Goal: Task Accomplishment & Management: Complete application form

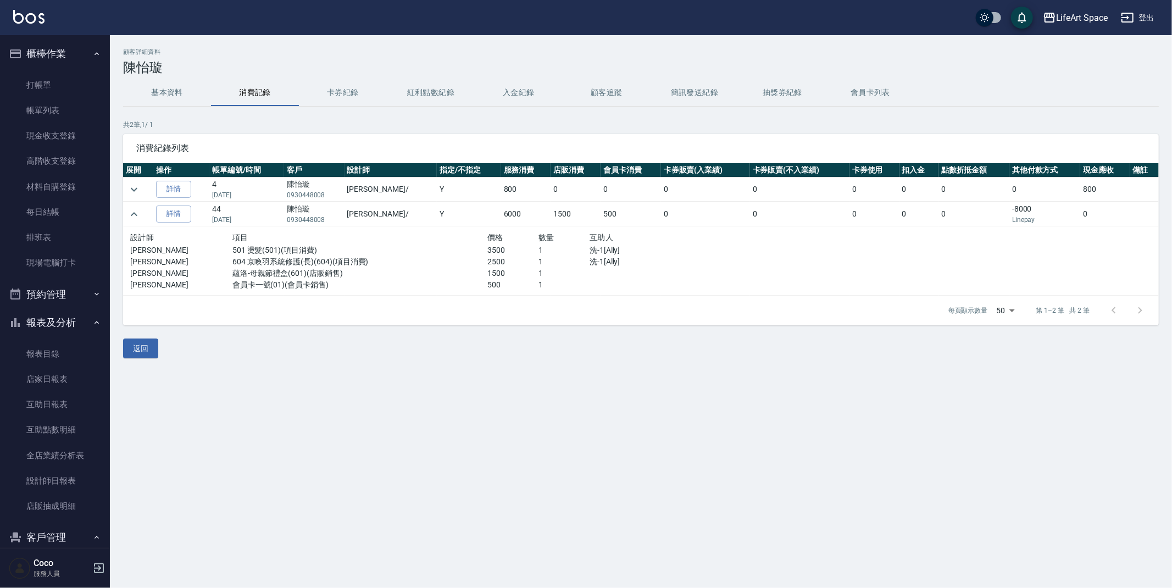
scroll to position [101, 0]
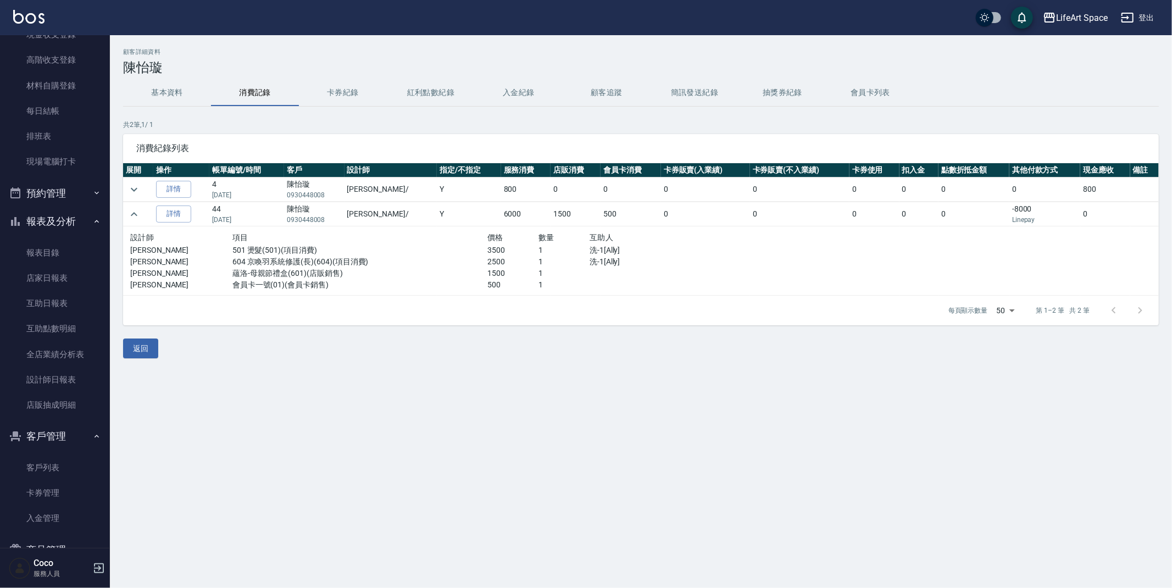
click at [430, 88] on button "紅利點數紀錄" at bounding box center [431, 93] width 88 height 26
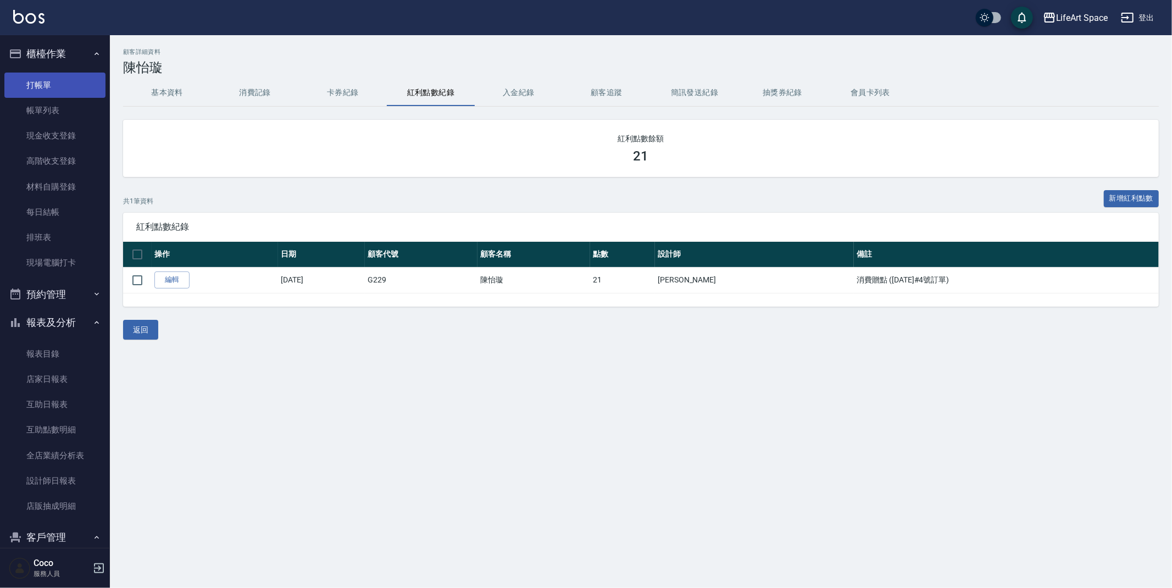
click at [59, 92] on link "打帳單" at bounding box center [54, 85] width 101 height 25
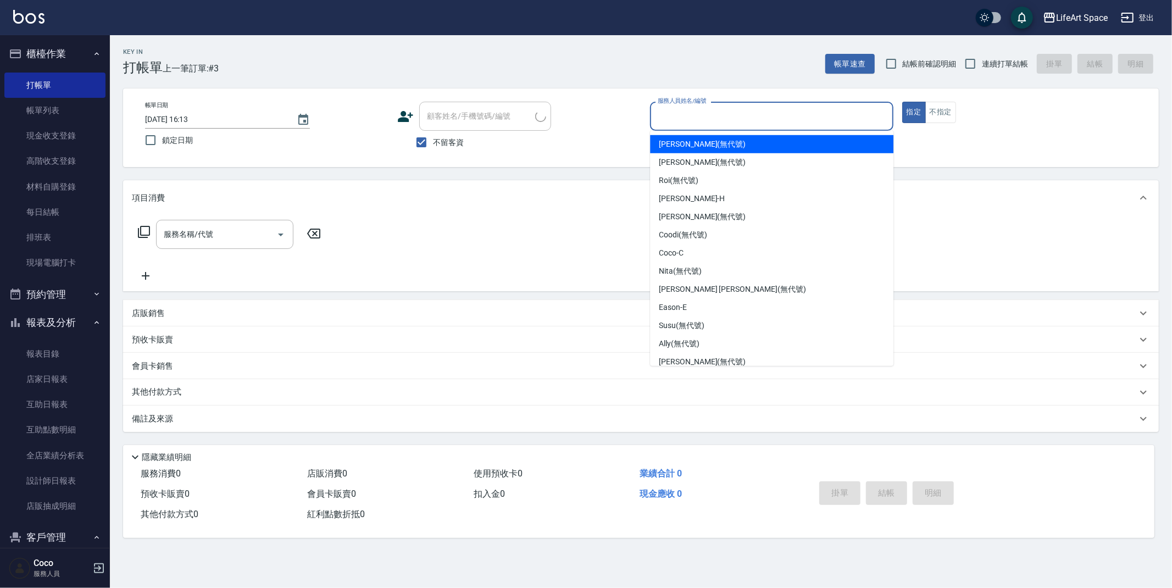
click at [720, 120] on input "服務人員姓名/編號" at bounding box center [772, 116] width 234 height 19
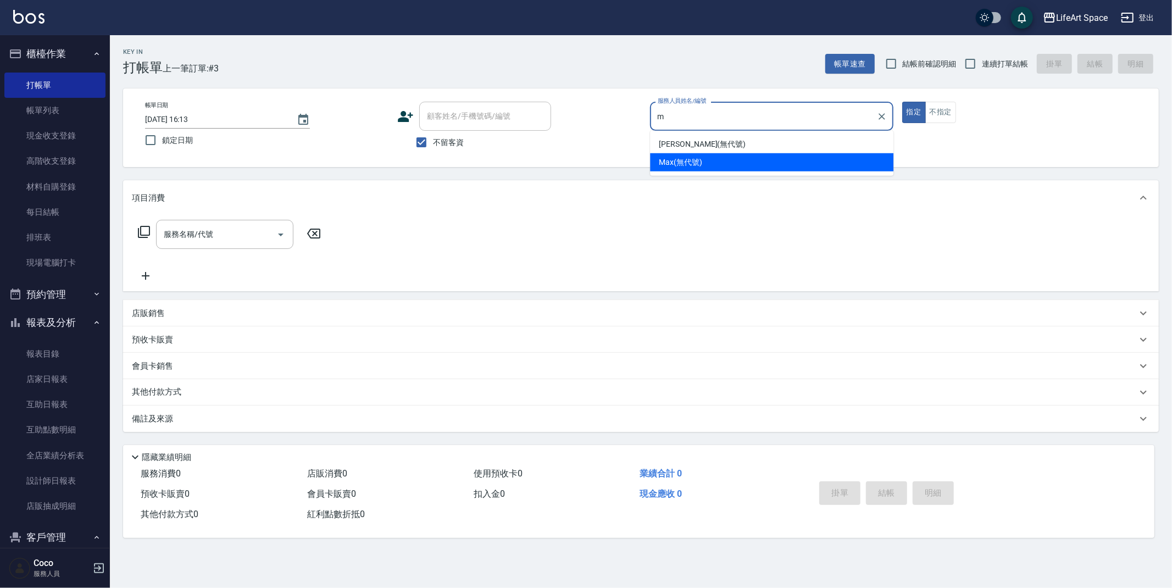
drag, startPoint x: 715, startPoint y: 164, endPoint x: 698, endPoint y: 165, distance: 17.1
click at [715, 164] on div "[PERSON_NAME] (無代號)" at bounding box center [771, 162] width 243 height 18
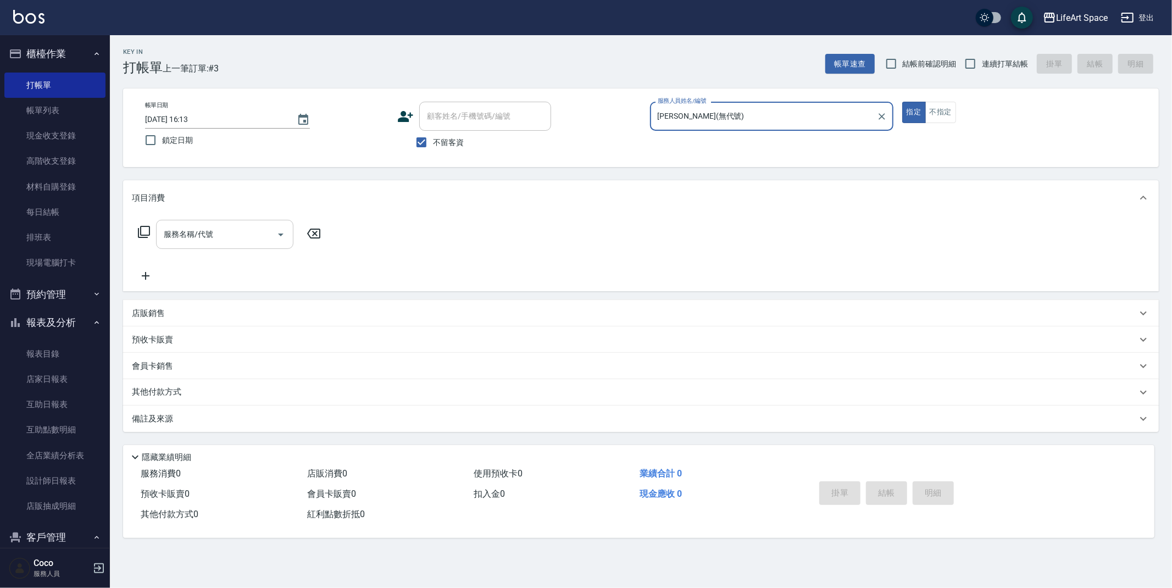
type input "[PERSON_NAME](無代號)"
click at [243, 240] on input "服務名稱/代號" at bounding box center [216, 234] width 111 height 19
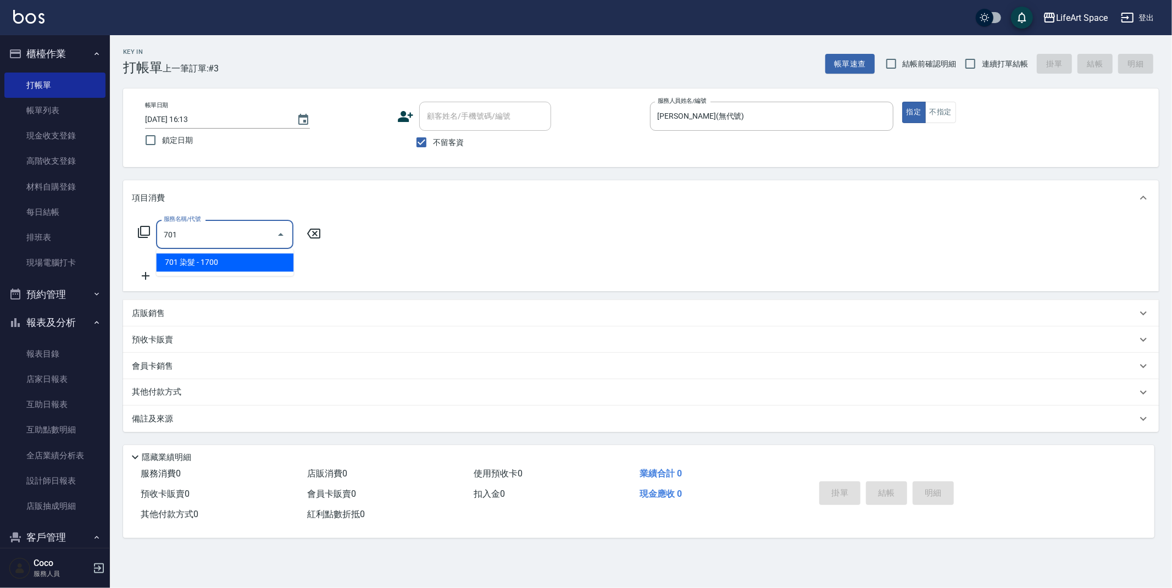
click at [265, 263] on span "701 染髮 - 1700" at bounding box center [224, 262] width 137 height 18
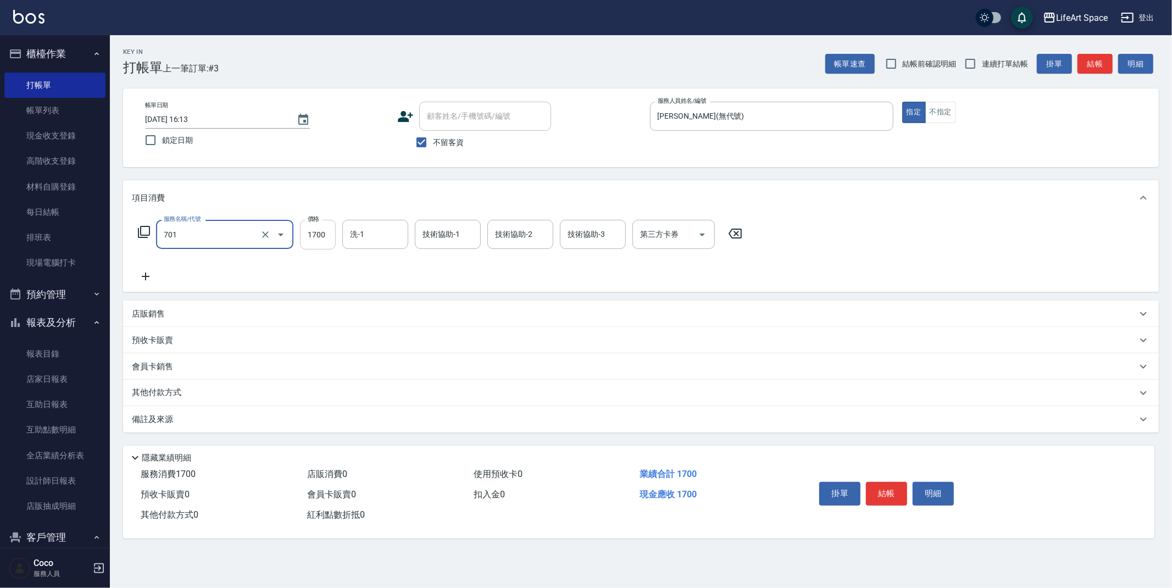
type input "701 染髮(701)"
click at [318, 241] on input "1700" at bounding box center [318, 235] width 36 height 30
click at [509, 245] on div "技術協助-2" at bounding box center [520, 234] width 66 height 29
type input "12000"
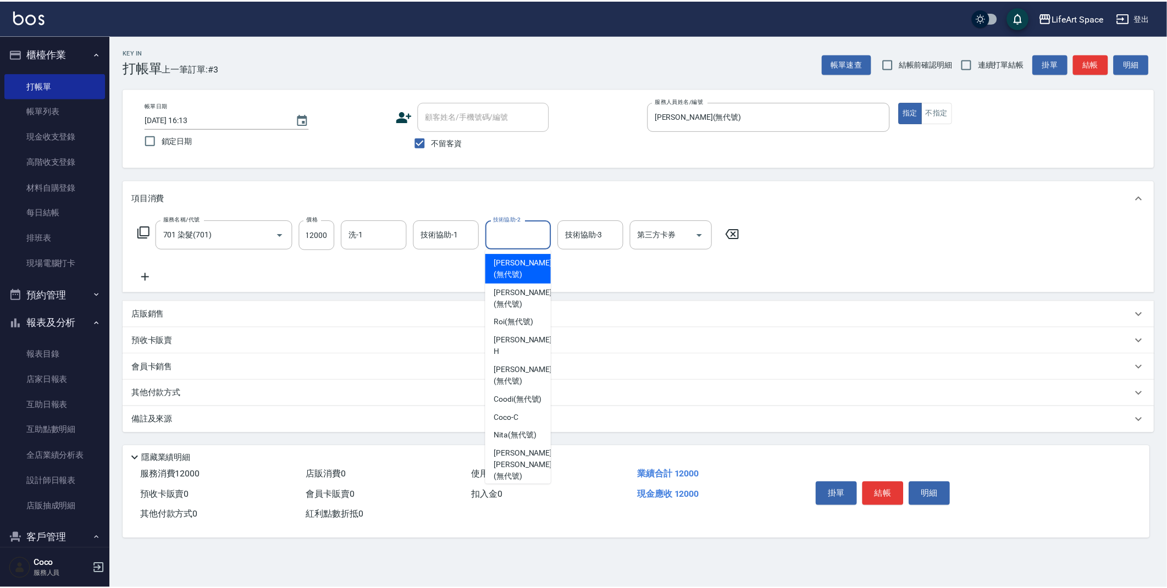
scroll to position [0, 0]
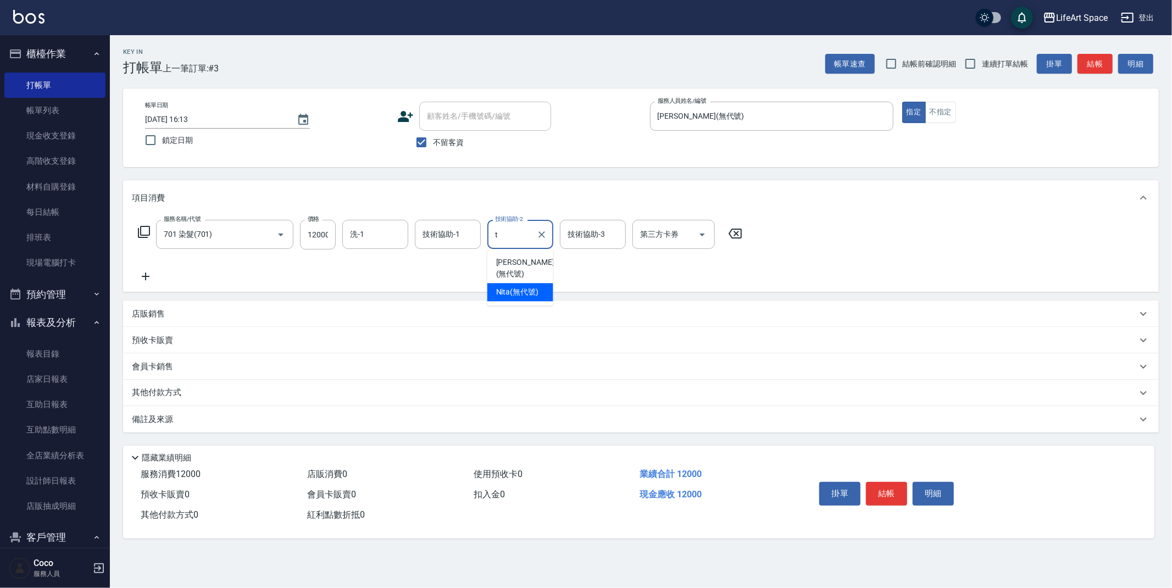
click at [516, 286] on span "Nita (無代號)" at bounding box center [517, 292] width 43 height 12
type input "Nita (無代號)"
click at [607, 239] on input "技術協助-3" at bounding box center [593, 234] width 56 height 19
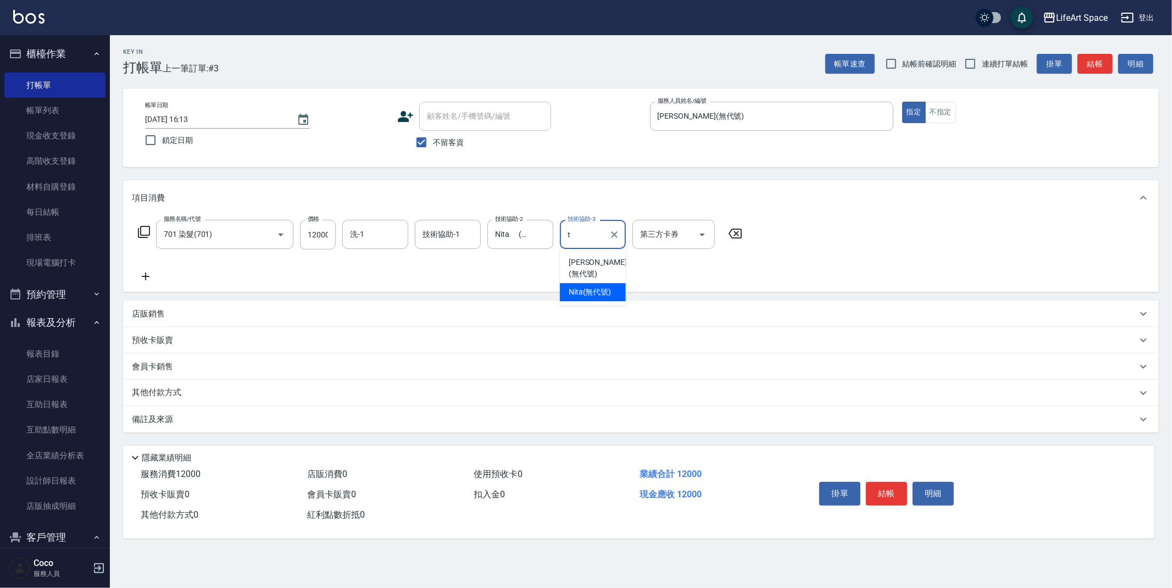
click at [602, 286] on span "Nita (無代號)" at bounding box center [590, 292] width 43 height 12
type input "Nita (無代號)"
click at [439, 232] on div "技術協助-1 技術協助-1" at bounding box center [448, 234] width 66 height 29
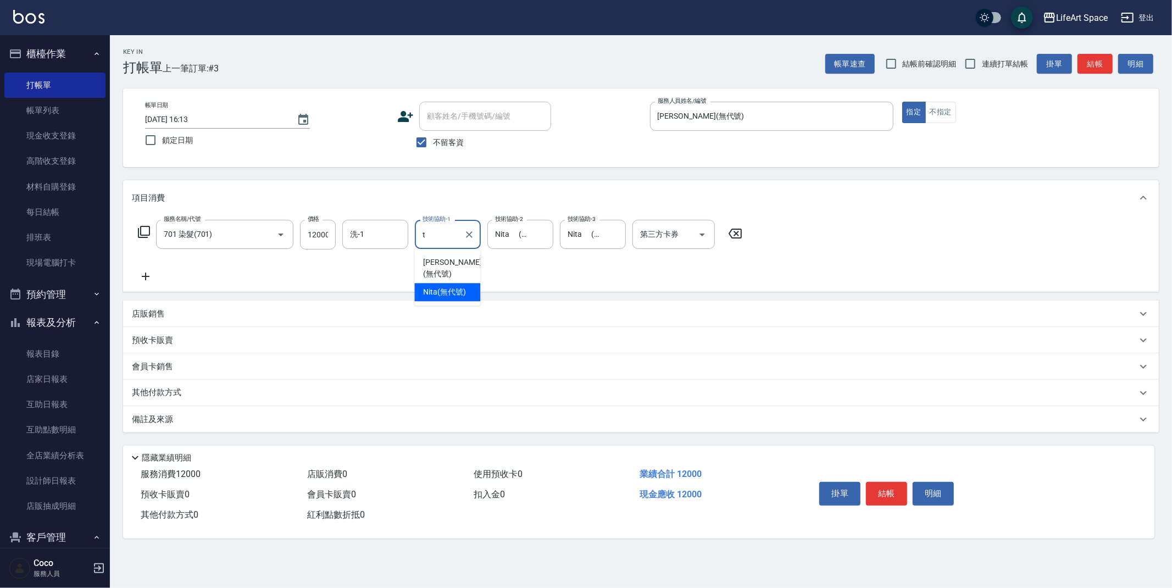
drag, startPoint x: 441, startPoint y: 284, endPoint x: 402, endPoint y: 269, distance: 41.7
click at [441, 286] on span "Nita (無代號)" at bounding box center [444, 292] width 43 height 12
type input "Nita (無代號)"
click at [363, 238] on div "洗-1 洗-1" at bounding box center [375, 234] width 66 height 29
drag, startPoint x: 368, startPoint y: 284, endPoint x: 353, endPoint y: 321, distance: 40.2
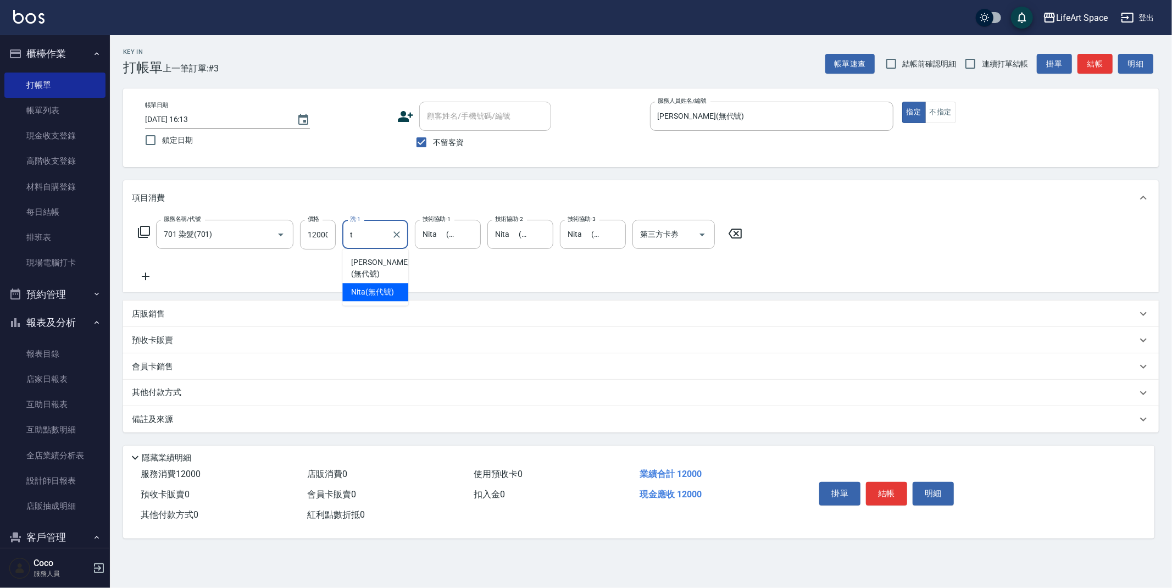
click at [368, 286] on span "Nita (無代號)" at bounding box center [372, 292] width 43 height 12
type input "Nita (無代號)"
drag, startPoint x: 318, startPoint y: 409, endPoint x: 321, endPoint y: 413, distance: 5.8
click at [318, 409] on div "備註及來源" at bounding box center [641, 419] width 1036 height 26
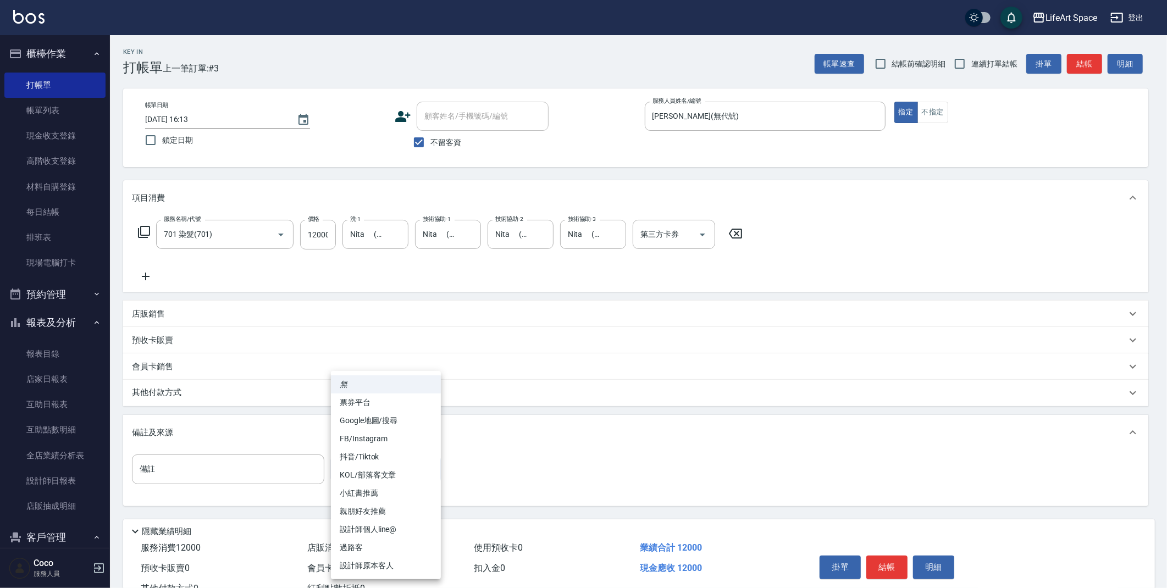
click at [399, 466] on body "LifeArt Space 登出 櫃檯作業 打帳單 帳單列表 現金收支登錄 高階收支登錄 材料自購登錄 每日結帳 排班表 現場電腦打卡 預約管理 預約管理 單…" at bounding box center [583, 312] width 1167 height 625
click at [401, 526] on li "設計師個人line@" at bounding box center [386, 529] width 110 height 18
type input "設計師個人line@"
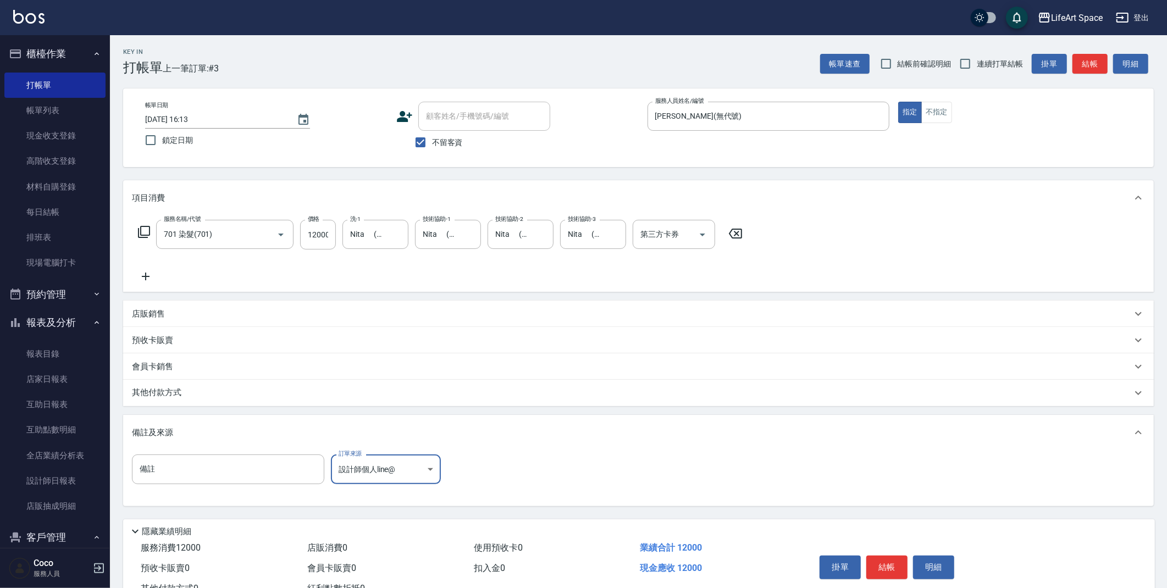
click at [213, 306] on div "店販銷售" at bounding box center [638, 314] width 1030 height 26
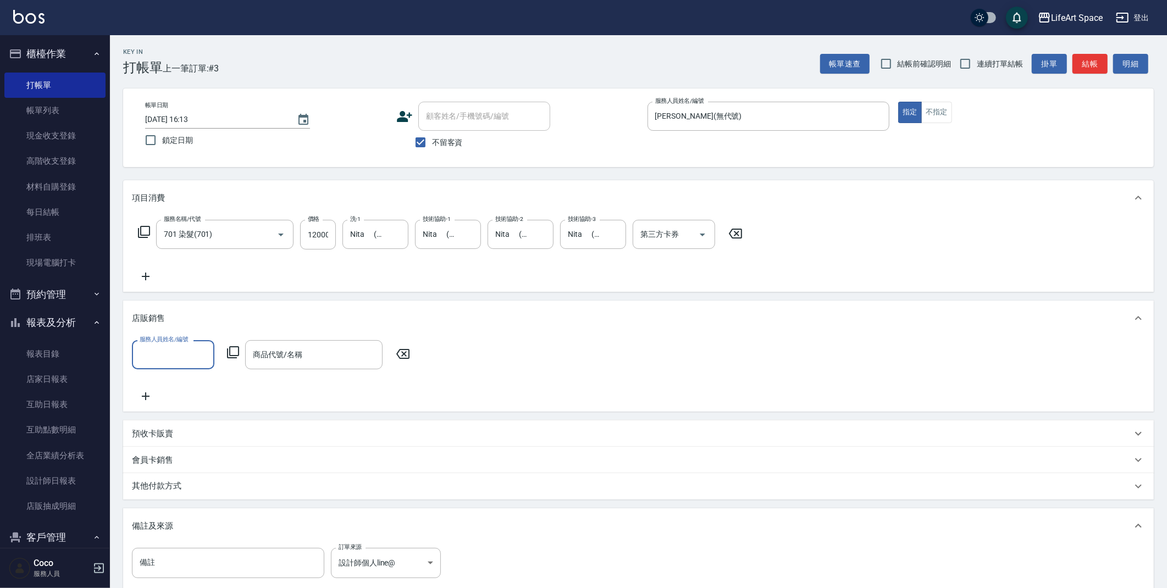
click at [186, 358] on input "服務人員姓名/編號" at bounding box center [173, 354] width 73 height 19
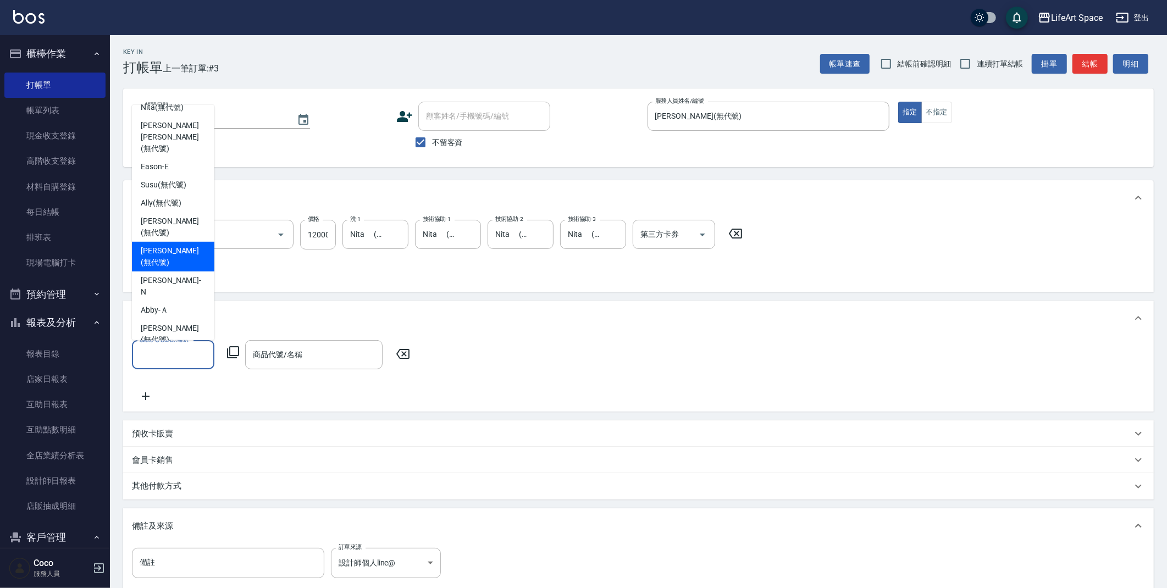
scroll to position [202, 0]
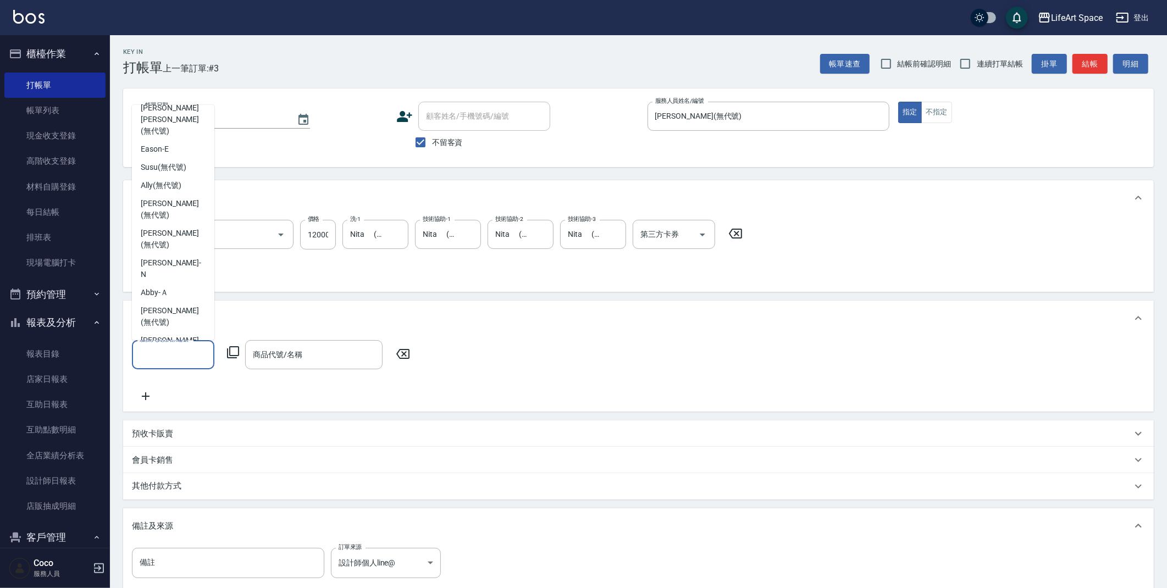
click at [169, 394] on span "[PERSON_NAME] (無代號)" at bounding box center [162, 400] width 43 height 12
type input "[PERSON_NAME](無代號)"
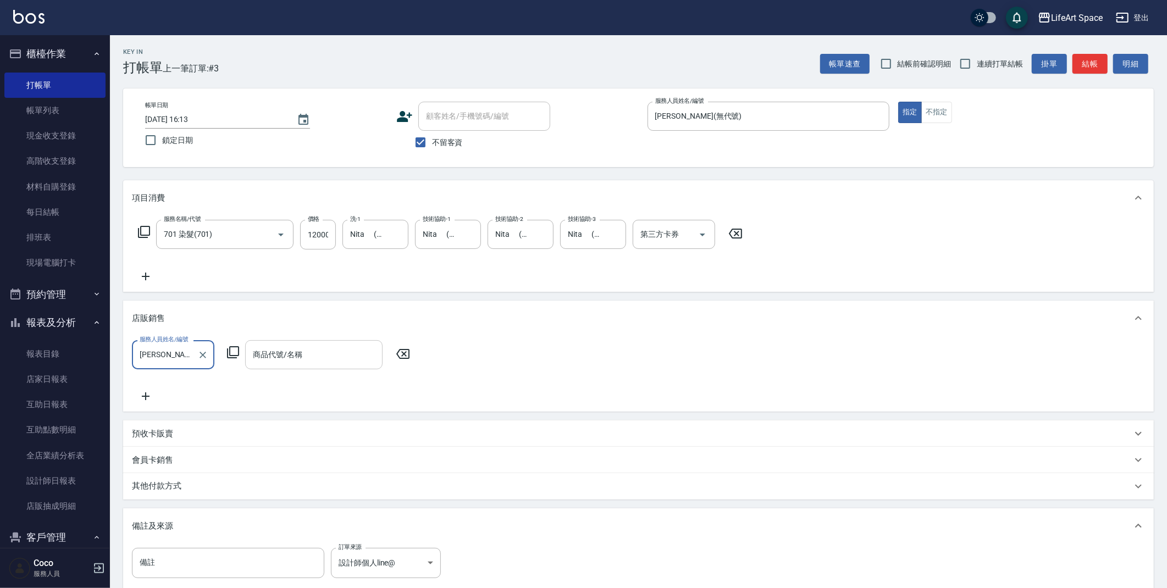
click at [303, 355] on input "商品代號/名稱" at bounding box center [313, 354] width 127 height 19
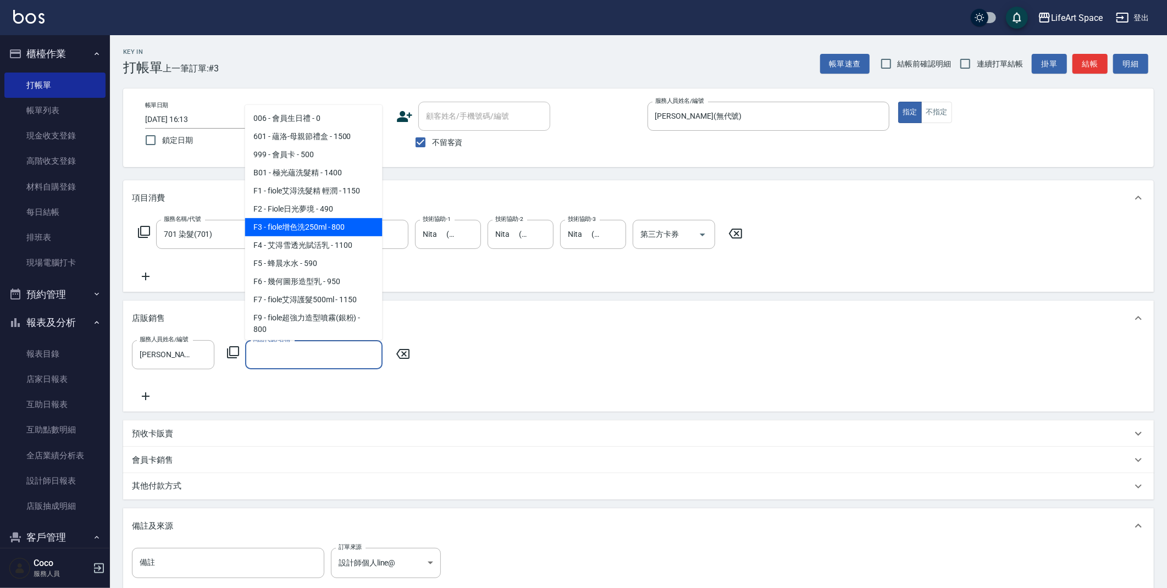
click at [344, 225] on span "F3 - fiole增色洗250ml - 800" at bounding box center [313, 227] width 137 height 18
type input "fiole增色洗250ml"
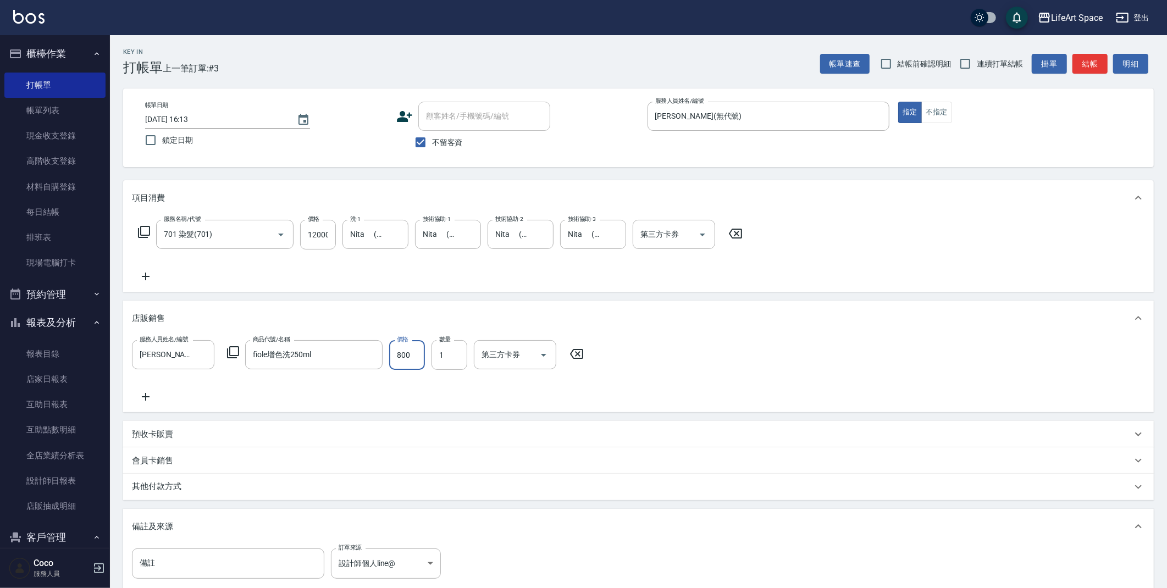
click at [415, 359] on input "800" at bounding box center [407, 355] width 36 height 30
type input "720"
click at [192, 434] on div "預收卡販賣" at bounding box center [632, 435] width 1000 height 12
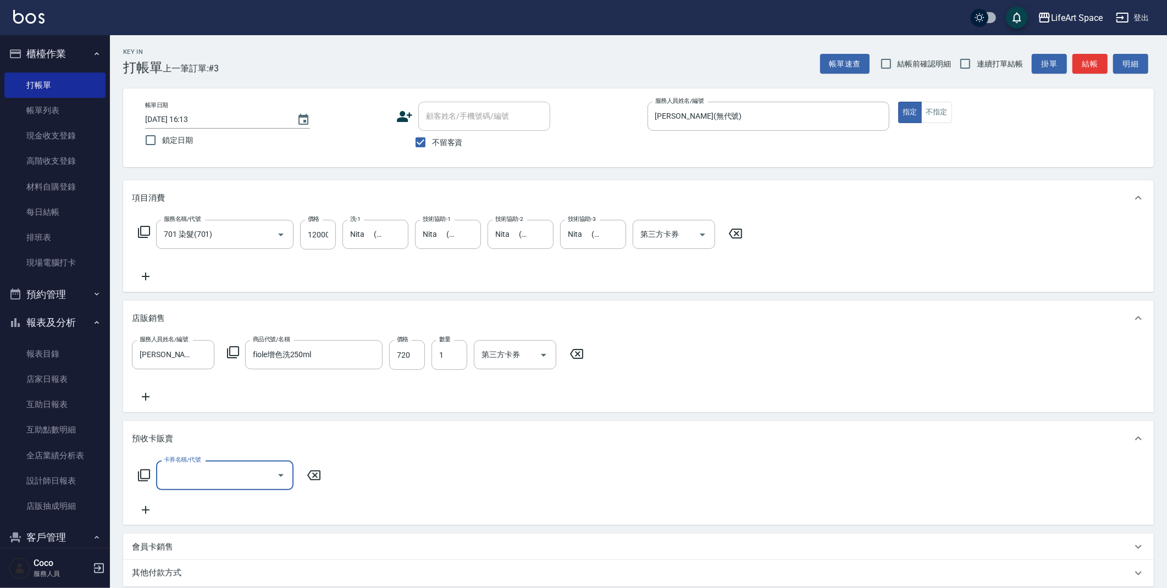
scroll to position [19, 0]
click at [195, 436] on div "預收卡販賣" at bounding box center [632, 439] width 1000 height 12
click at [215, 483] on div "其他付款方式" at bounding box center [632, 487] width 1000 height 12
click at [213, 535] on input "其他付款方式" at bounding box center [200, 536] width 127 height 19
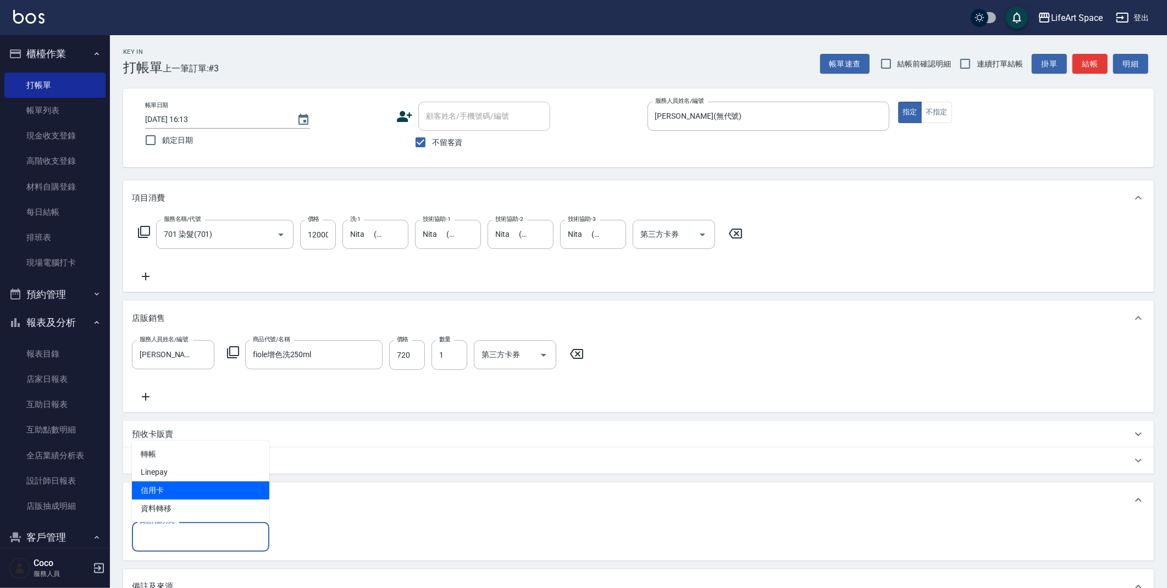
click at [194, 484] on span "信用卡" at bounding box center [200, 490] width 137 height 18
type input "信用卡"
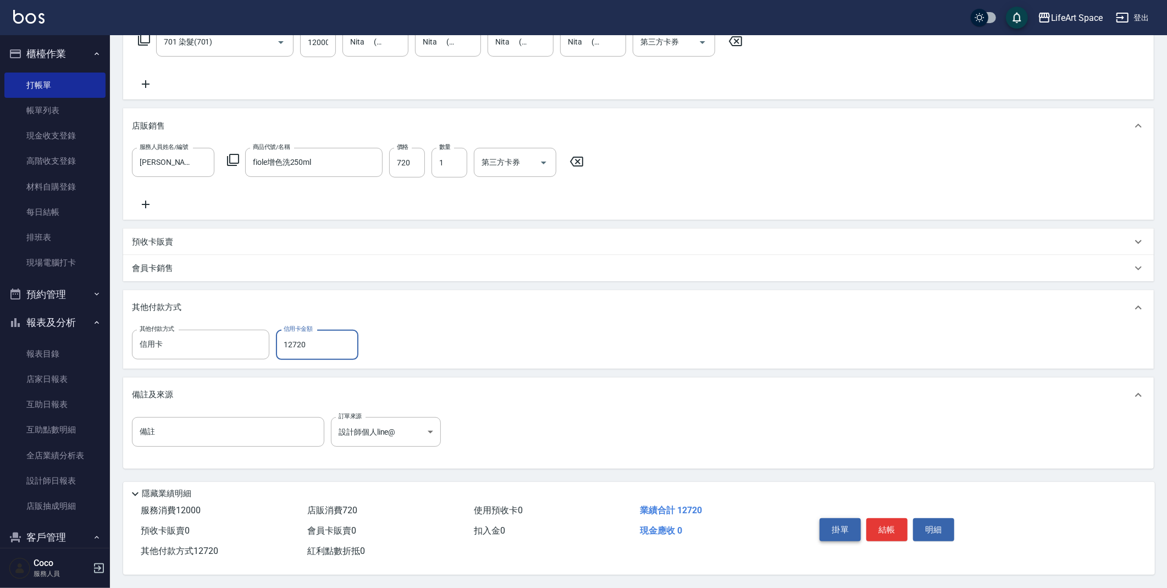
scroll to position [195, 0]
type input "12720"
click at [895, 525] on button "結帳" at bounding box center [886, 529] width 41 height 23
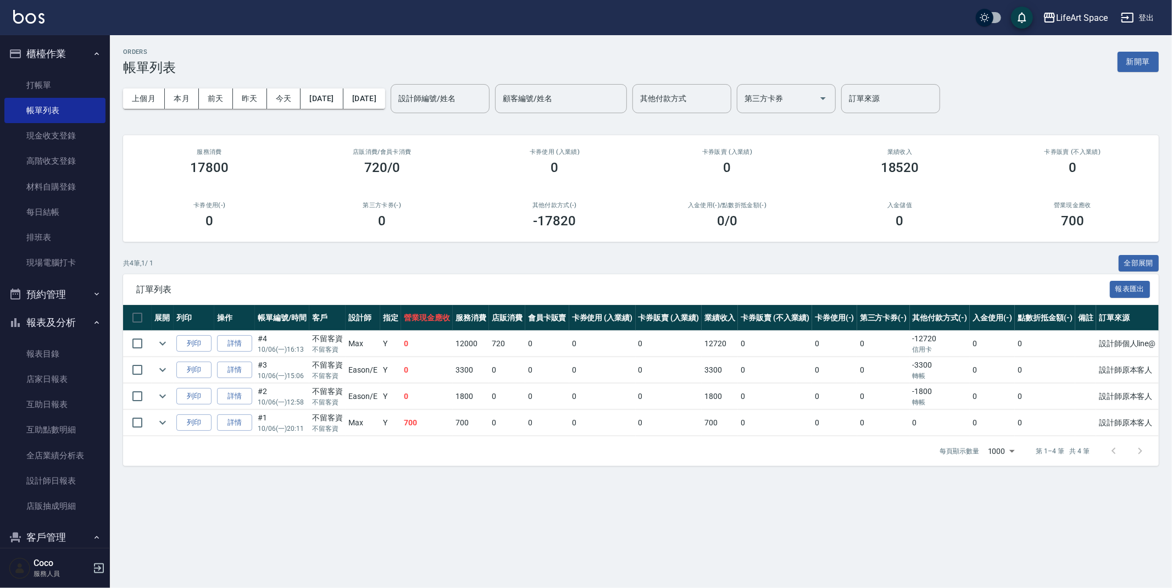
click at [1114, 63] on div "ORDERS 帳單列表 新開單" at bounding box center [641, 61] width 1036 height 27
click at [1125, 64] on button "新開單" at bounding box center [1138, 62] width 41 height 20
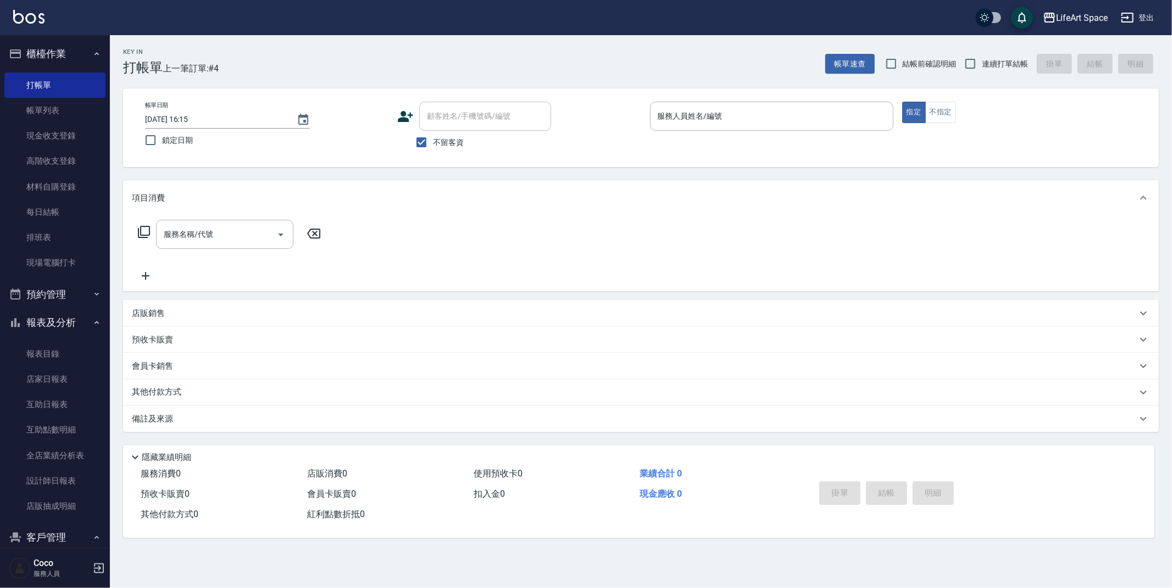
click at [152, 309] on p "店販銷售" at bounding box center [148, 314] width 33 height 12
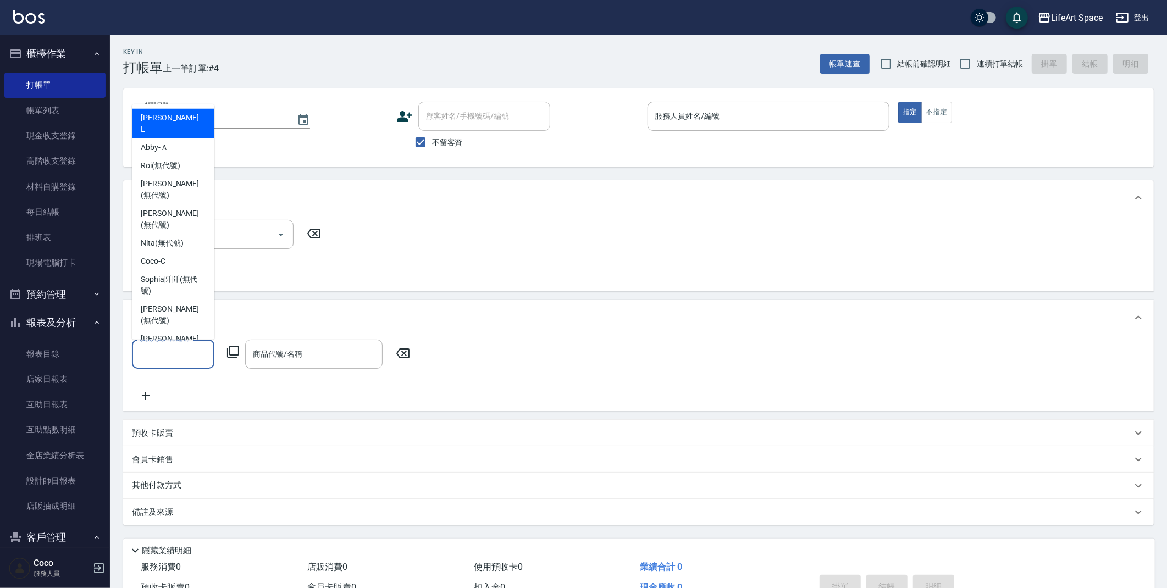
drag, startPoint x: 162, startPoint y: 360, endPoint x: 165, endPoint y: 368, distance: 7.9
click at [166, 377] on div "服務人員姓名/編號 服務人員姓名/編號 商品代號/名稱 商品代號/名稱" at bounding box center [638, 371] width 1013 height 63
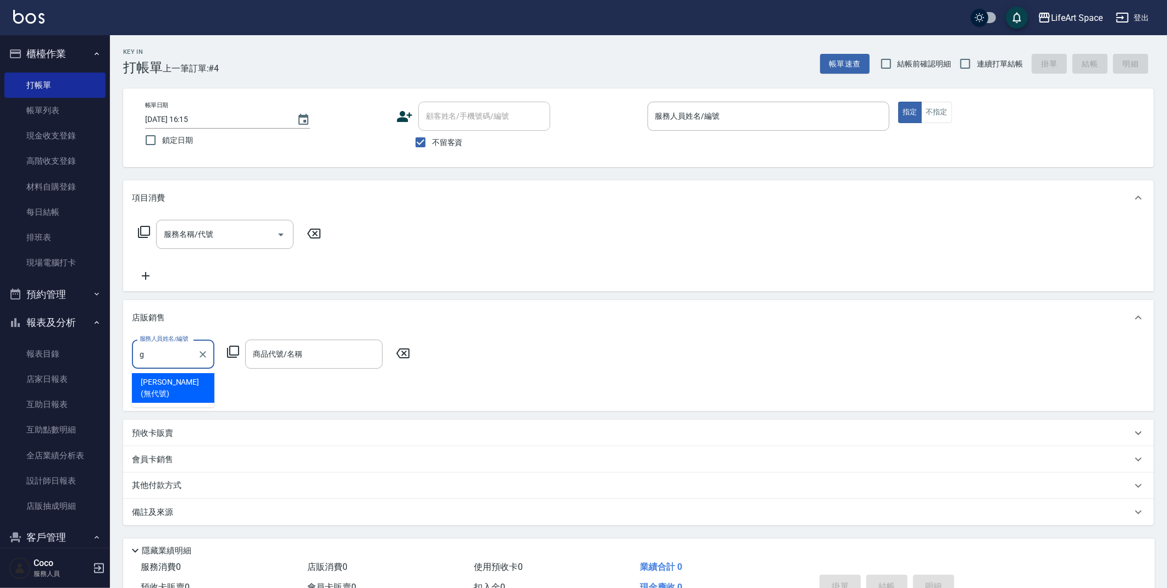
click at [190, 373] on div "[PERSON_NAME] (無代號)" at bounding box center [173, 388] width 82 height 30
type input "[PERSON_NAME](無代號)"
click at [238, 343] on div "服務人員姓名/編號 [PERSON_NAME](無代號) 服務人員姓名/編號 商品代號/名稱 商品代號/名稱" at bounding box center [274, 354] width 285 height 29
click at [235, 348] on icon at bounding box center [232, 351] width 13 height 13
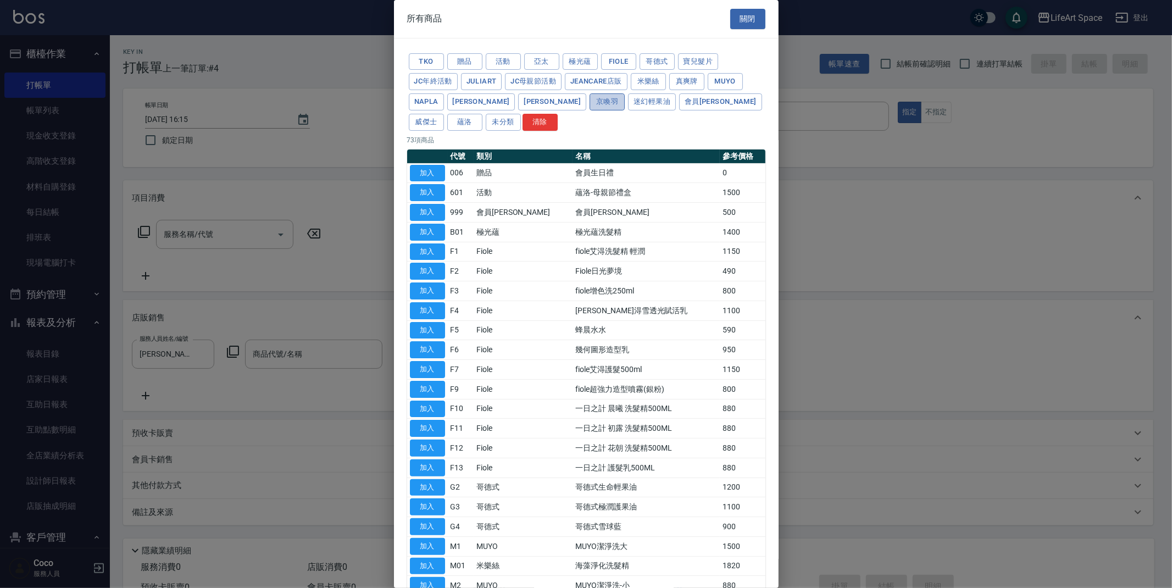
click at [590, 102] on button "京喚羽" at bounding box center [607, 101] width 35 height 17
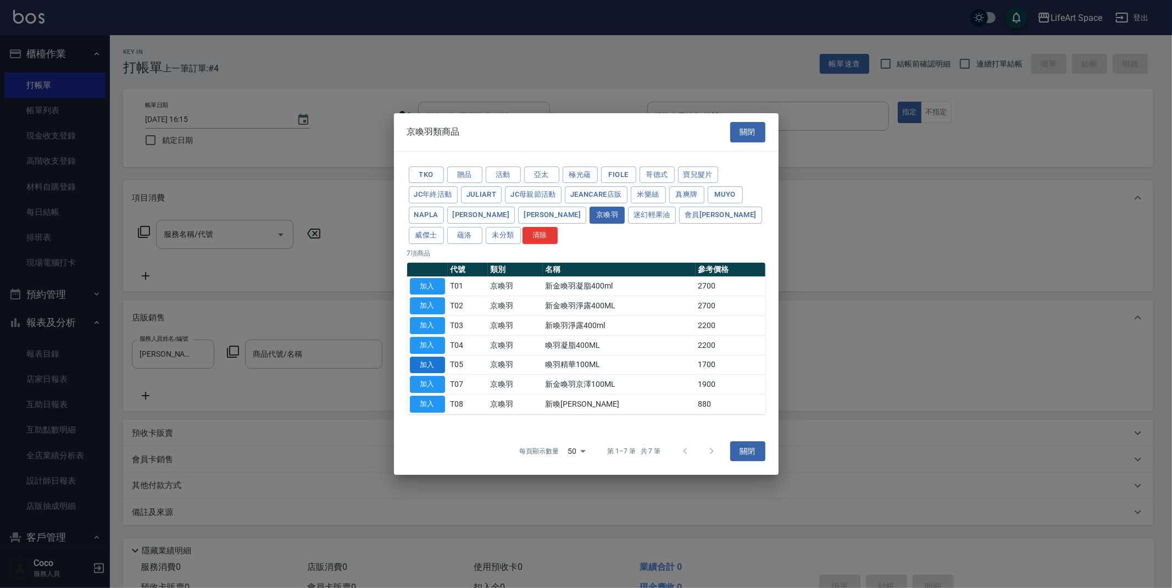
click at [428, 367] on button "加入" at bounding box center [427, 365] width 35 height 17
type input "喚羽精華100ML"
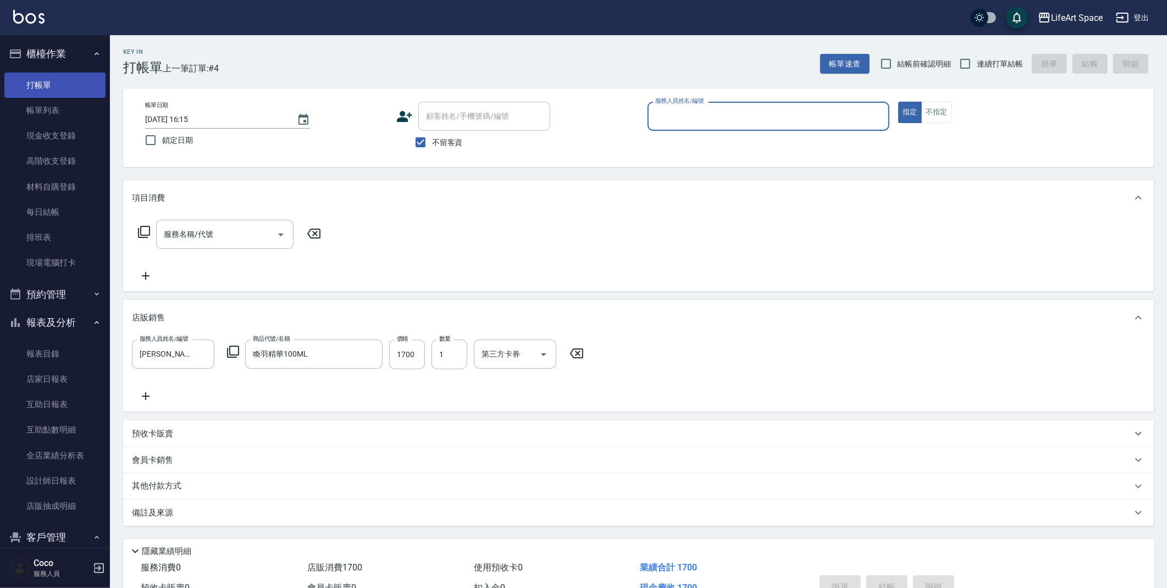
click at [74, 90] on link "打帳單" at bounding box center [54, 85] width 101 height 25
click at [573, 358] on icon at bounding box center [576, 353] width 27 height 13
click at [746, 119] on input "服務人員姓名/編號" at bounding box center [768, 116] width 232 height 19
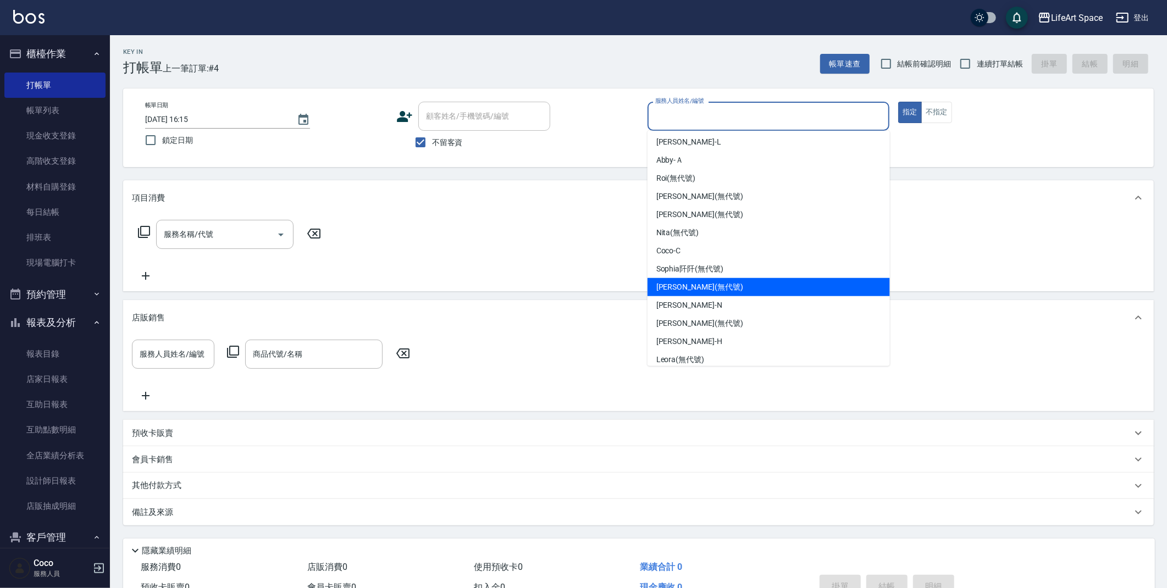
scroll to position [190, 0]
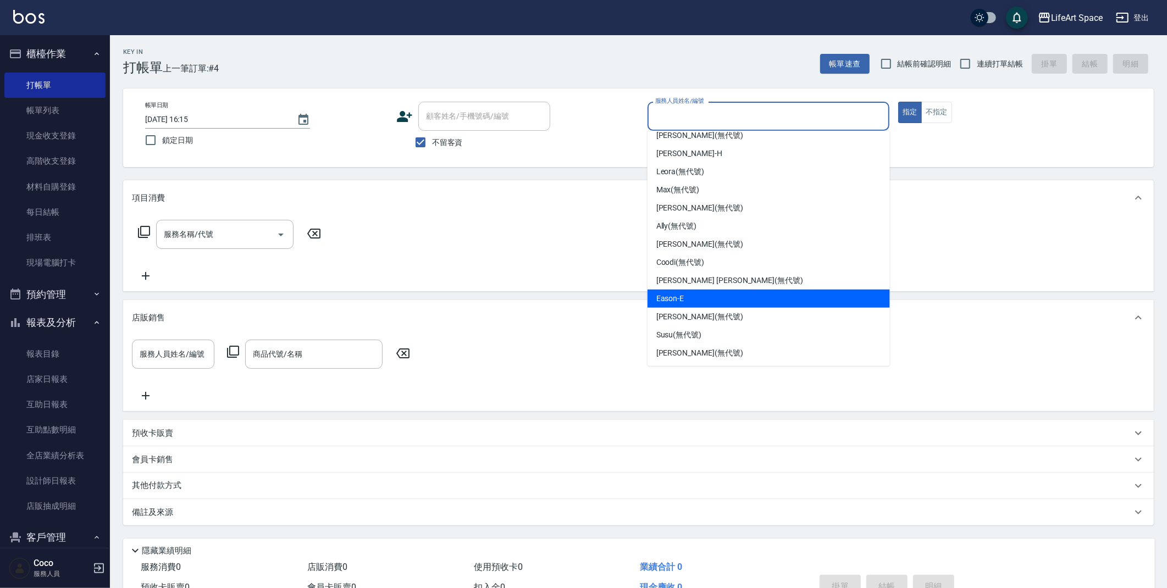
drag, startPoint x: 689, startPoint y: 302, endPoint x: 679, endPoint y: 297, distance: 11.1
click at [689, 302] on div "Eason -E" at bounding box center [768, 299] width 242 height 18
type input "Eason-E"
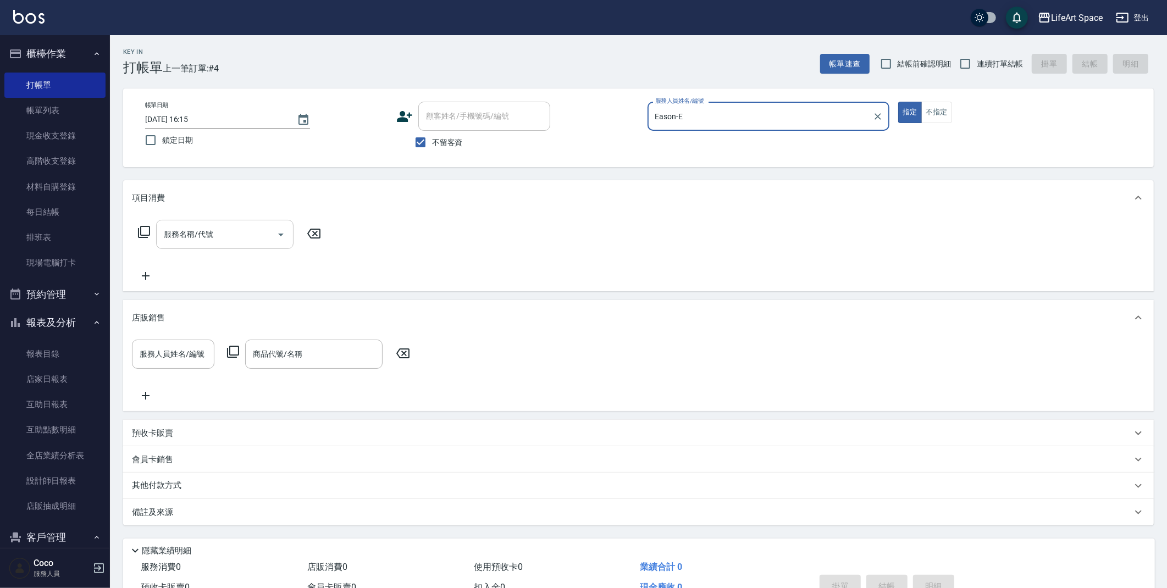
click at [245, 234] on input "服務名稱/代號" at bounding box center [216, 234] width 111 height 19
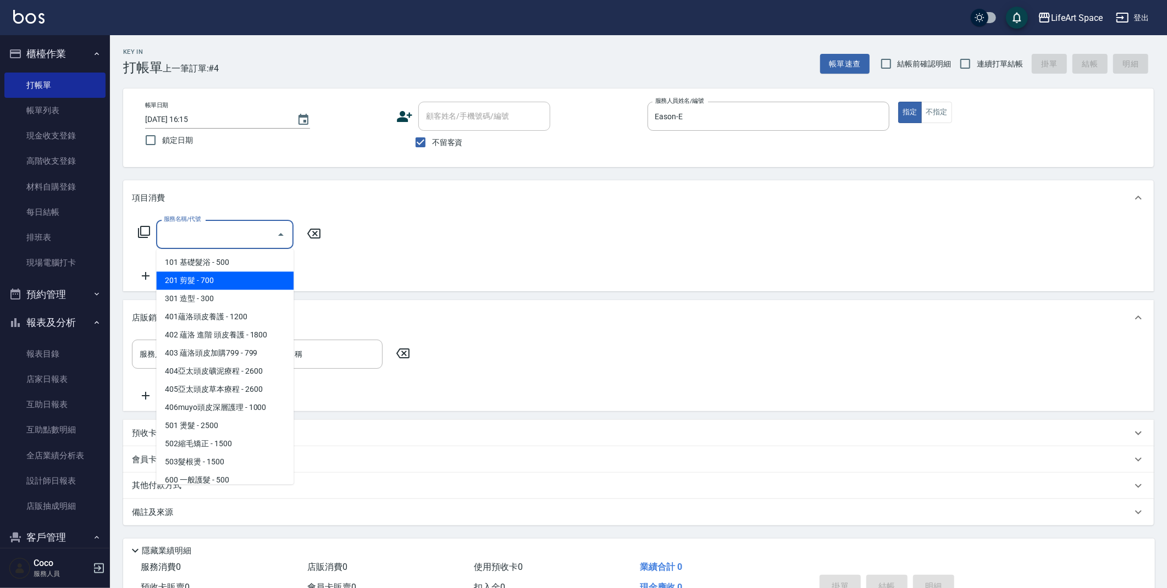
click at [232, 275] on span "201 剪髮 - 700" at bounding box center [224, 280] width 137 height 18
type input "201 剪髮(201)"
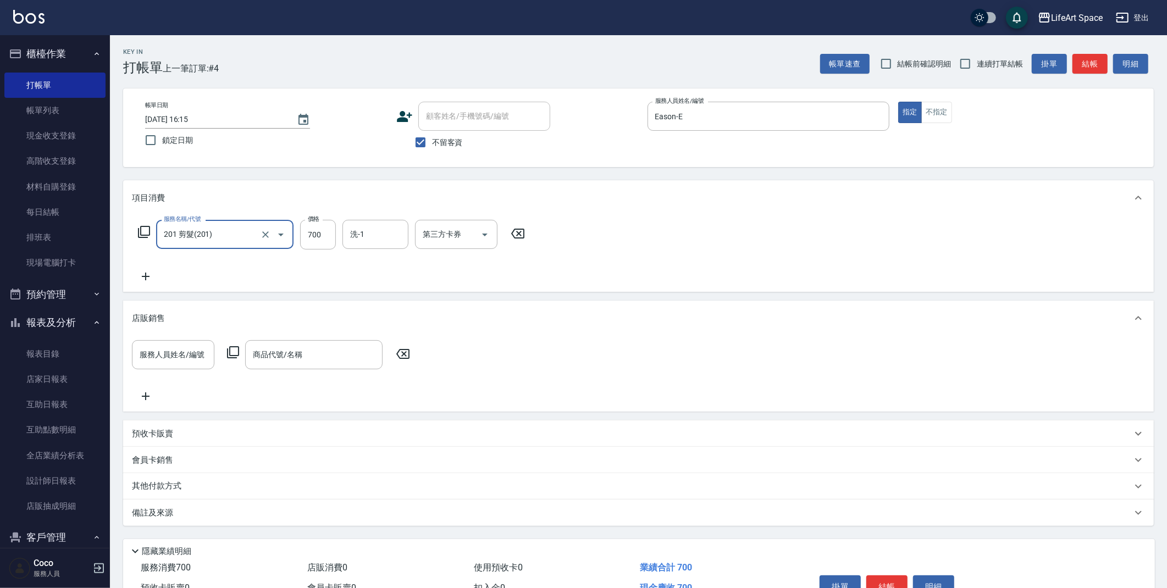
drag, startPoint x: 324, startPoint y: 235, endPoint x: 338, endPoint y: 252, distance: 22.3
click at [324, 235] on input "700" at bounding box center [318, 235] width 36 height 30
type input "800"
click at [308, 514] on div "備註及來源" at bounding box center [632, 513] width 1000 height 12
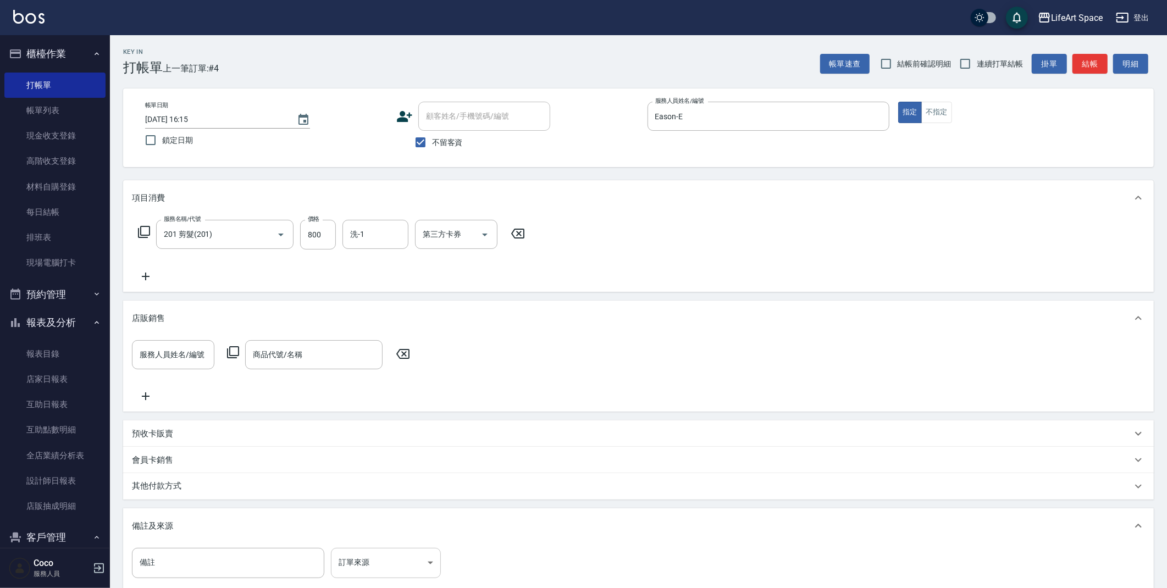
click at [366, 560] on body "LifeArt Space 登出 櫃檯作業 打帳單 帳單列表 現金收支登錄 高階收支登錄 材料自購登錄 每日結帳 排班表 現場電腦打卡 預約管理 預約管理 單…" at bounding box center [583, 359] width 1167 height 719
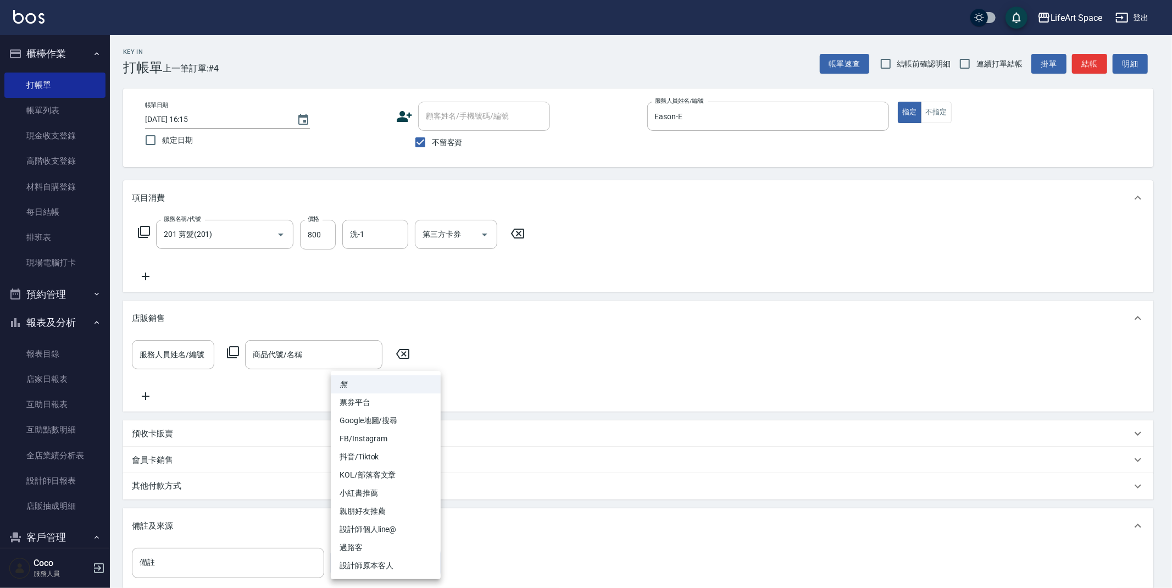
click at [371, 564] on li "設計師原本客人" at bounding box center [386, 566] width 110 height 18
type input "設計師原本客人"
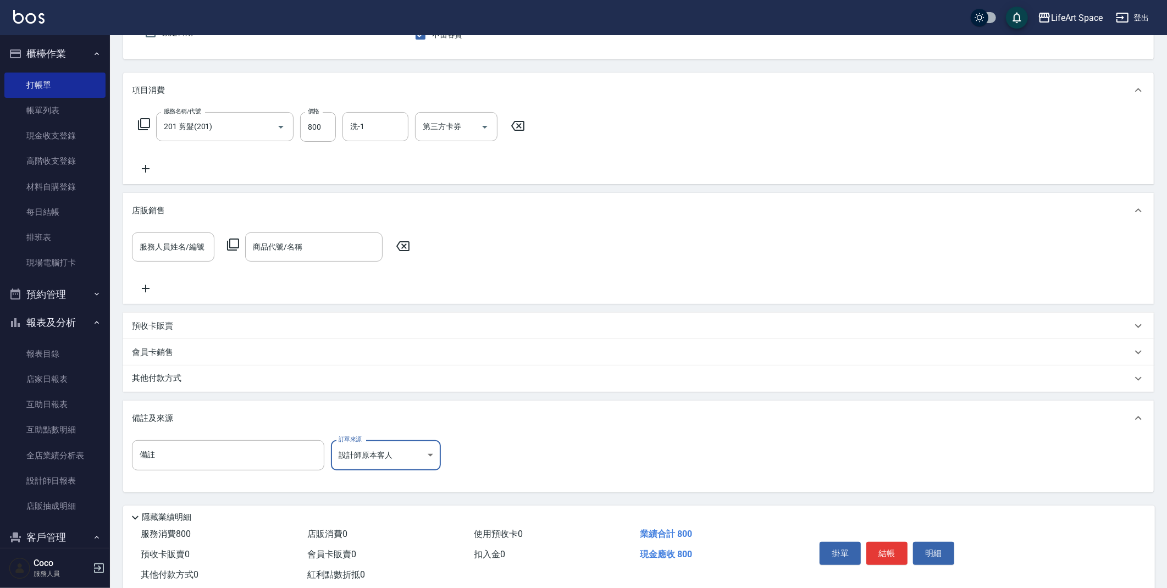
scroll to position [135, 0]
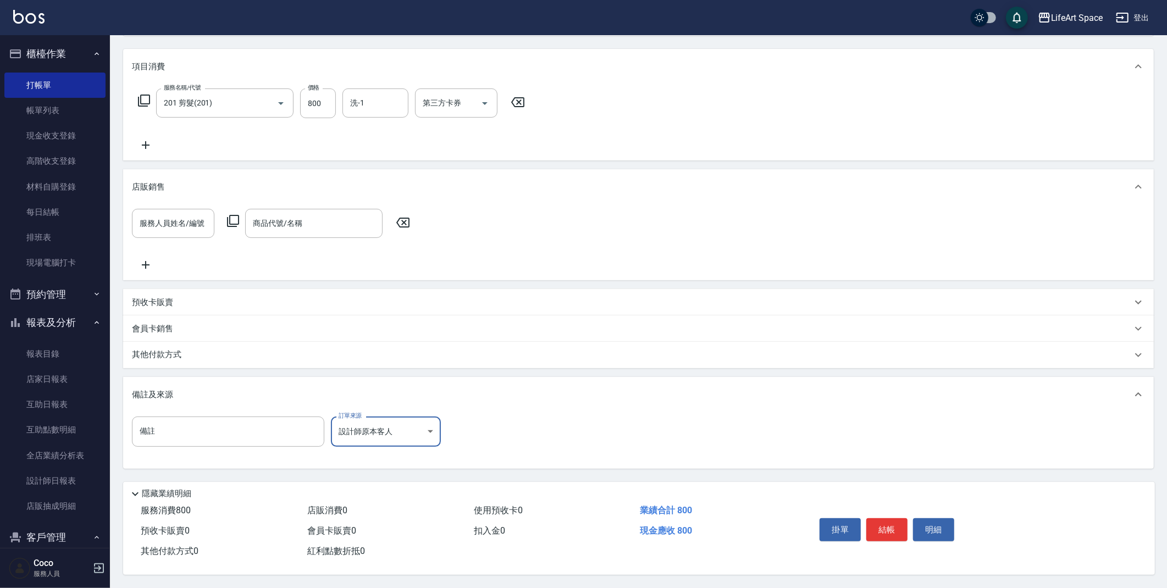
click at [893, 528] on button "結帳" at bounding box center [886, 529] width 41 height 23
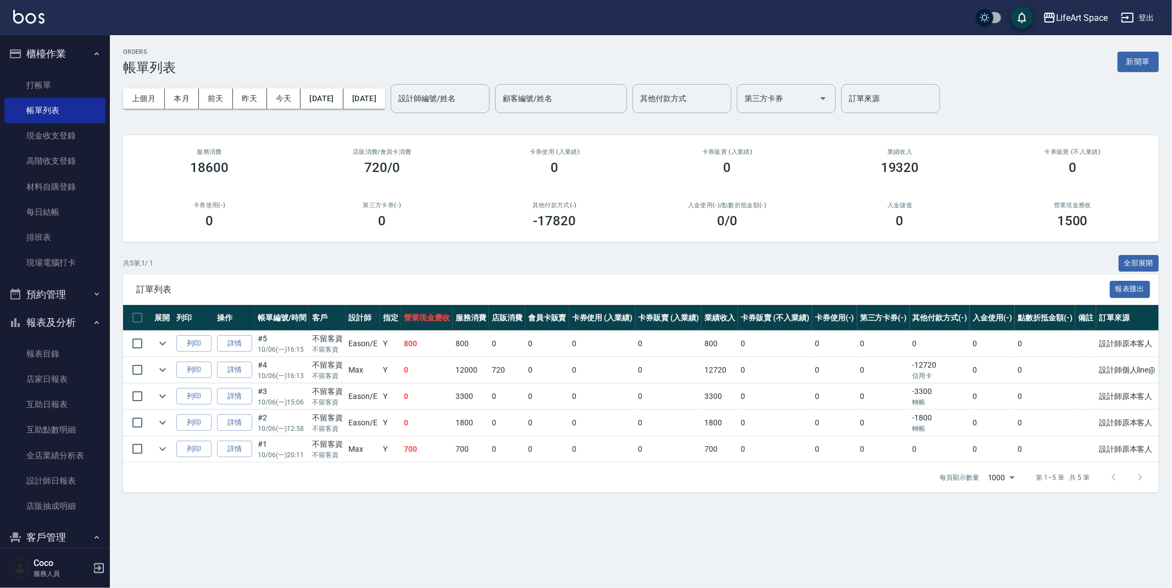
click at [1140, 61] on button "新開單" at bounding box center [1138, 62] width 41 height 20
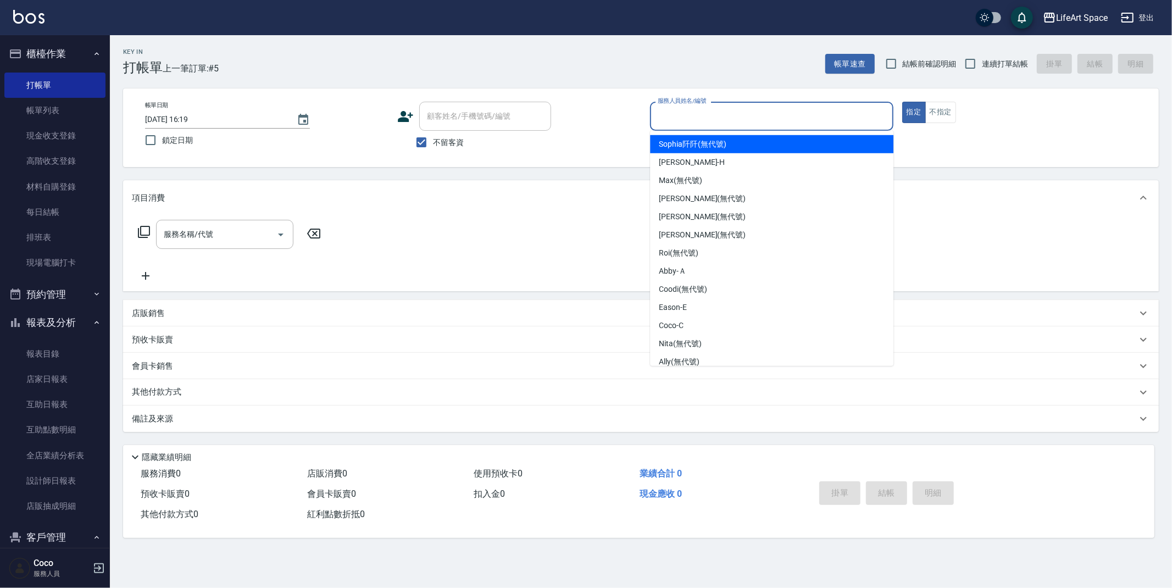
click at [785, 114] on input "服務人員姓名/編號" at bounding box center [772, 116] width 234 height 19
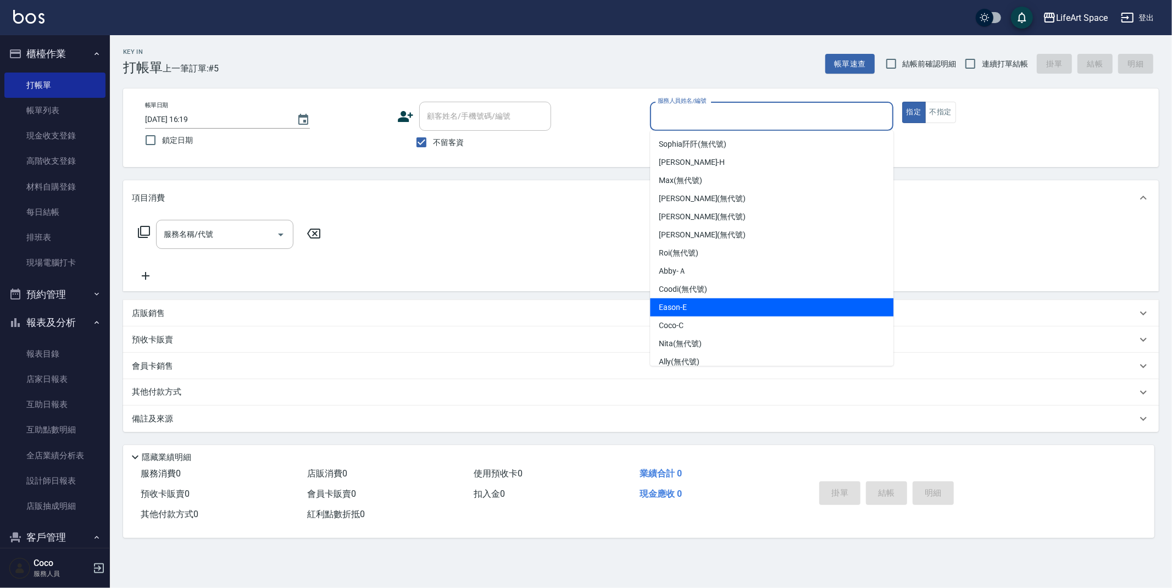
click at [734, 299] on div "Eason -E" at bounding box center [771, 307] width 243 height 18
type input "Eason-E"
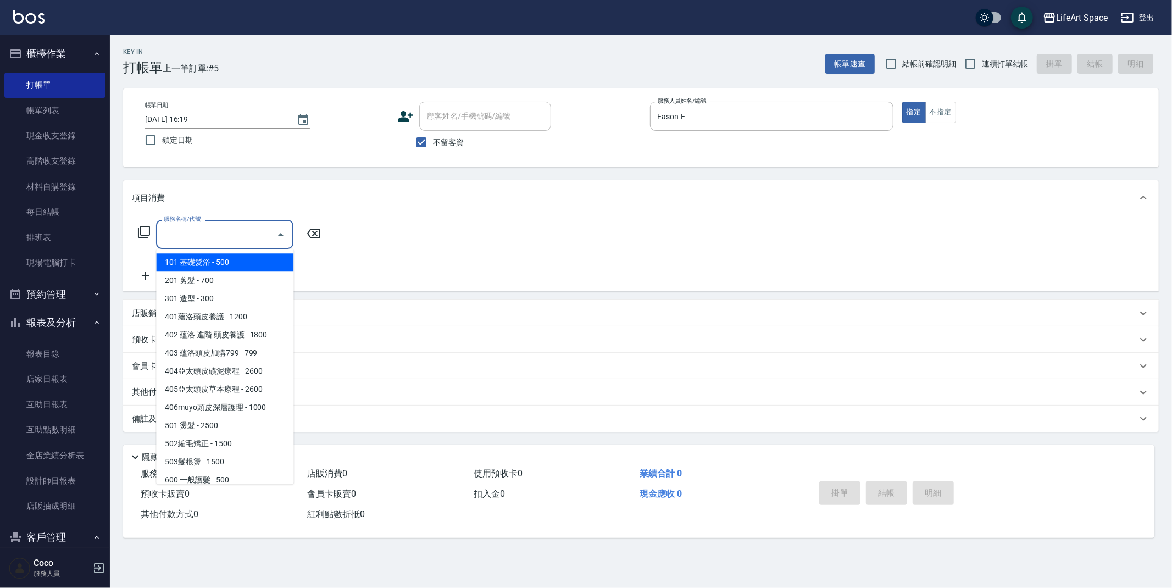
click at [206, 230] on div "服務名稱/代號 服務名稱/代號" at bounding box center [224, 234] width 137 height 29
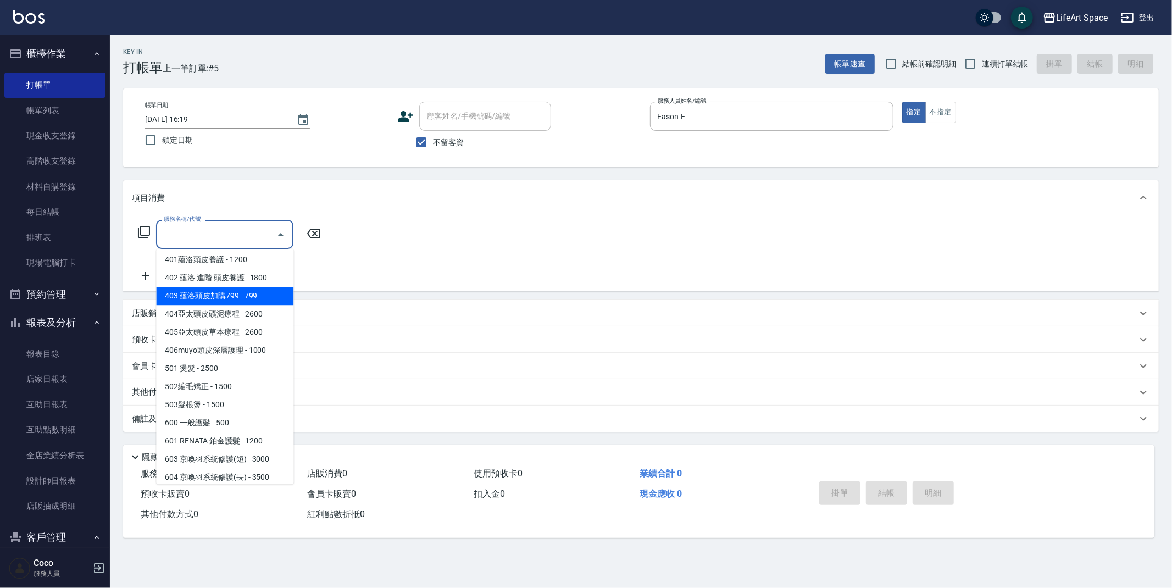
scroll to position [172, 0]
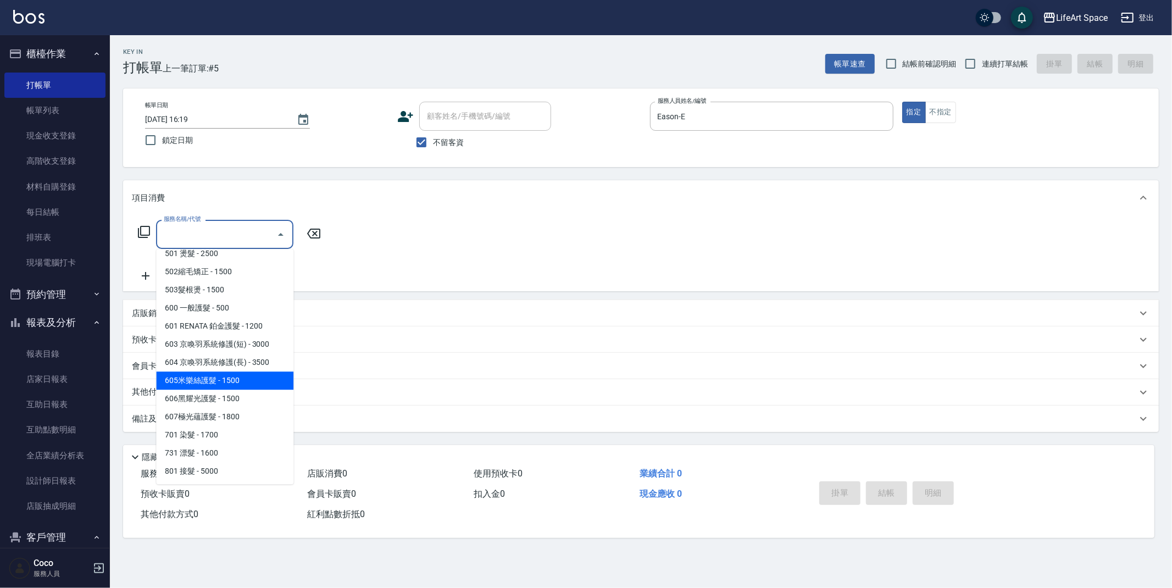
click at [216, 381] on span "605米樂絲護髮 - 1500" at bounding box center [224, 380] width 137 height 18
type input "605米樂絲護髮(605)"
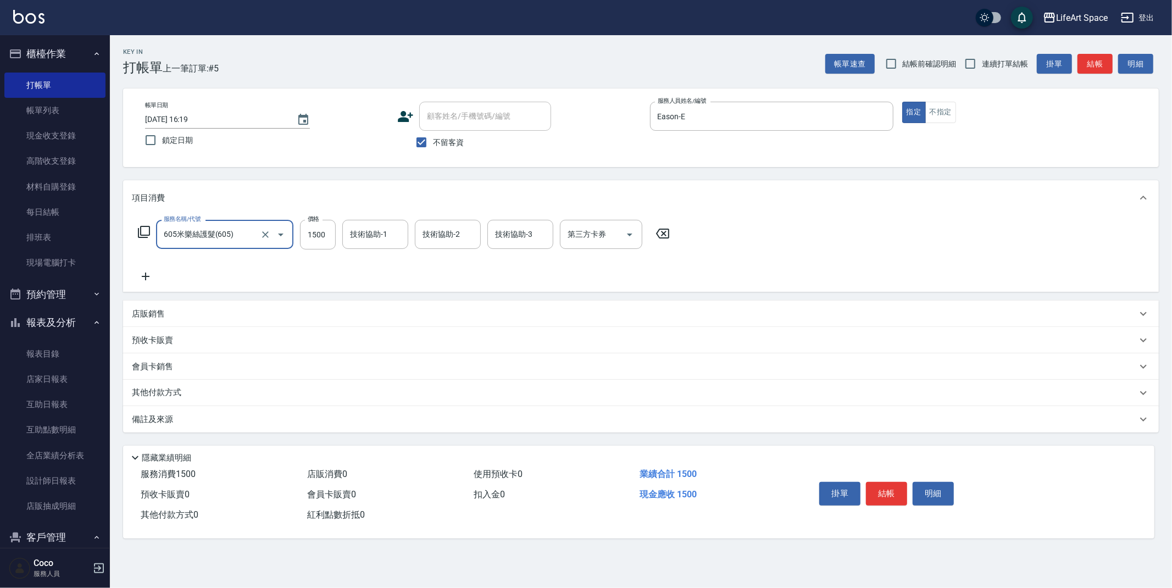
click at [668, 229] on icon at bounding box center [662, 234] width 13 height 10
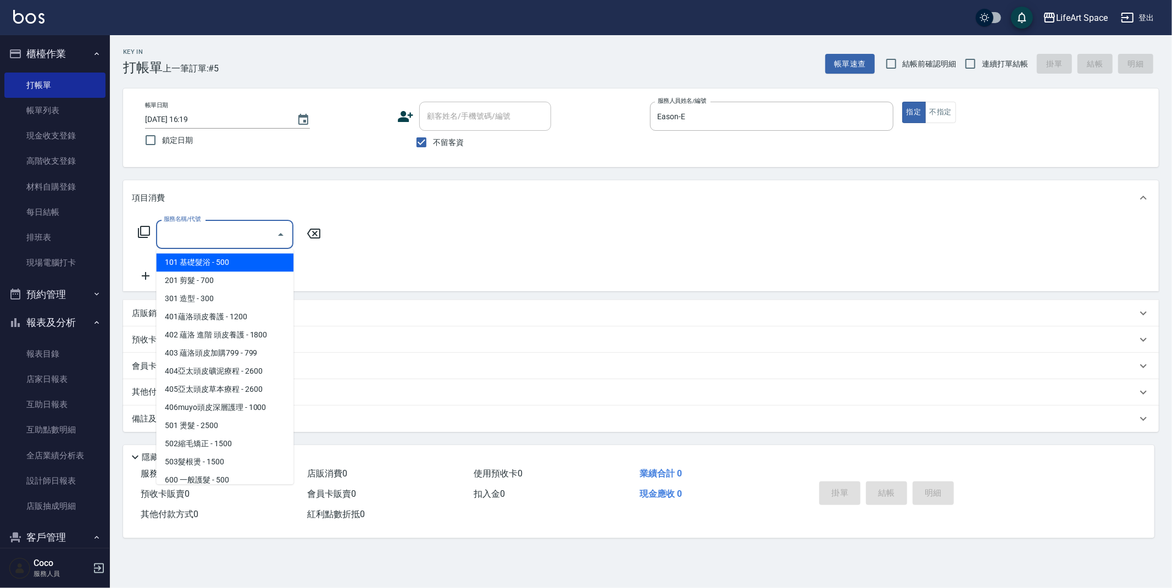
click at [210, 236] on input "服務名稱/代號" at bounding box center [216, 234] width 111 height 19
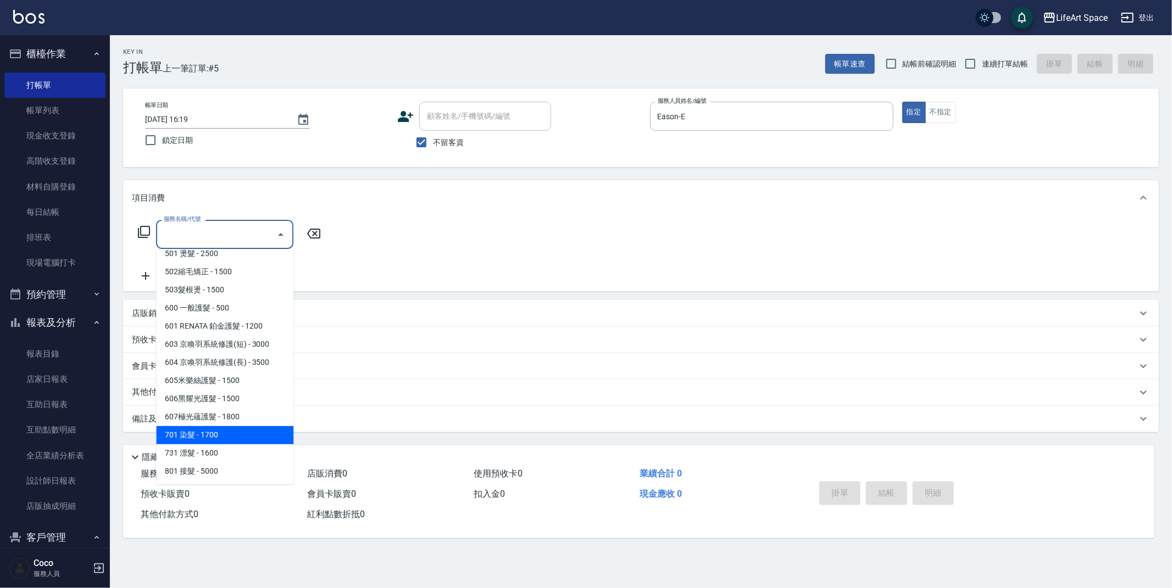
drag, startPoint x: 217, startPoint y: 430, endPoint x: 248, endPoint y: 339, distance: 96.3
click at [217, 430] on span "701 染髮 - 1700" at bounding box center [224, 435] width 137 height 18
type input "701 染髮(701)"
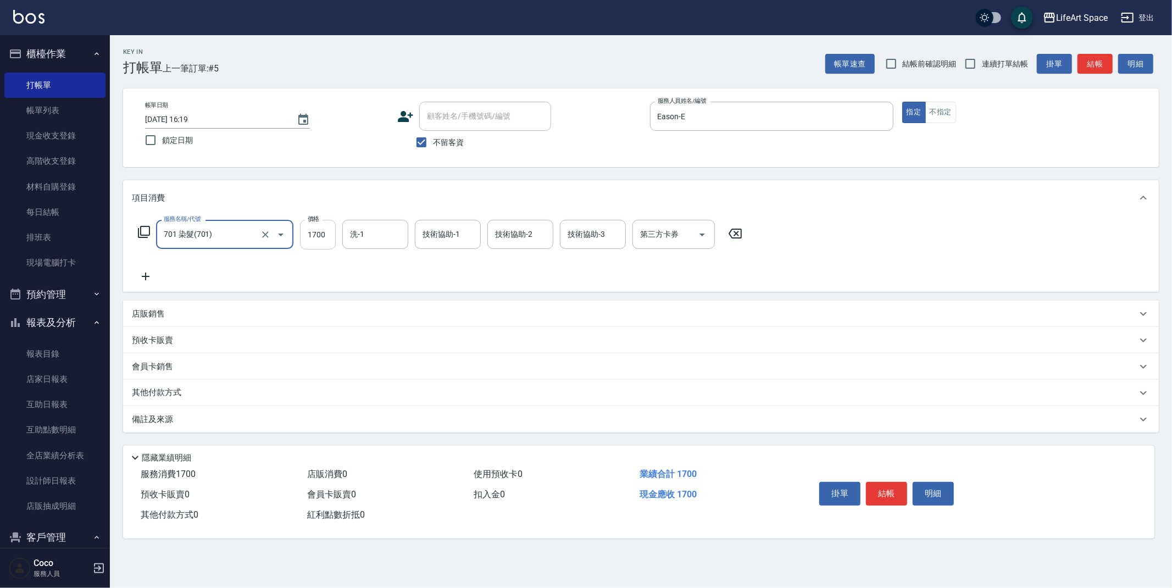
drag, startPoint x: 328, startPoint y: 235, endPoint x: 337, endPoint y: 235, distance: 9.3
click at [329, 235] on input "1700" at bounding box center [318, 235] width 36 height 30
type input "6800"
click at [396, 230] on input "洗-1" at bounding box center [375, 234] width 56 height 19
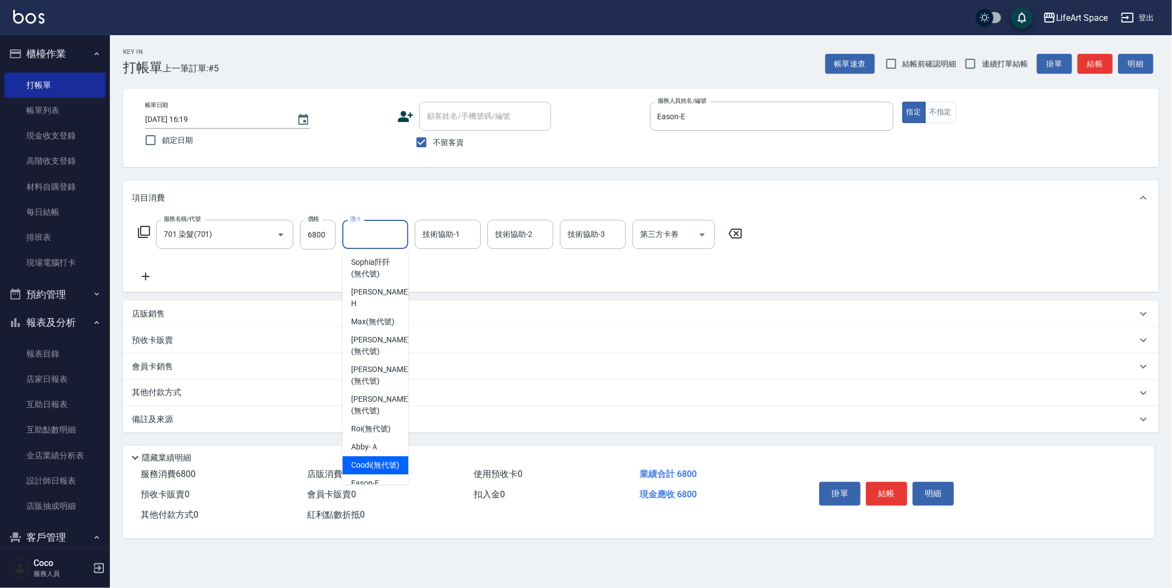
scroll to position [340, 0]
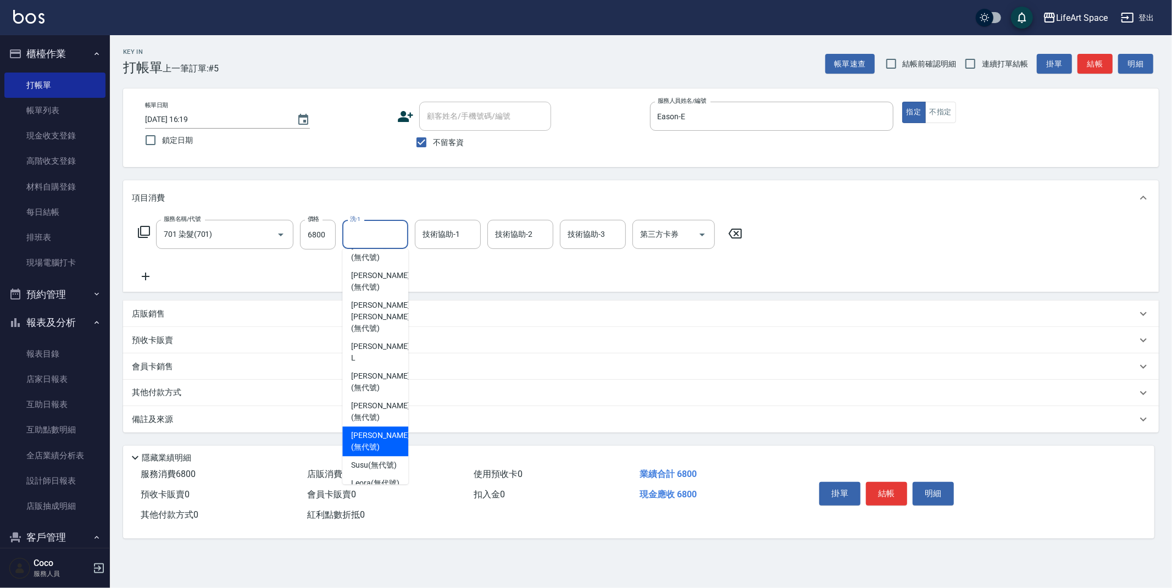
drag, startPoint x: 382, startPoint y: 395, endPoint x: 402, endPoint y: 332, distance: 65.9
click at [382, 430] on span "[PERSON_NAME] (無代號)" at bounding box center [380, 441] width 58 height 23
type input "[PERSON_NAME](無代號)"
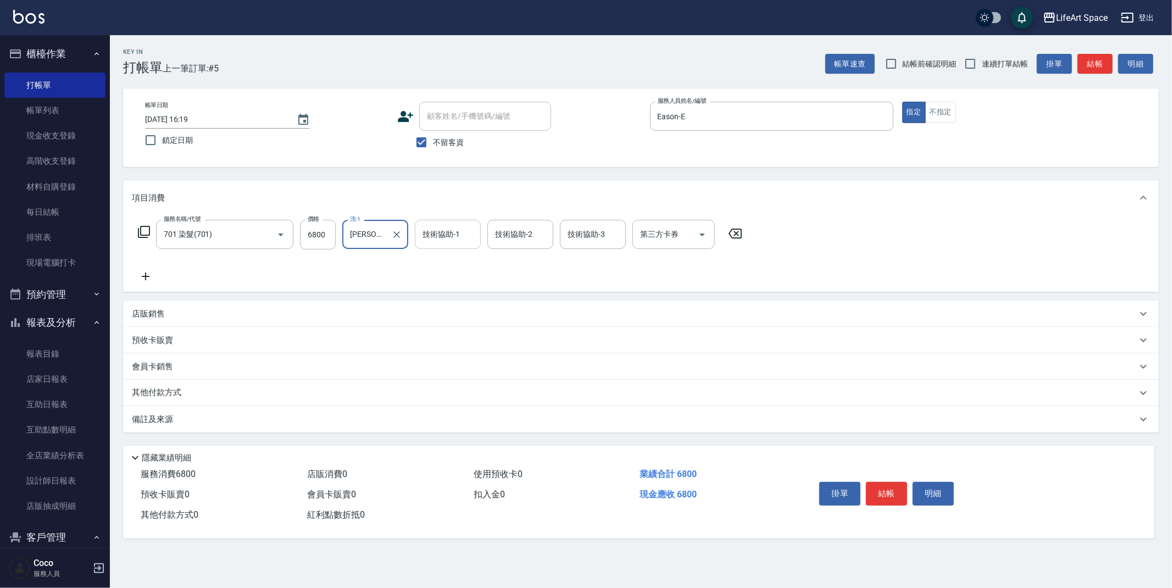
click at [456, 237] on div "技術協助-1 技術協助-1" at bounding box center [448, 234] width 66 height 29
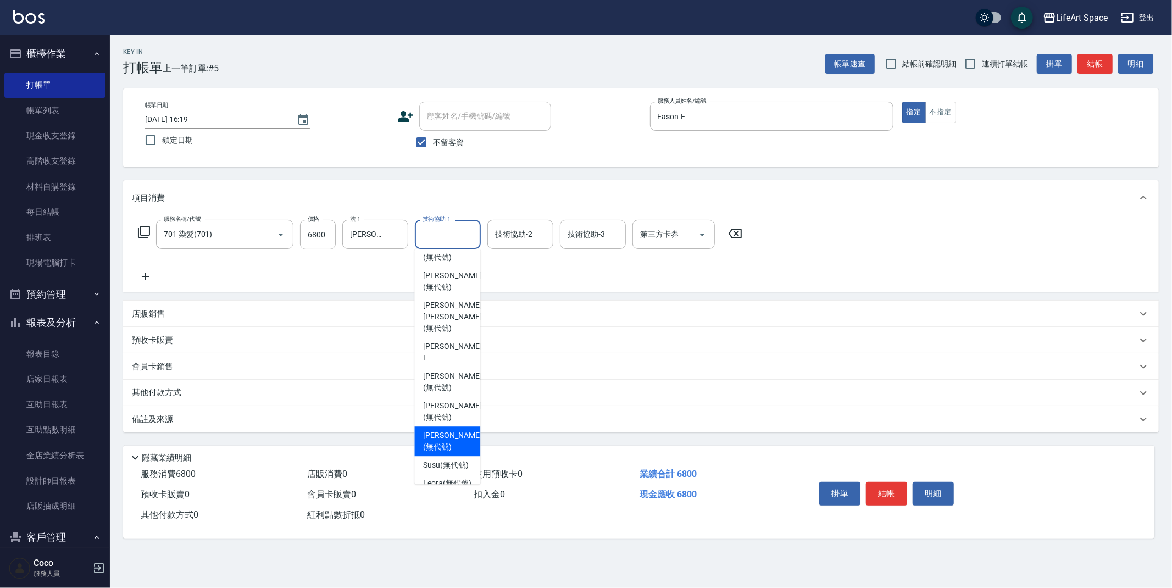
click at [457, 430] on span "[PERSON_NAME] (無代號)" at bounding box center [452, 441] width 58 height 23
type input "[PERSON_NAME](無代號)"
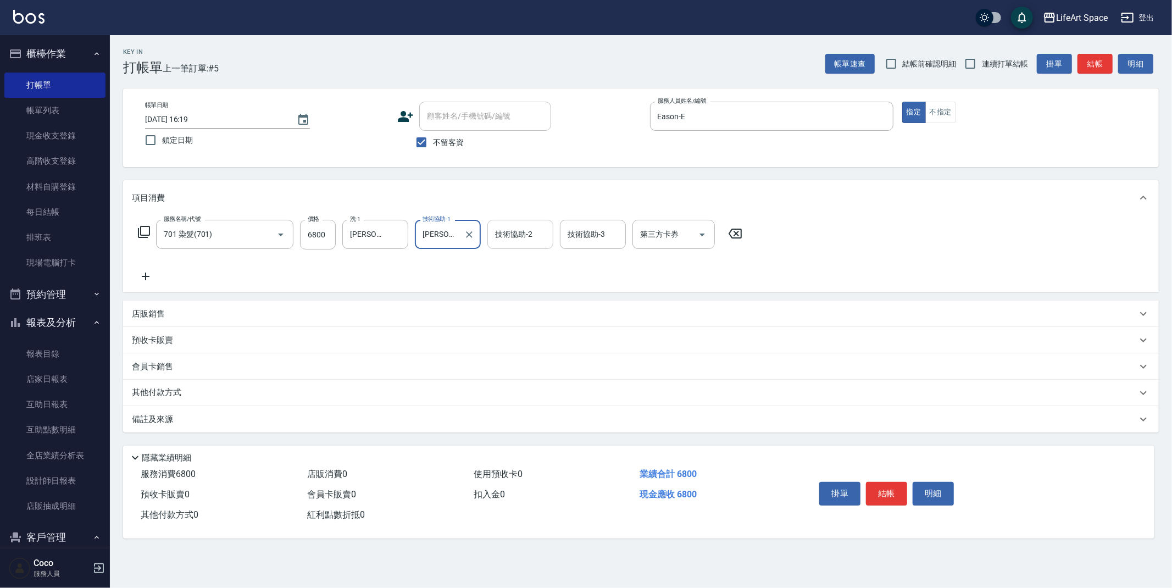
click at [511, 242] on input "技術協助-2" at bounding box center [520, 234] width 56 height 19
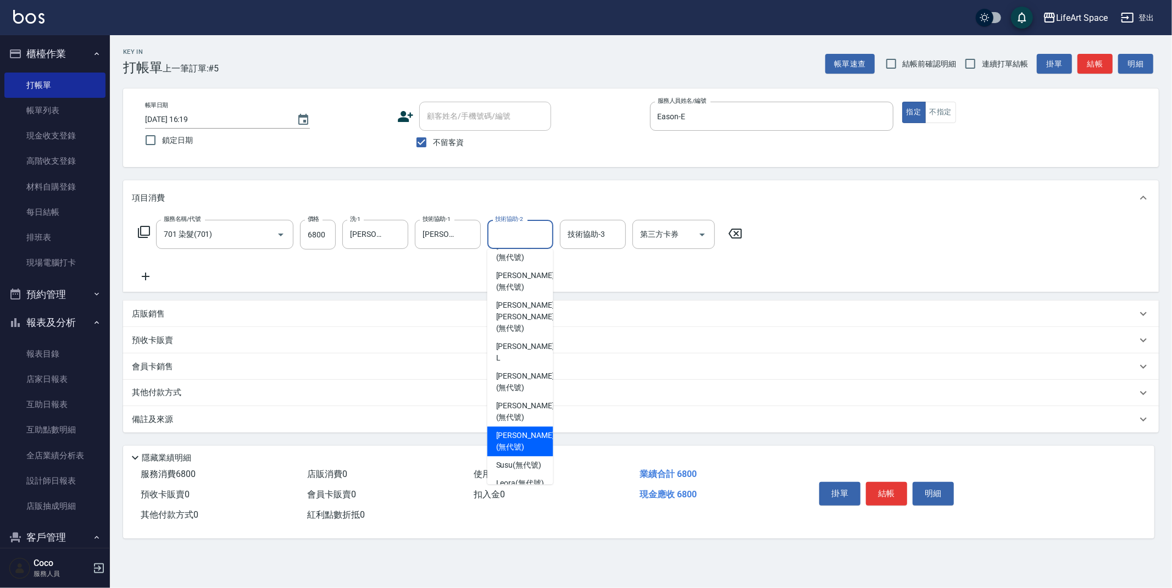
click at [529, 430] on span "[PERSON_NAME] (無代號)" at bounding box center [525, 441] width 58 height 23
type input "[PERSON_NAME](無代號)"
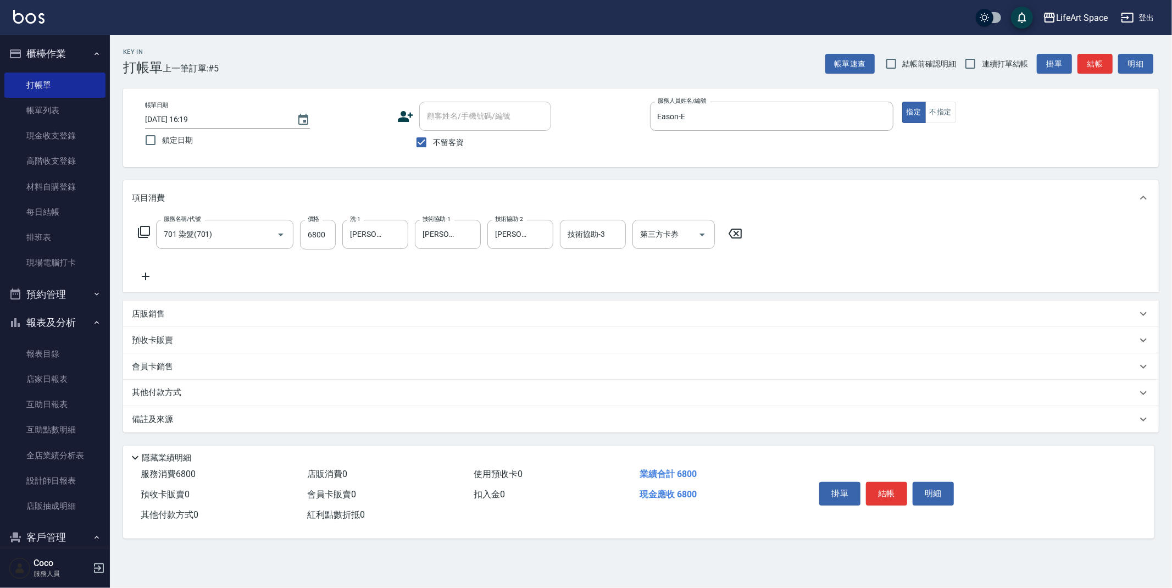
click at [408, 423] on div "備註及來源" at bounding box center [634, 420] width 1005 height 12
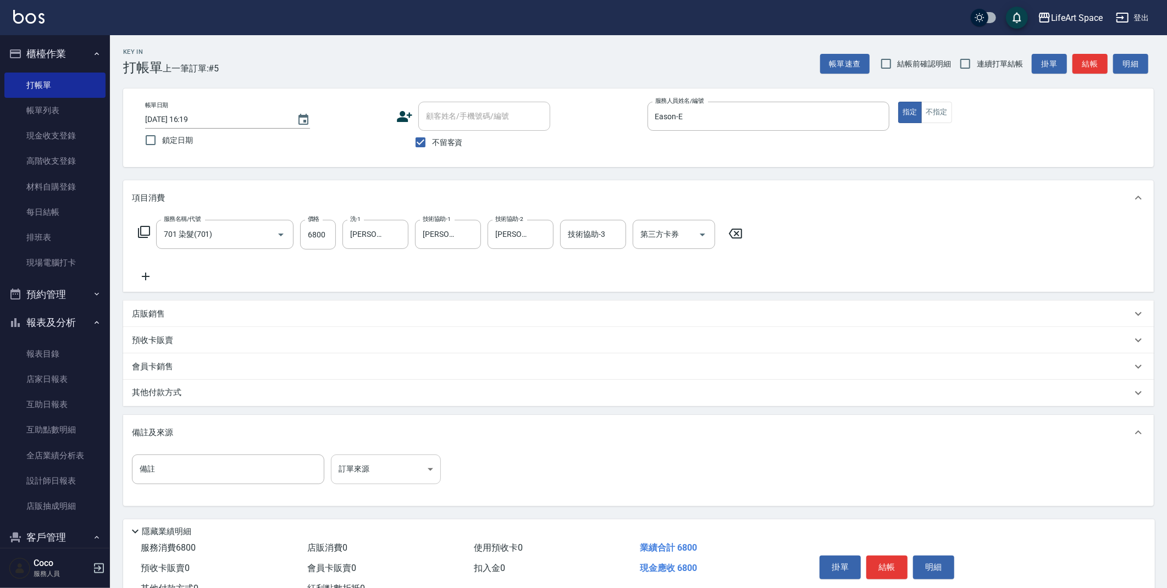
click at [358, 471] on body "LifeArt Space 登出 櫃檯作業 打帳單 帳單列表 現金收支登錄 高階收支登錄 材料自購登錄 每日結帳 排班表 現場電腦打卡 預約管理 預約管理 單…" at bounding box center [583, 312] width 1167 height 625
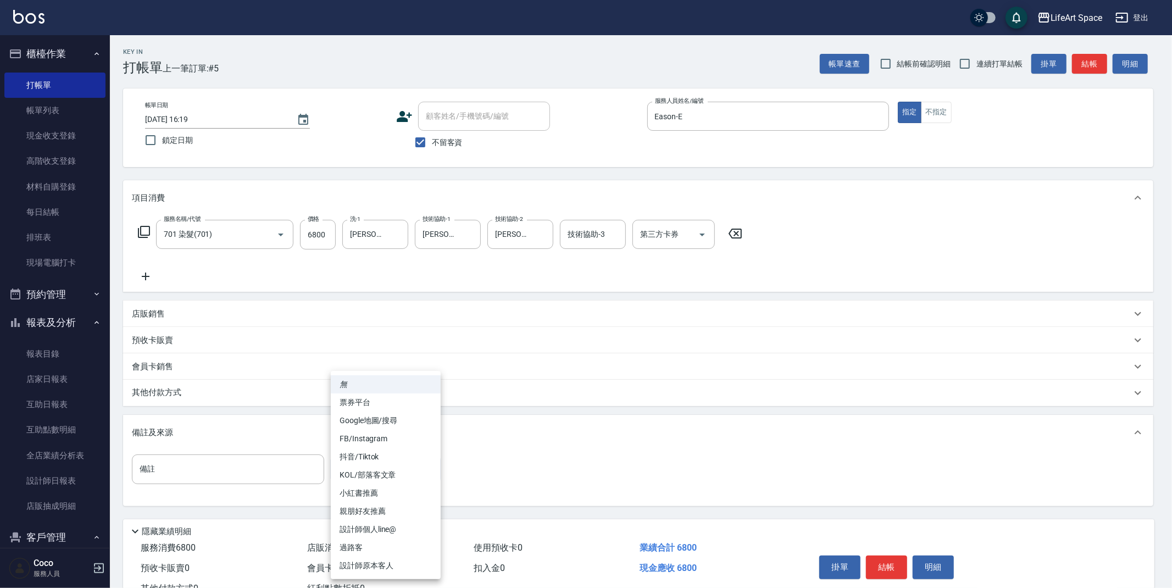
drag, startPoint x: 390, startPoint y: 515, endPoint x: 358, endPoint y: 494, distance: 38.0
click at [390, 515] on li "親朋好友推薦" at bounding box center [386, 511] width 110 height 18
type input "親朋好友推薦"
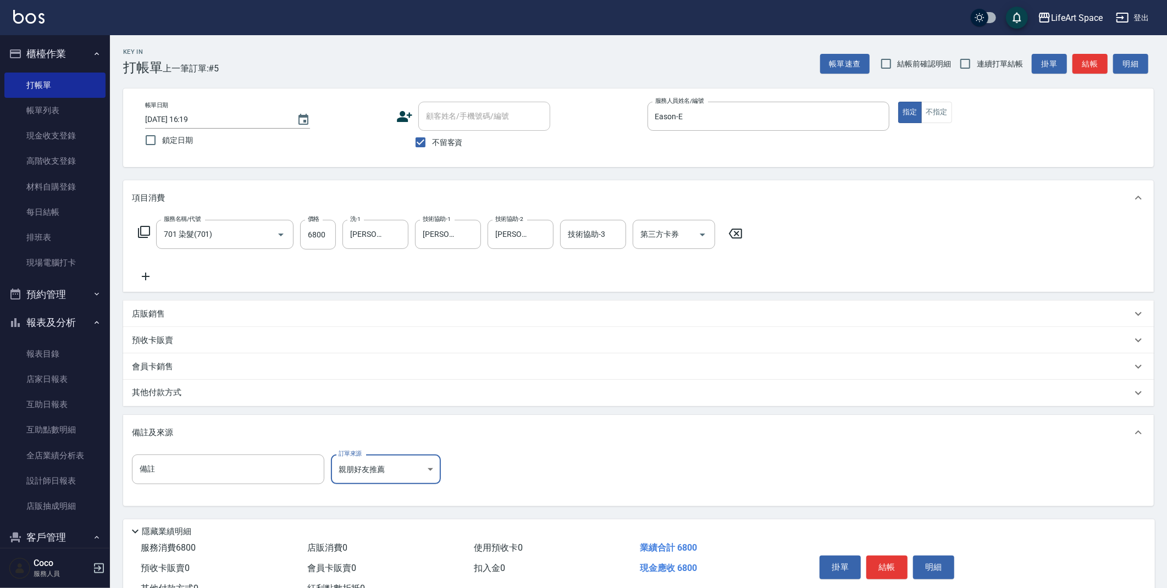
click at [213, 391] on div "其他付款方式" at bounding box center [632, 393] width 1000 height 12
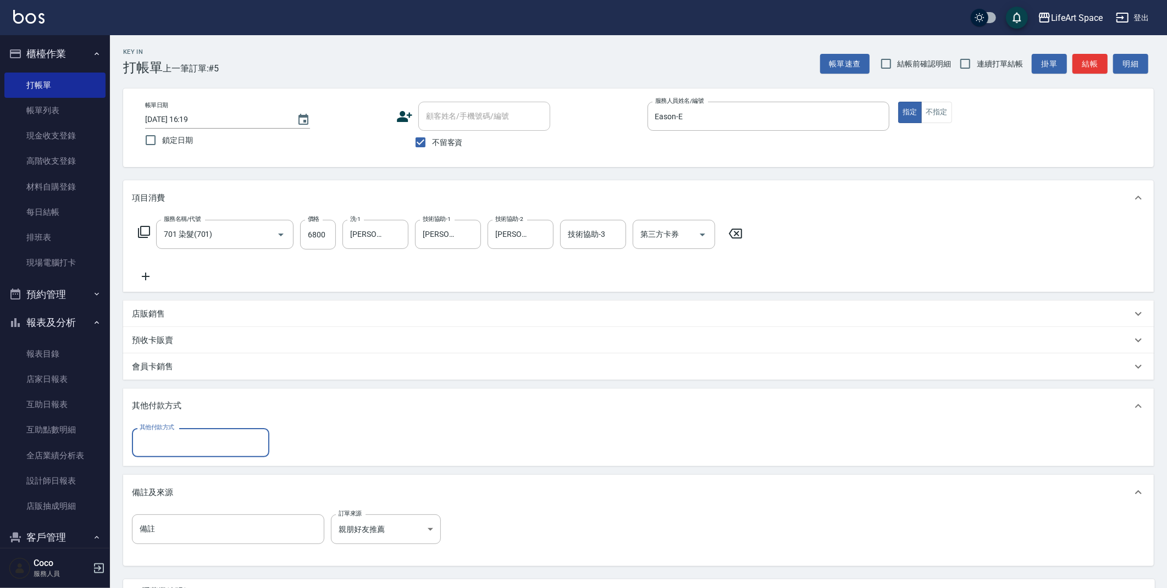
scroll to position [0, 0]
click at [190, 443] on input "其他付款方式" at bounding box center [200, 442] width 127 height 19
click at [188, 470] on span "轉帳" at bounding box center [200, 471] width 137 height 18
type input "轉帳"
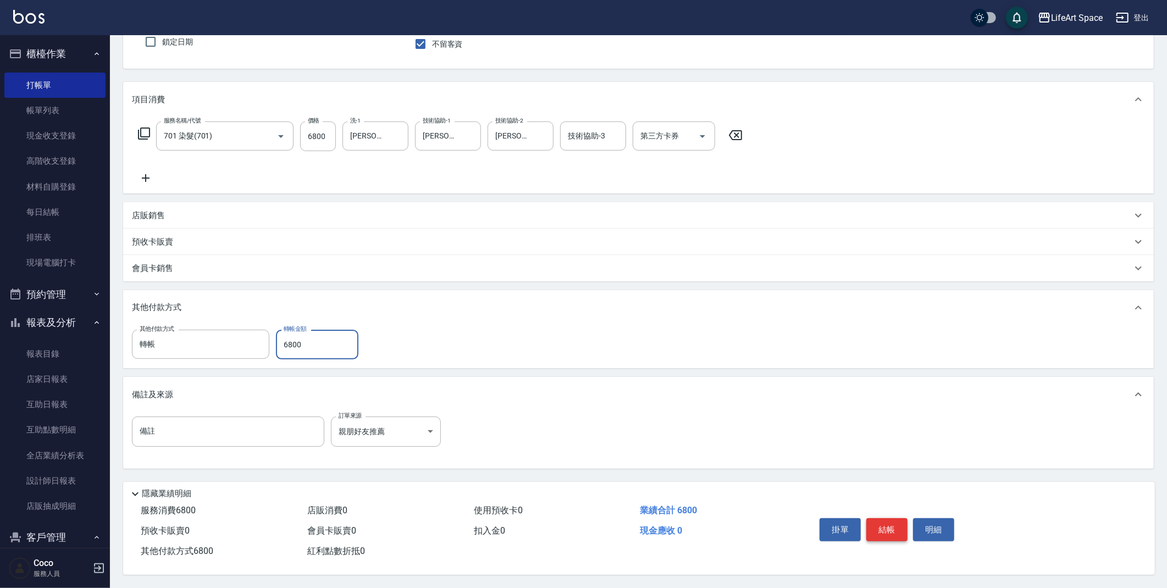
type input "6800"
click at [883, 527] on button "結帳" at bounding box center [886, 529] width 41 height 23
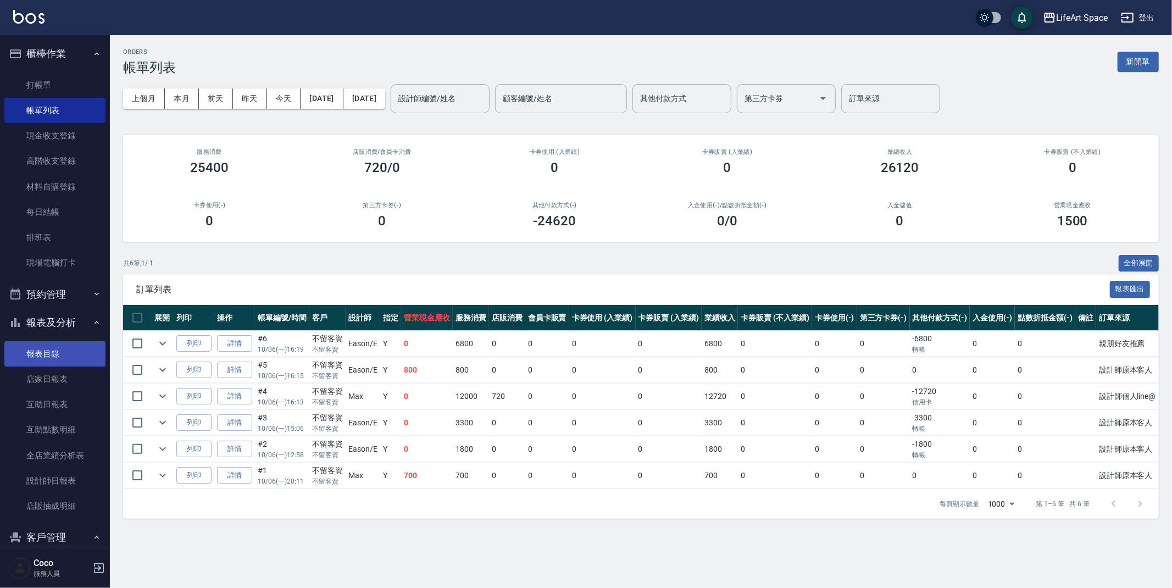
drag, startPoint x: 67, startPoint y: 455, endPoint x: 70, endPoint y: 352, distance: 102.8
click at [68, 454] on link "全店業績分析表" at bounding box center [54, 455] width 101 height 25
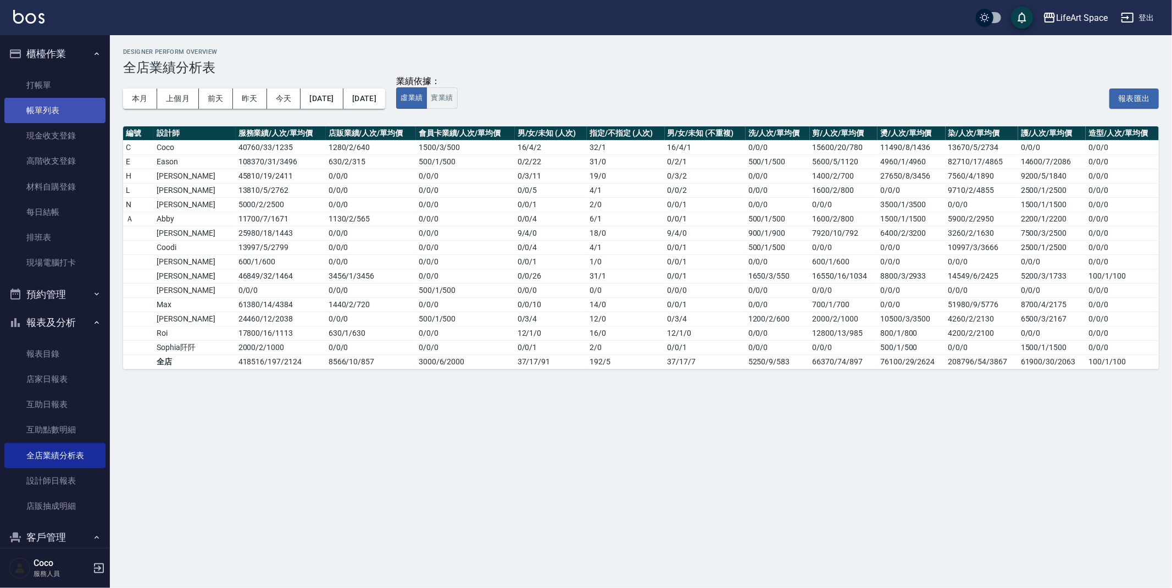
click at [42, 109] on link "帳單列表" at bounding box center [54, 110] width 101 height 25
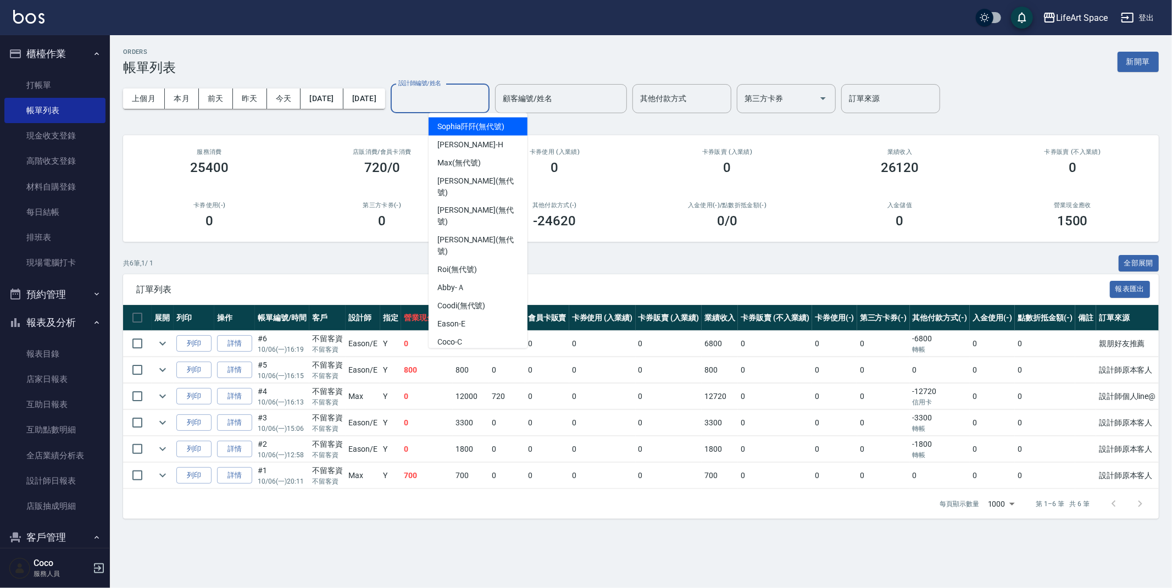
click at [485, 89] on input "設計師編號/姓名" at bounding box center [440, 98] width 89 height 19
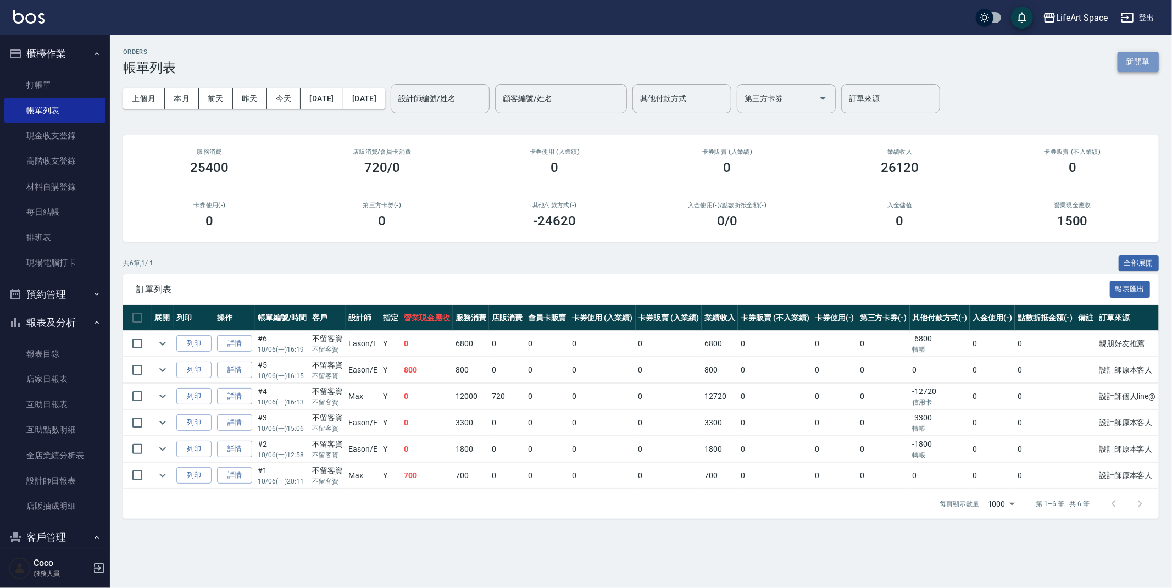
click at [1129, 59] on button "新開單" at bounding box center [1138, 62] width 41 height 20
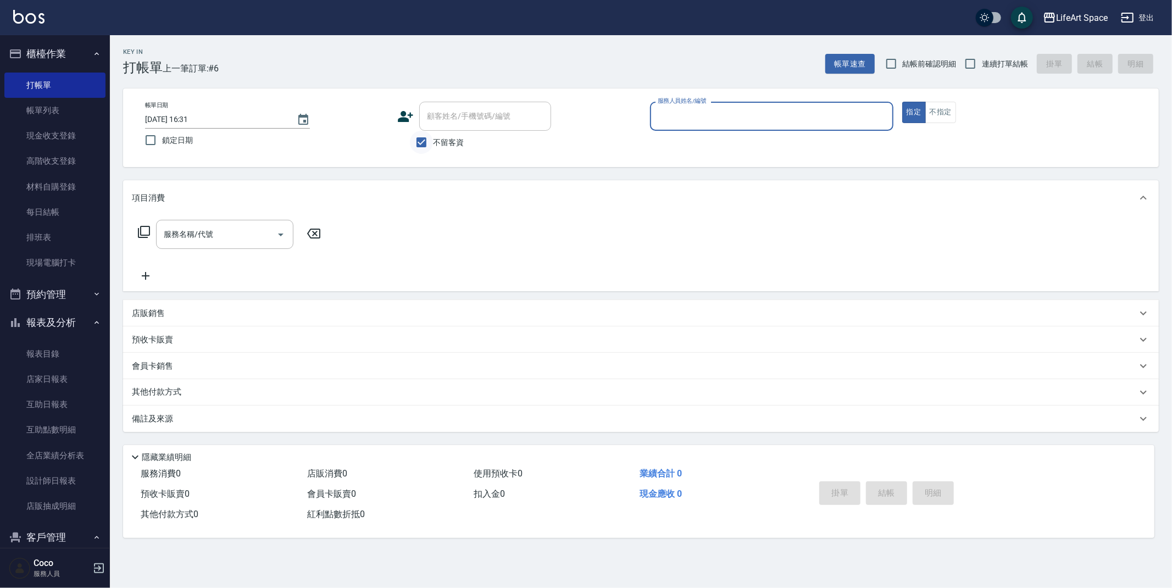
click at [425, 143] on input "不留客資" at bounding box center [421, 142] width 23 height 23
checkbox input "false"
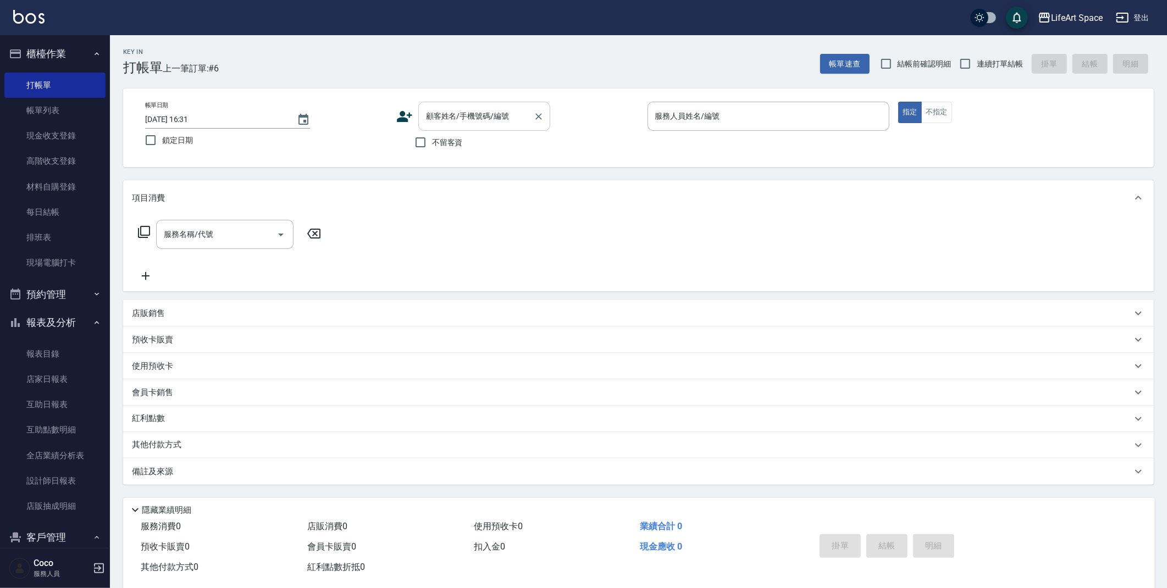
click at [421, 117] on div "顧客姓名/手機號碼/編號" at bounding box center [484, 116] width 132 height 29
drag, startPoint x: 473, startPoint y: 142, endPoint x: 320, endPoint y: 190, distance: 159.5
click at [473, 142] on li "[PERSON_NAME]/0930448008/G229" at bounding box center [484, 144] width 132 height 18
type input "[PERSON_NAME]/0930448008/G229"
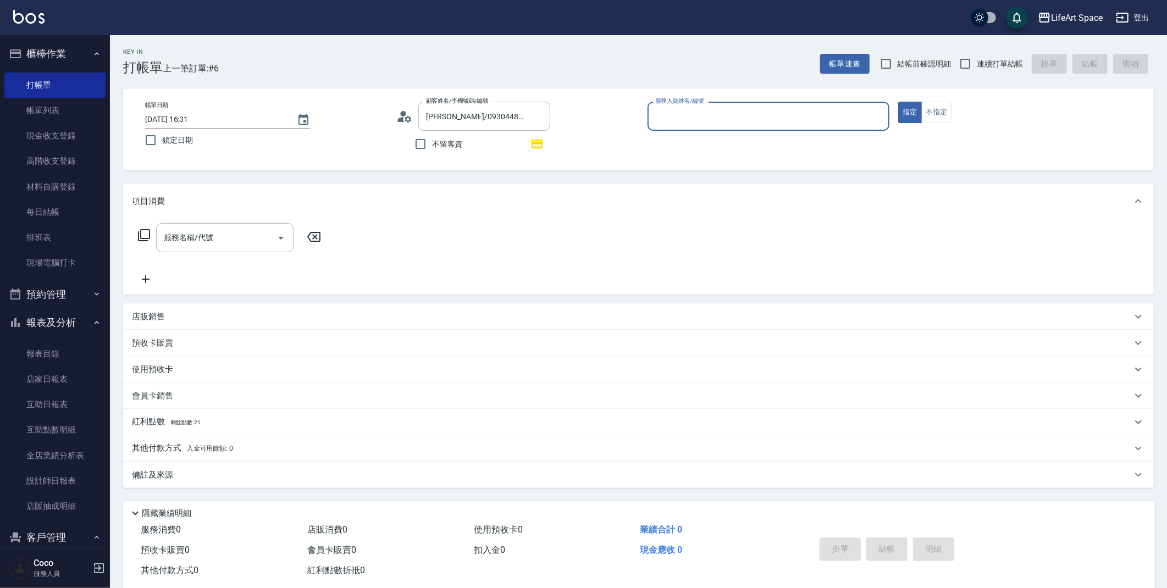
click at [170, 423] on span "剩餘點數: 21" at bounding box center [185, 422] width 31 height 6
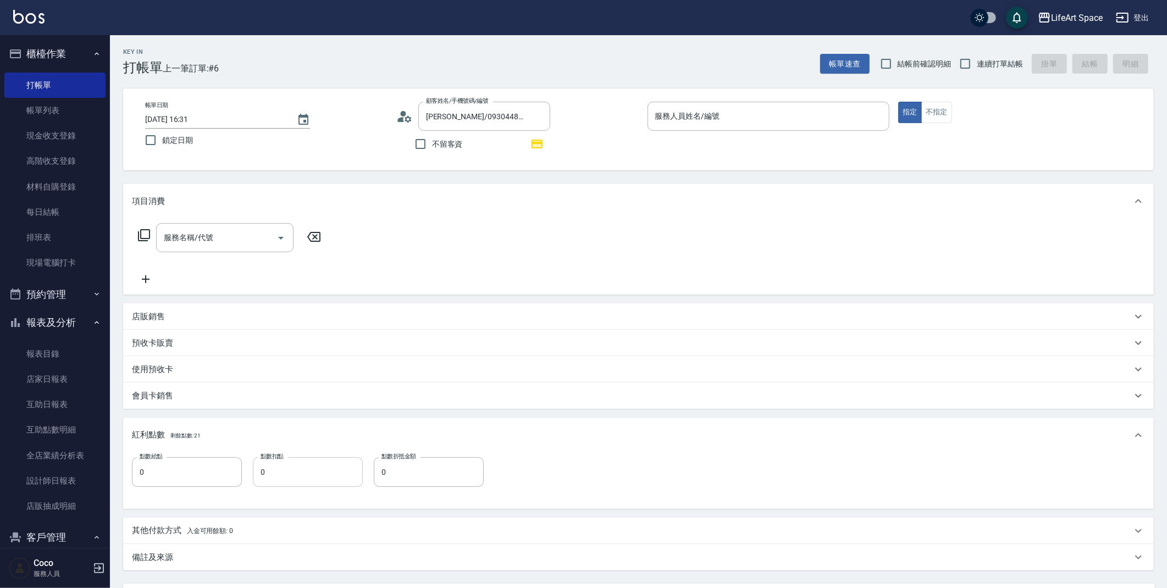
click at [351, 467] on input "0" at bounding box center [308, 472] width 110 height 30
type input "21"
click at [147, 232] on icon at bounding box center [143, 235] width 13 height 13
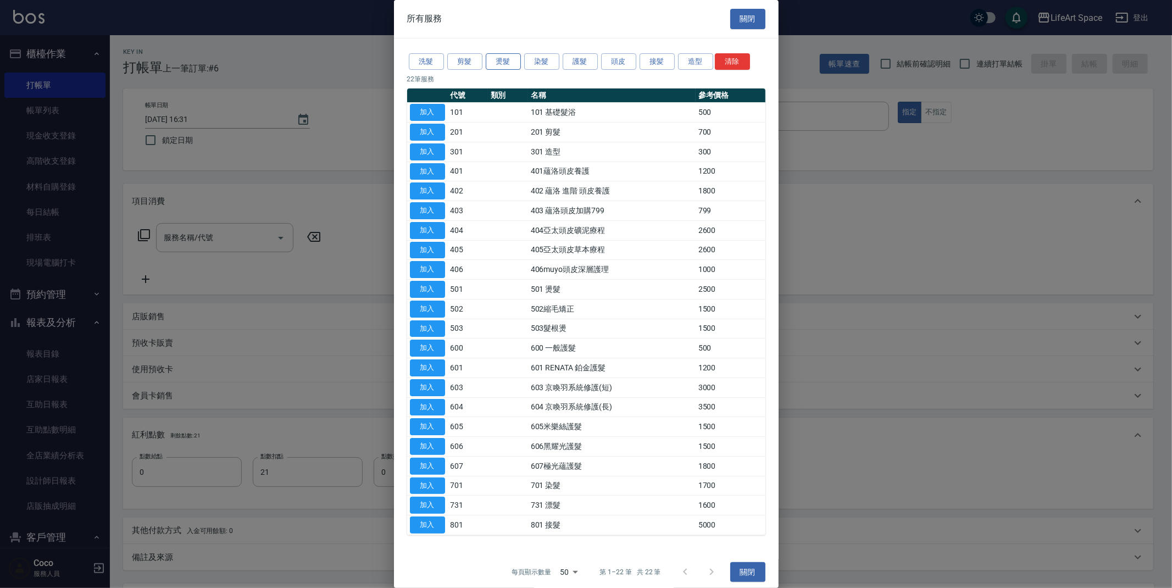
click at [497, 62] on button "燙髮" at bounding box center [503, 61] width 35 height 17
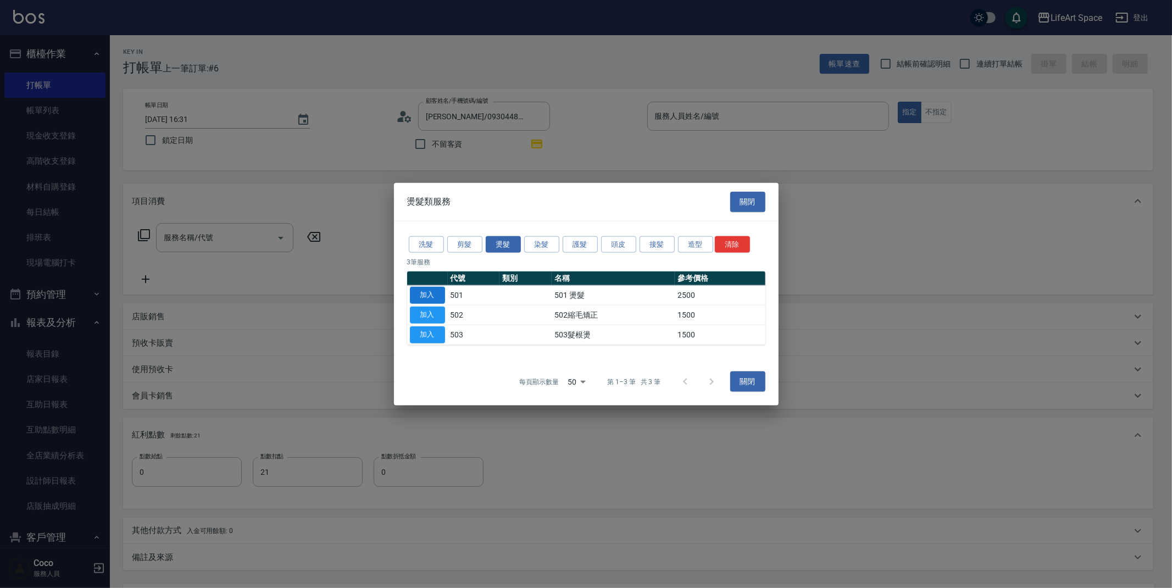
click at [413, 292] on button "加入" at bounding box center [427, 295] width 35 height 17
type input "501 燙髮(501)"
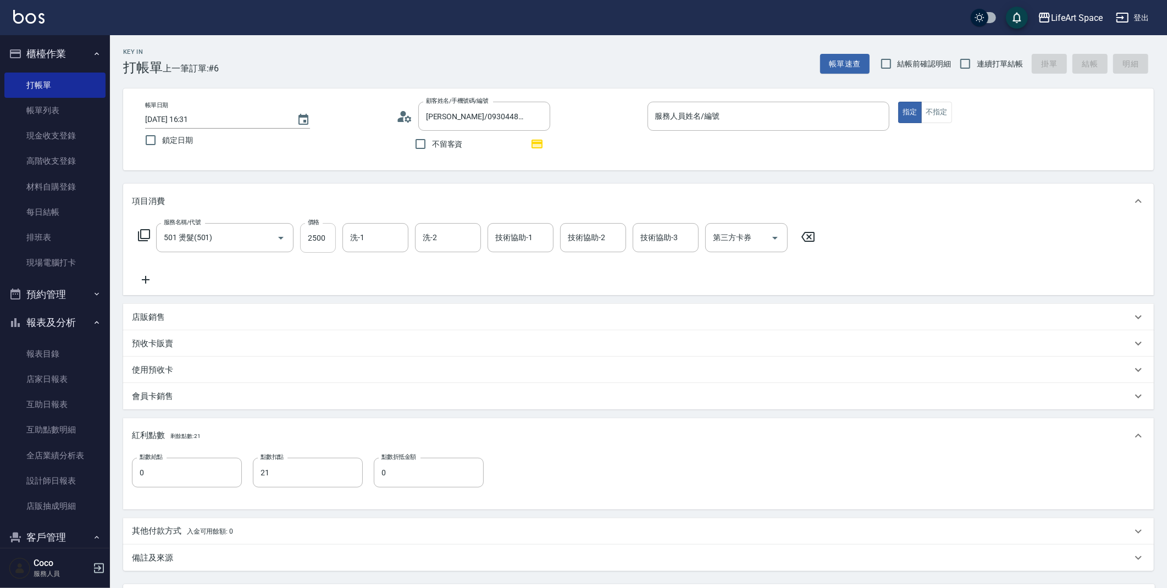
click at [331, 230] on input "2500" at bounding box center [318, 238] width 36 height 30
drag, startPoint x: 297, startPoint y: 241, endPoint x: 173, endPoint y: 234, distance: 124.4
click at [173, 234] on div "服務名稱/代號 501 燙髮(501) 服務名稱/代號 價格 2500 價格 洗-1 洗-1 洗-2 洗-2 技術協助-1 技術協助-1 技術協助-2 技術協…" at bounding box center [477, 238] width 690 height 30
type input "3370"
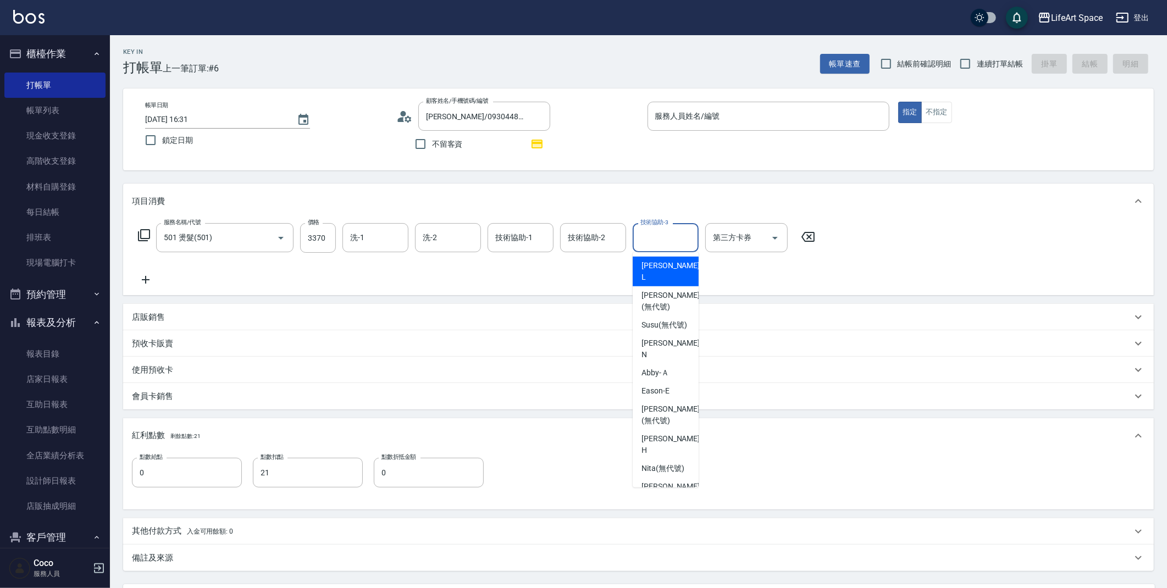
click at [653, 232] on div "技術協助-3 技術協助-3" at bounding box center [665, 237] width 66 height 29
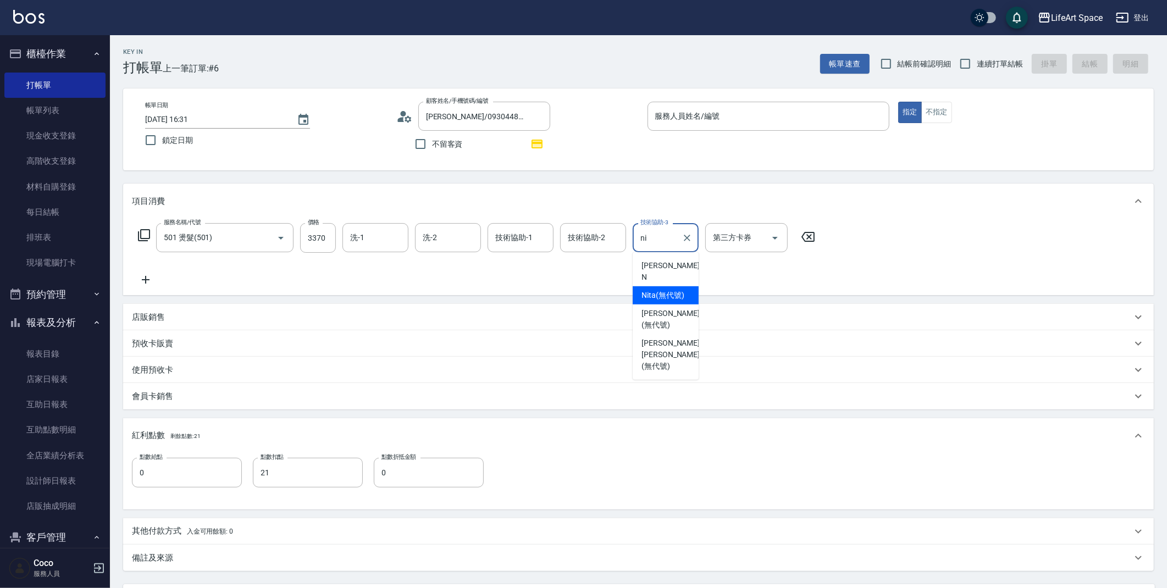
click at [662, 286] on div "Nita (無代號)" at bounding box center [665, 295] width 66 height 18
type input "Nita (無代號)"
click at [593, 244] on input "技術協助-2" at bounding box center [593, 237] width 56 height 19
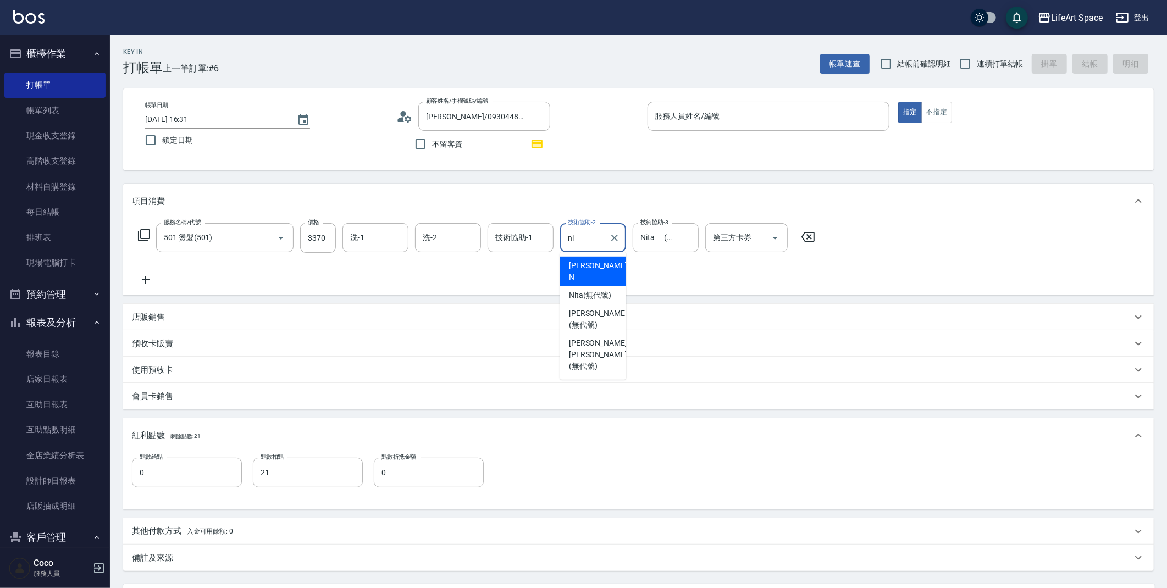
click at [595, 268] on div "[PERSON_NAME] -N" at bounding box center [593, 272] width 66 height 30
type input "[PERSON_NAME]-N"
click at [496, 241] on input "技術協助-1" at bounding box center [520, 237] width 56 height 19
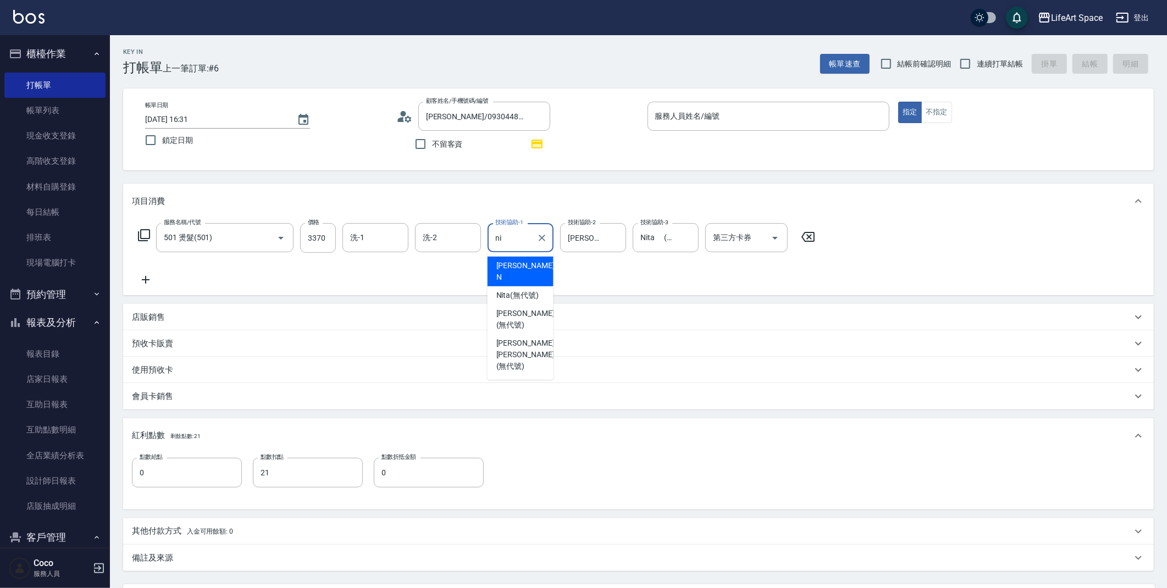
click at [518, 262] on span "[PERSON_NAME] -N" at bounding box center [526, 271] width 60 height 23
click at [521, 240] on input "[PERSON_NAME]-N" at bounding box center [512, 237] width 40 height 19
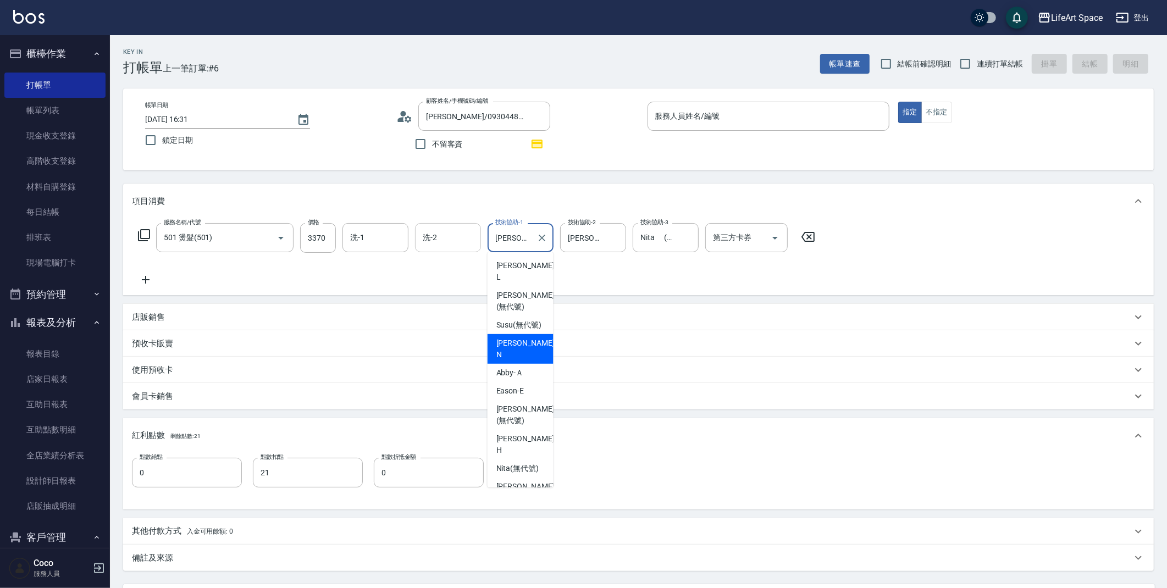
drag, startPoint x: 521, startPoint y: 240, endPoint x: 428, endPoint y: 236, distance: 93.5
click at [427, 236] on div "服務名稱/代號 501 燙髮(501) 服務名稱/代號 價格 3370 價格 洗-1 洗-1 洗-2 洗-2 技術協助-1 Nikki-N 技術協助-1 技術…" at bounding box center [477, 238] width 690 height 30
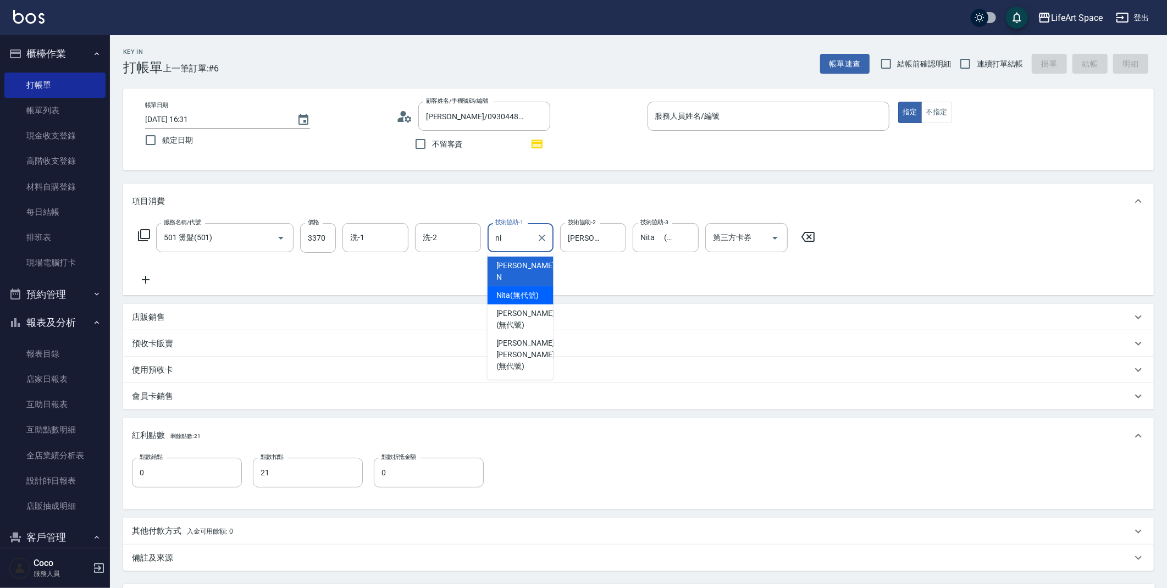
click at [523, 290] on span "Nita (無代號)" at bounding box center [517, 296] width 43 height 12
type input "Nita (無代號)"
click at [583, 242] on input "[PERSON_NAME]-N" at bounding box center [585, 237] width 40 height 19
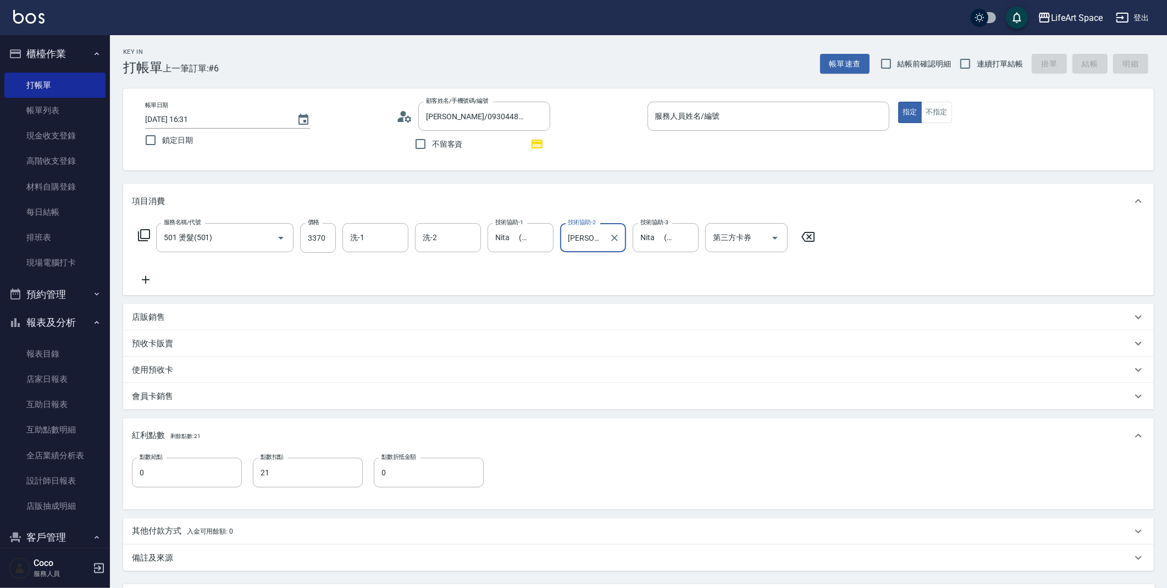
drag, startPoint x: 557, startPoint y: 237, endPoint x: 464, endPoint y: 221, distance: 94.8
click at [462, 222] on div "服務名稱/代號 501 燙髮(501) 服務名稱/代號 價格 3370 價格 洗-1 洗-1 洗-2 洗-2 技術協助-1 Nita (無代號) 技術協助-1…" at bounding box center [638, 257] width 1030 height 76
click at [592, 290] on span "Nita (無代號)" at bounding box center [590, 296] width 43 height 12
type input "Nita (無代號)"
click at [144, 237] on icon at bounding box center [143, 235] width 13 height 13
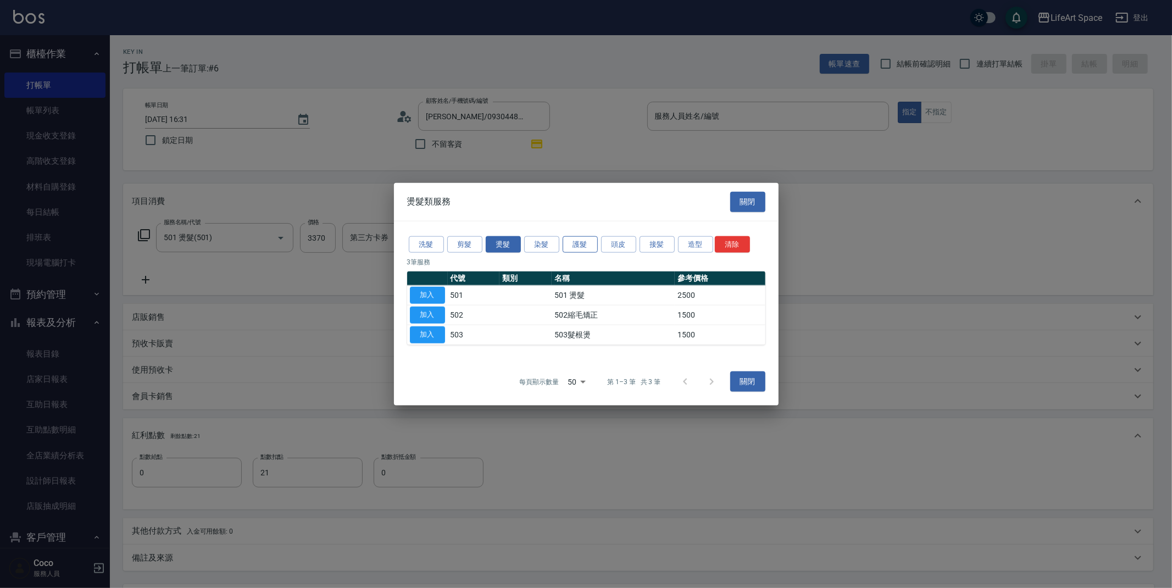
click at [595, 245] on button "護髮" at bounding box center [580, 244] width 35 height 17
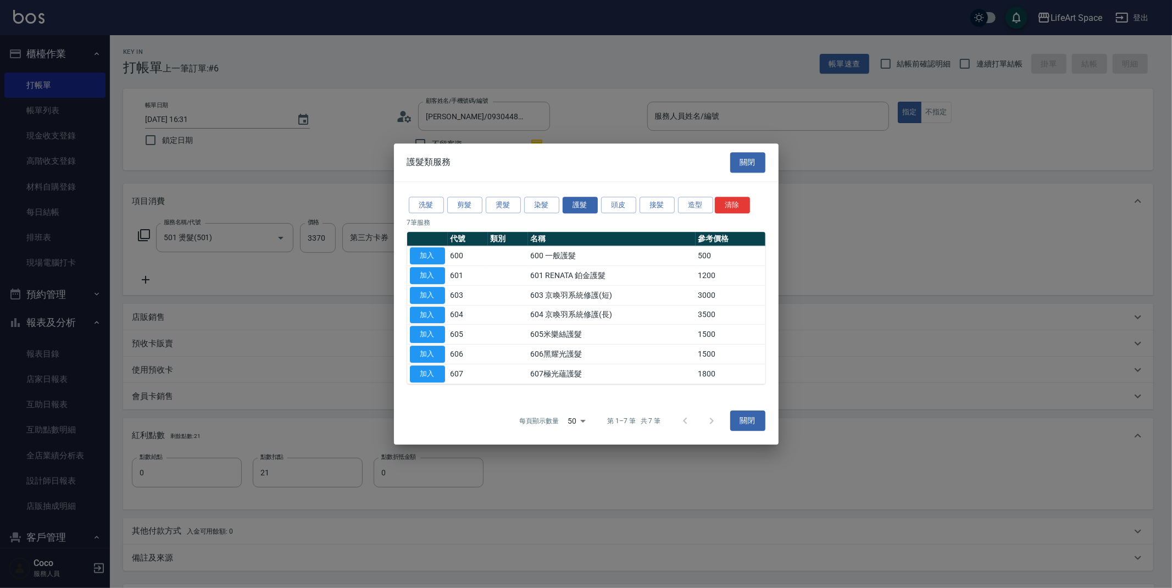
drag, startPoint x: 429, startPoint y: 295, endPoint x: 295, endPoint y: 293, distance: 134.6
click at [429, 294] on button "加入" at bounding box center [427, 295] width 35 height 17
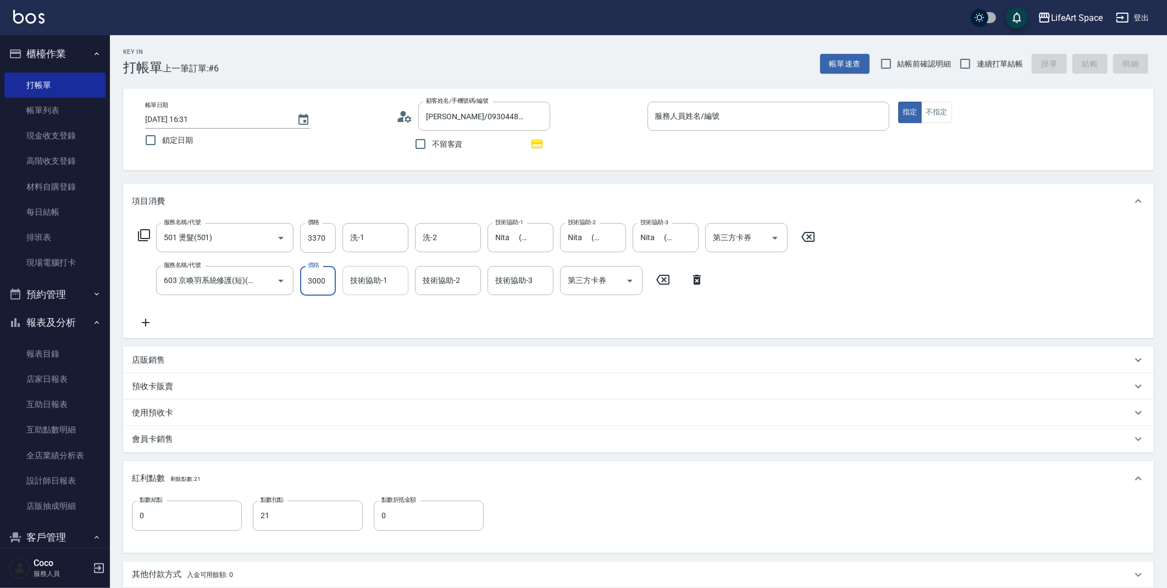
drag, startPoint x: 316, startPoint y: 279, endPoint x: 352, endPoint y: 285, distance: 36.1
click at [352, 285] on div "服務名稱/代號 603 京喚羽系統修護(短)(603) 服務名稱/代號 價格 3000 價格 技術協助-1 技術協助-1 技術協助-2 技術協助-2 技術協助…" at bounding box center [421, 281] width 579 height 30
type input "2500"
click at [152, 358] on p "店販銷售" at bounding box center [148, 360] width 33 height 12
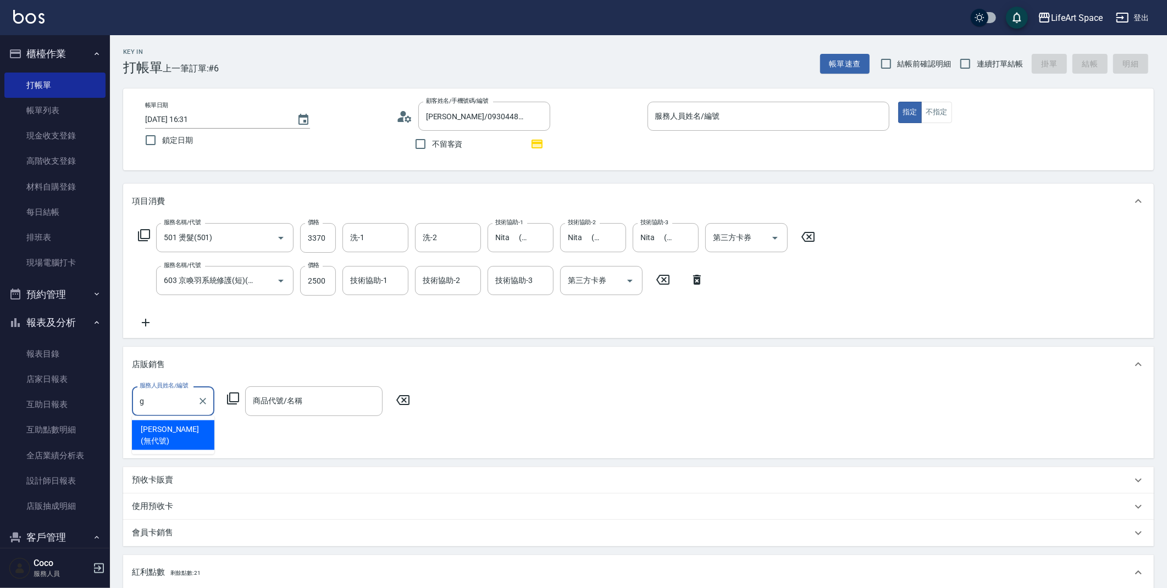
drag, startPoint x: 154, startPoint y: 428, endPoint x: 225, endPoint y: 381, distance: 84.6
click at [154, 426] on span "[PERSON_NAME] (無代號)" at bounding box center [173, 435] width 65 height 23
type input "[PERSON_NAME](無代號)"
click at [238, 389] on div "服務人員姓名/編號 [PERSON_NAME](無代號) 服務人員姓名/編號 商品代號/名稱 商品代號/名稱" at bounding box center [274, 400] width 285 height 29
click at [235, 393] on icon at bounding box center [233, 398] width 12 height 12
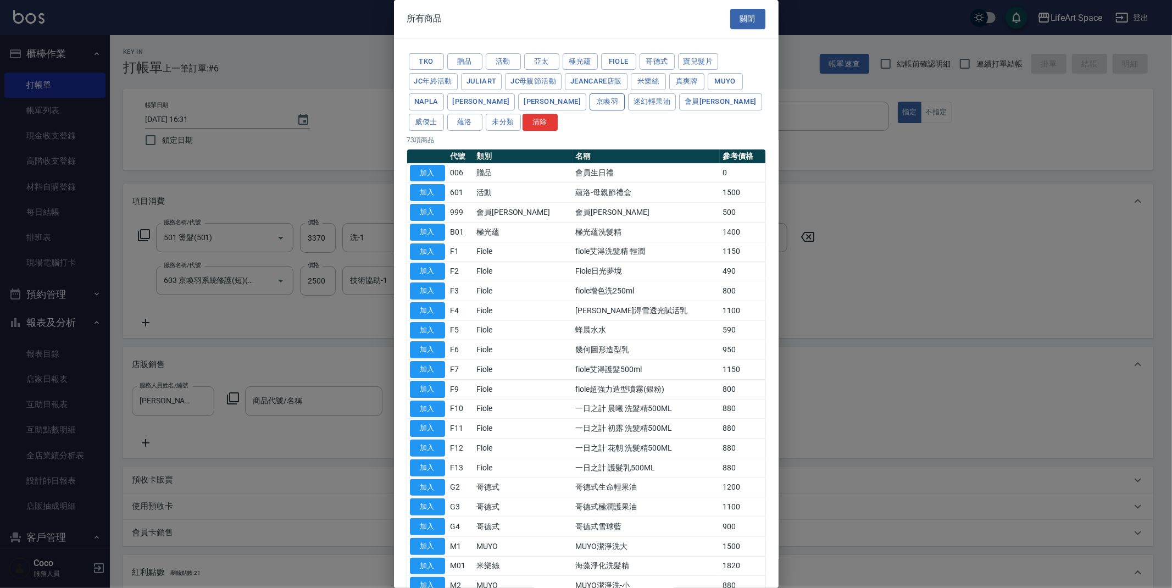
click at [590, 108] on button "京喚羽" at bounding box center [607, 101] width 35 height 17
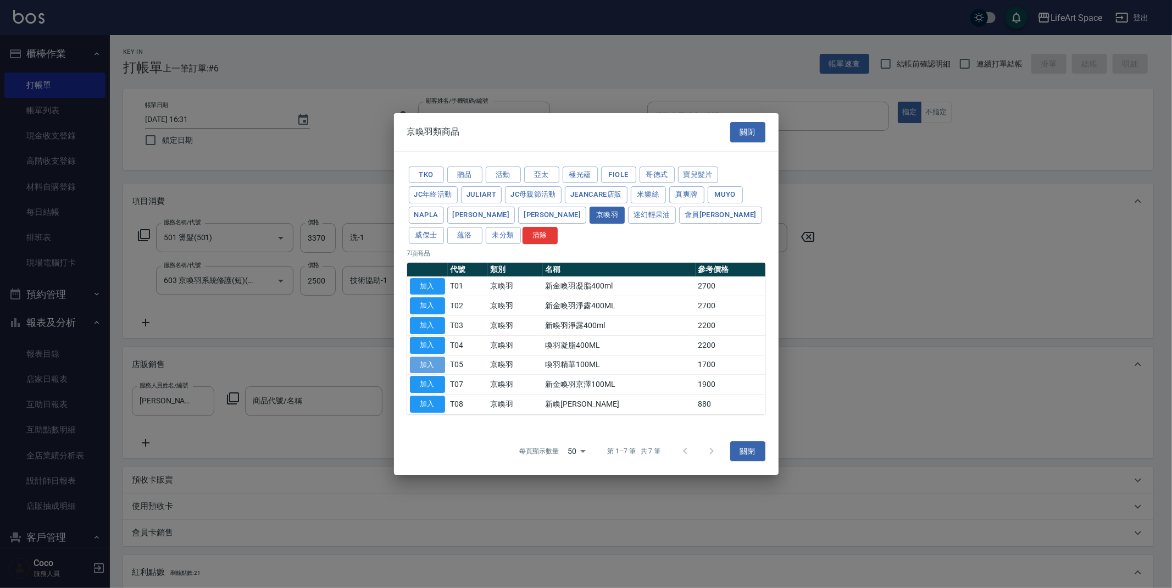
click at [423, 362] on button "加入" at bounding box center [427, 365] width 35 height 17
type input "喚羽精華100ML"
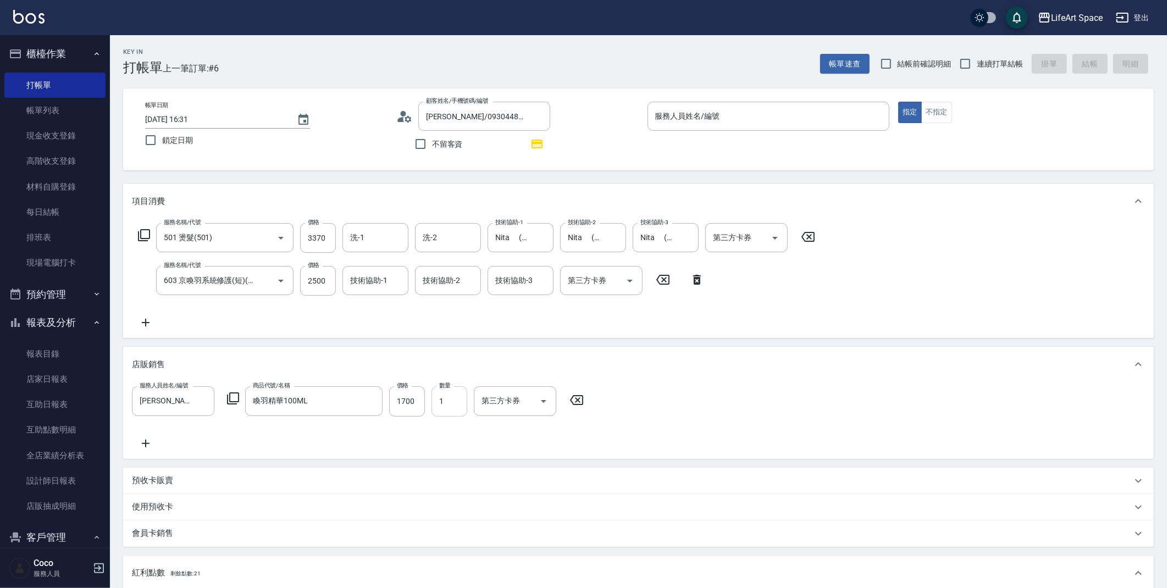
drag, startPoint x: 441, startPoint y: 405, endPoint x: 433, endPoint y: 395, distance: 13.0
click at [441, 404] on input "1" at bounding box center [449, 401] width 36 height 30
type input "2"
click at [415, 407] on input "1700" at bounding box center [407, 401] width 36 height 30
click at [230, 397] on div "服務人員姓名/編號 [PERSON_NAME](無代號) 服務人員姓名/編號 商品代號/名稱 喚羽精華100ML 商品代號/名稱 價格 1700 價格 數量 …" at bounding box center [361, 401] width 458 height 30
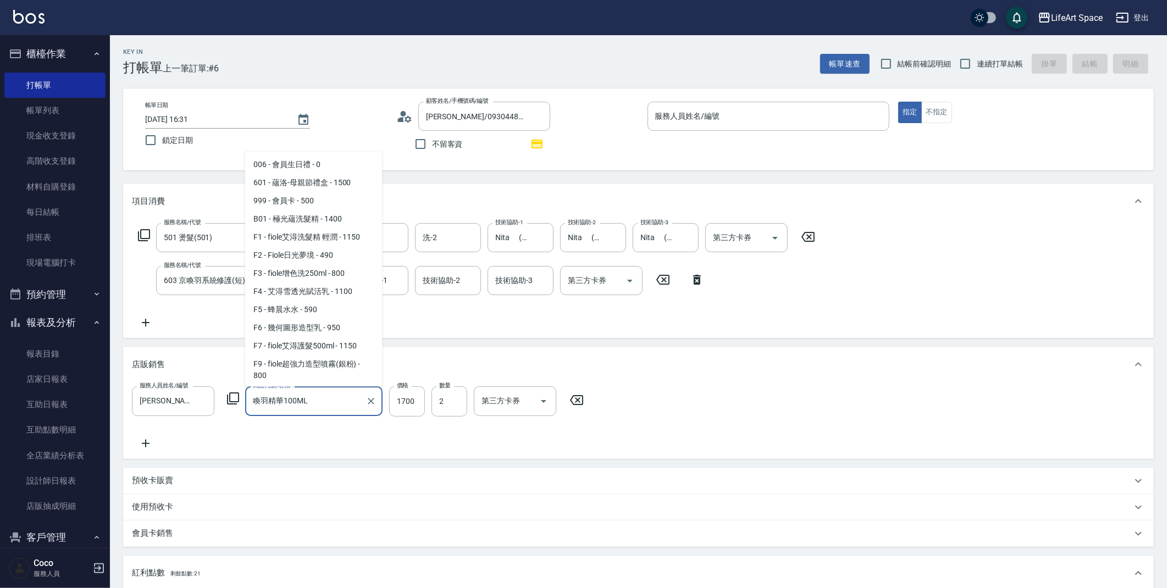
scroll to position [515, 0]
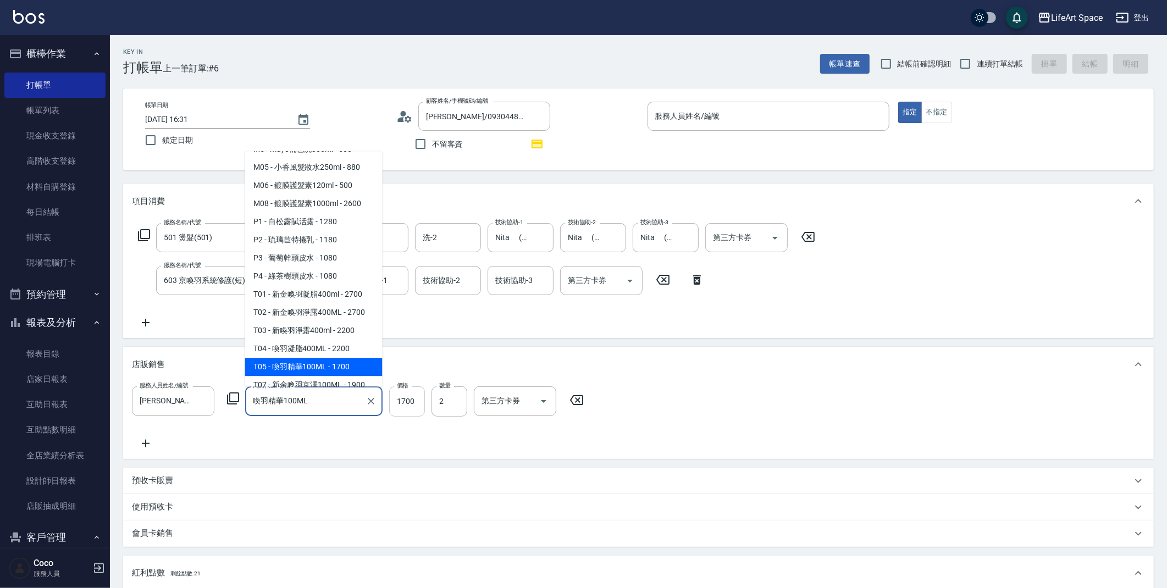
click at [418, 406] on input "1700" at bounding box center [407, 401] width 36 height 30
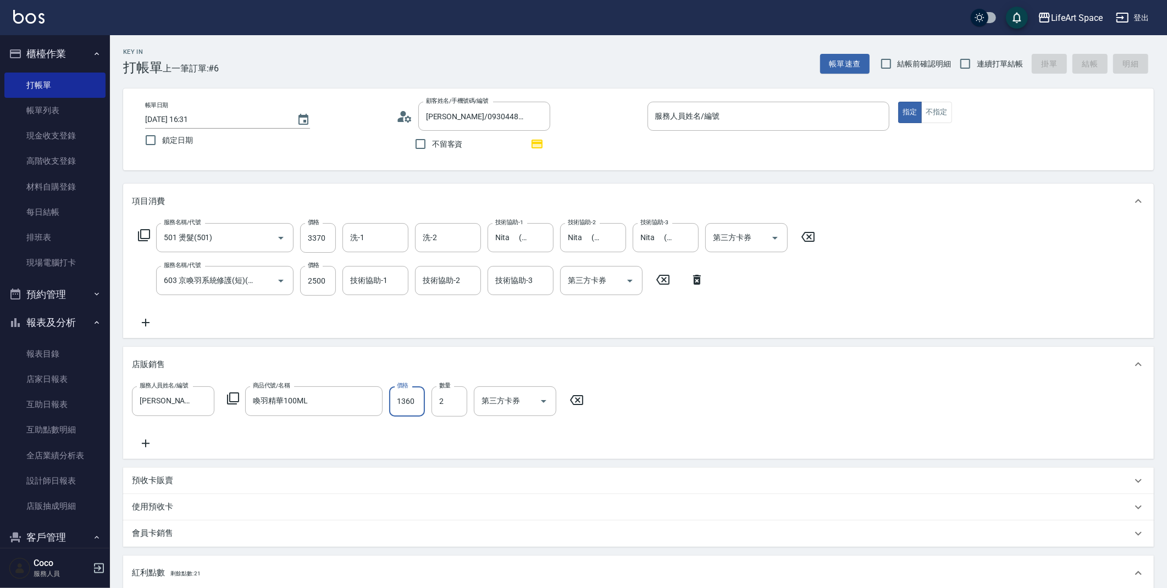
type input "1360"
click at [142, 439] on icon at bounding box center [145, 443] width 27 height 13
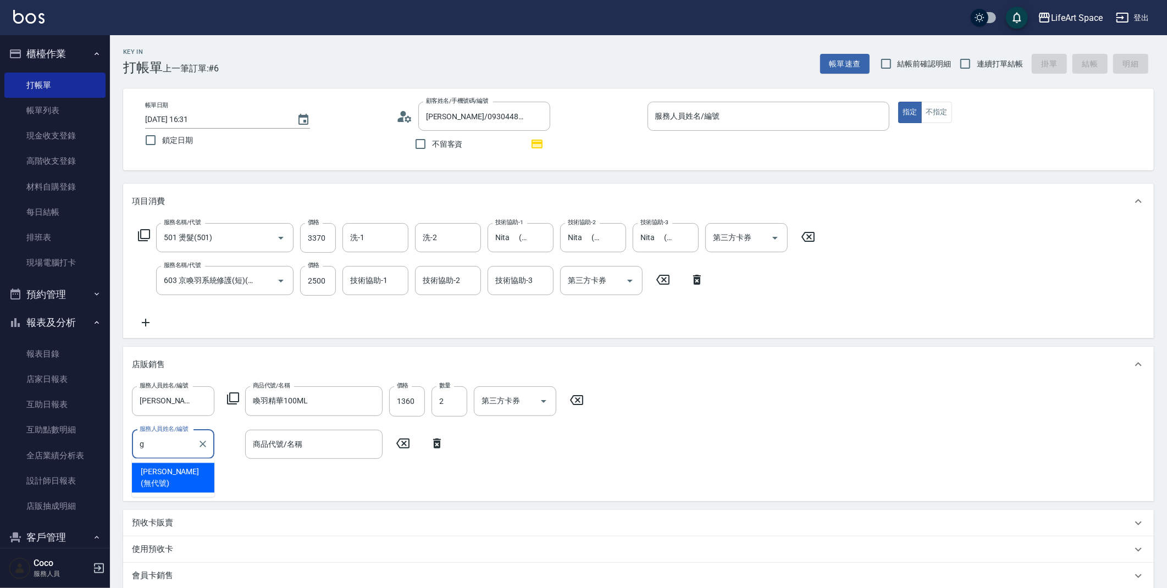
click at [179, 467] on span "[PERSON_NAME] (無代號)" at bounding box center [173, 477] width 65 height 23
type input "[PERSON_NAME](無代號)"
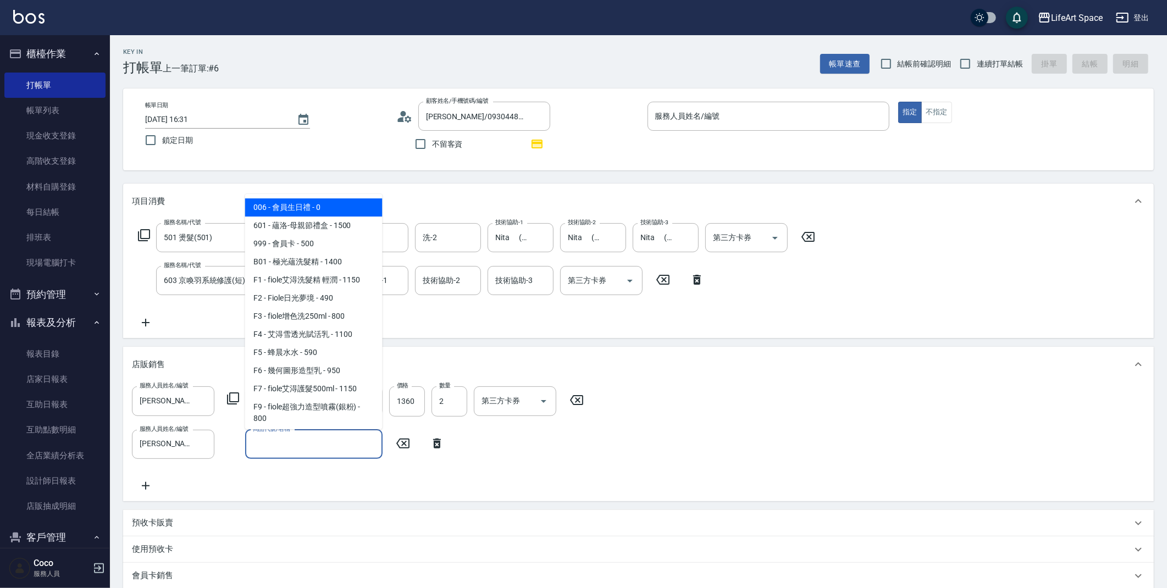
click at [276, 445] on input "商品代號/名稱" at bounding box center [313, 444] width 127 height 19
click at [293, 207] on span "006 - 會員生日禮 - 0" at bounding box center [313, 207] width 137 height 18
type input "會員生日禮"
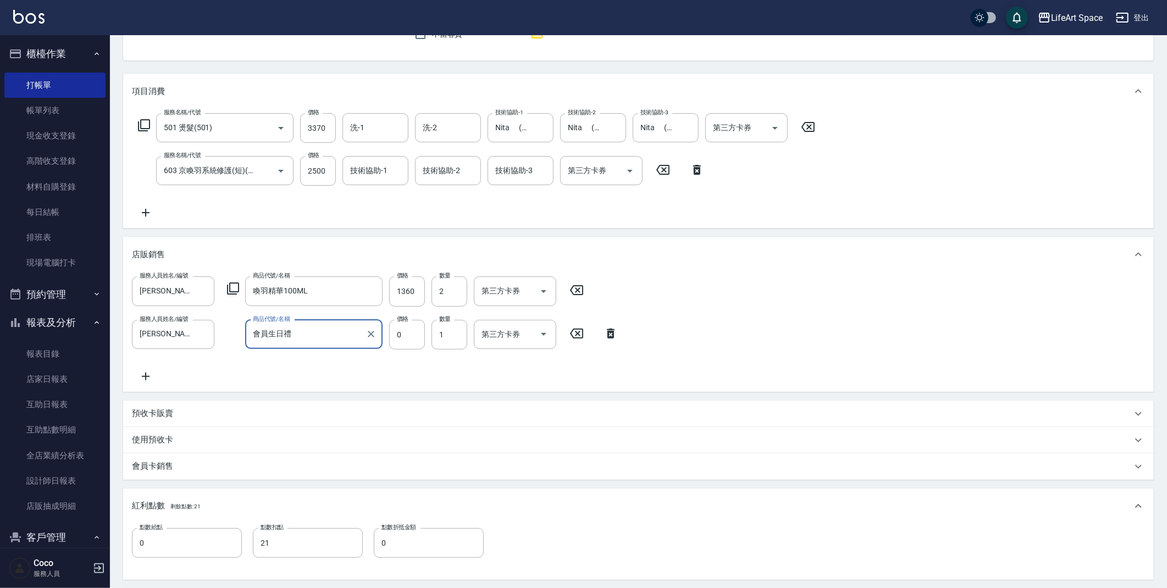
scroll to position [286, 0]
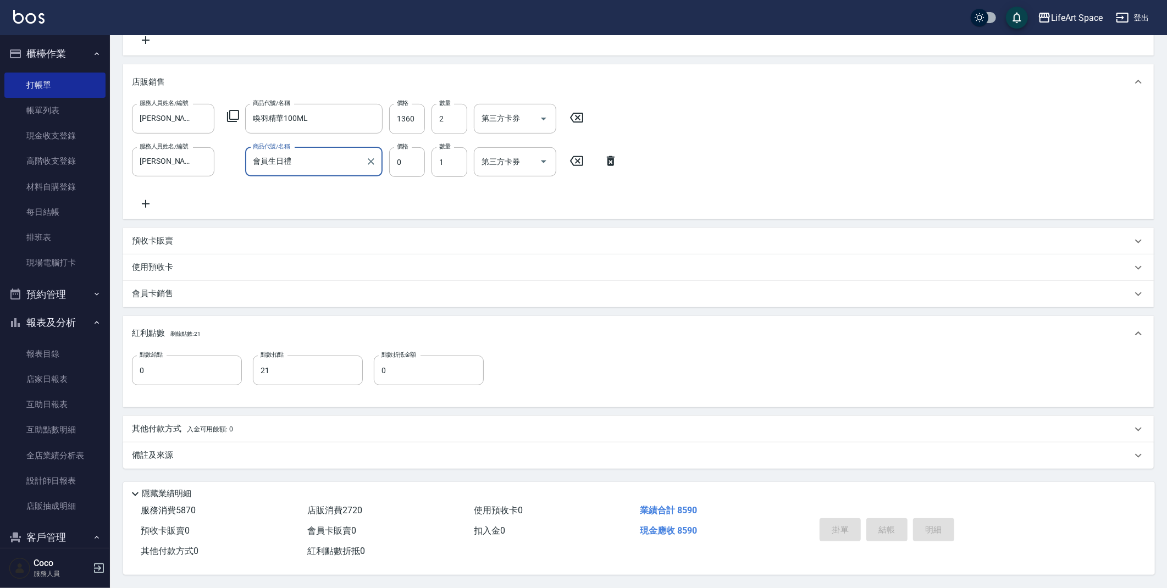
click at [173, 427] on p "其他付款方式 入金可用餘額: 0" at bounding box center [182, 429] width 101 height 12
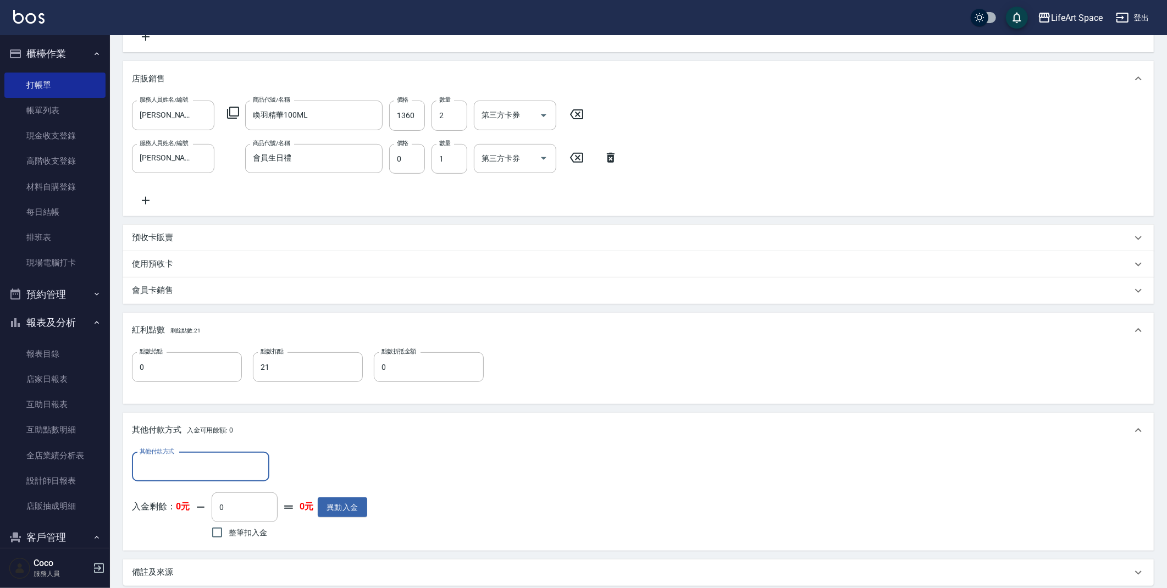
scroll to position [0, 0]
click at [166, 459] on input "其他付款方式" at bounding box center [200, 466] width 127 height 19
drag, startPoint x: 158, startPoint y: 508, endPoint x: 275, endPoint y: 492, distance: 118.1
click at [157, 506] on span "Linepay" at bounding box center [200, 513] width 137 height 18
type input "Linepay"
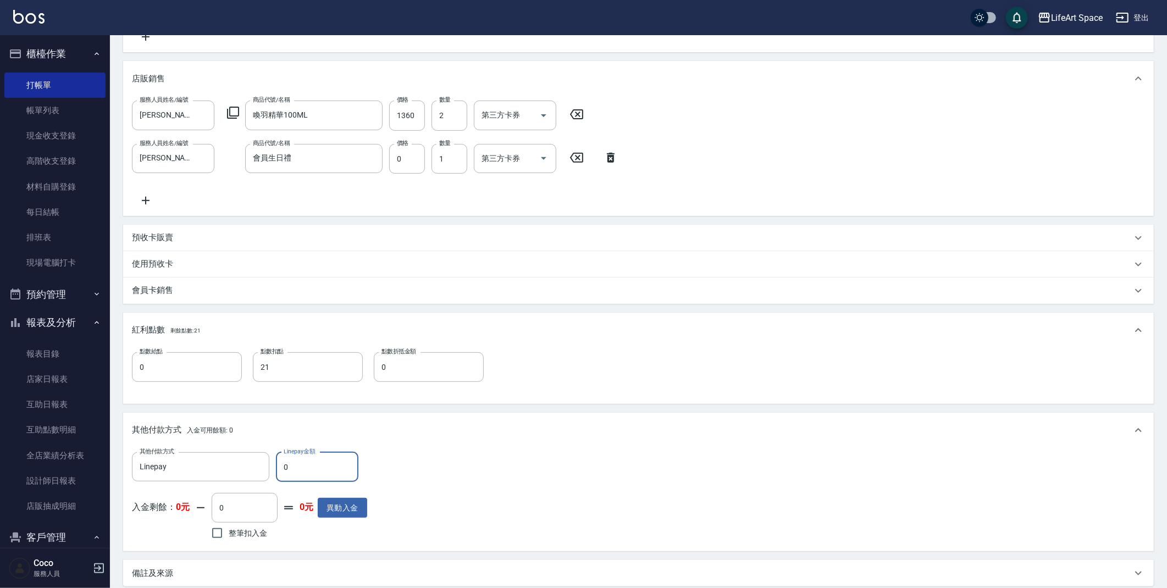
scroll to position [407, 0]
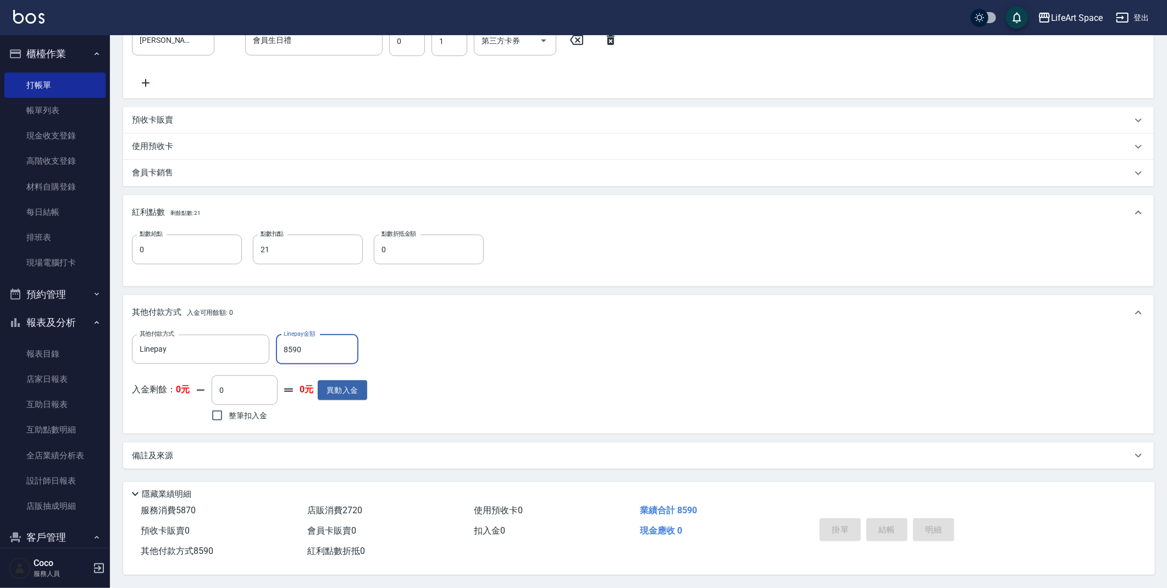
type input "8590"
drag, startPoint x: 168, startPoint y: 454, endPoint x: 272, endPoint y: 452, distance: 103.9
click at [168, 454] on p "備註及來源" at bounding box center [152, 456] width 41 height 12
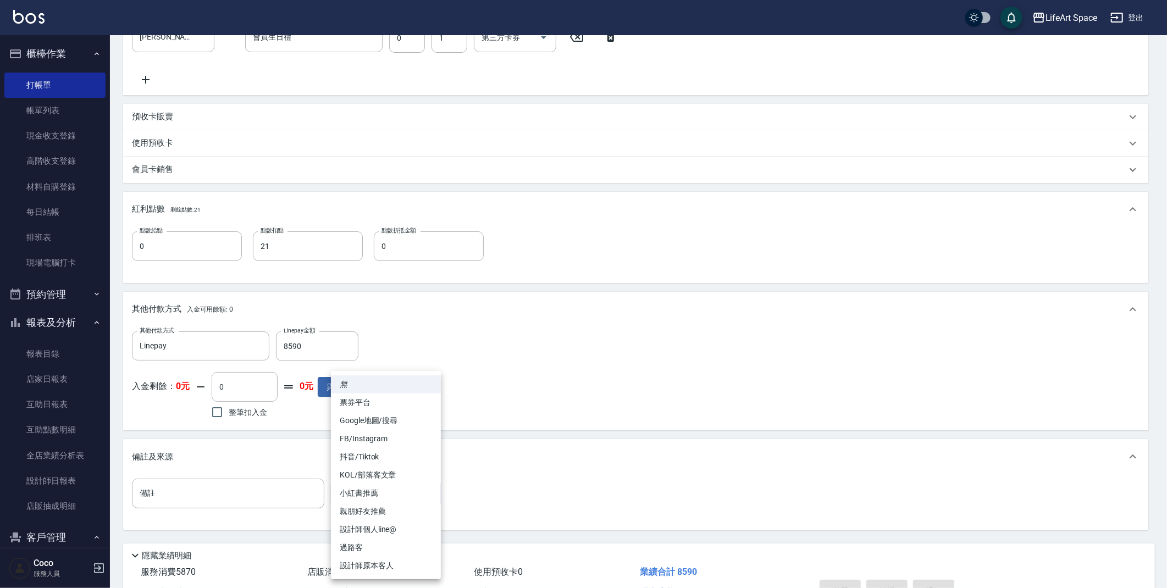
click at [366, 486] on body "LifeArt Space 登出 櫃檯作業 打帳單 帳單列表 現金收支登錄 高階收支登錄 材料自購登錄 每日結帳 排班表 現場電腦打卡 預約管理 預約管理 單…" at bounding box center [583, 121] width 1167 height 1056
click at [362, 563] on li "設計師原本客人" at bounding box center [386, 566] width 110 height 18
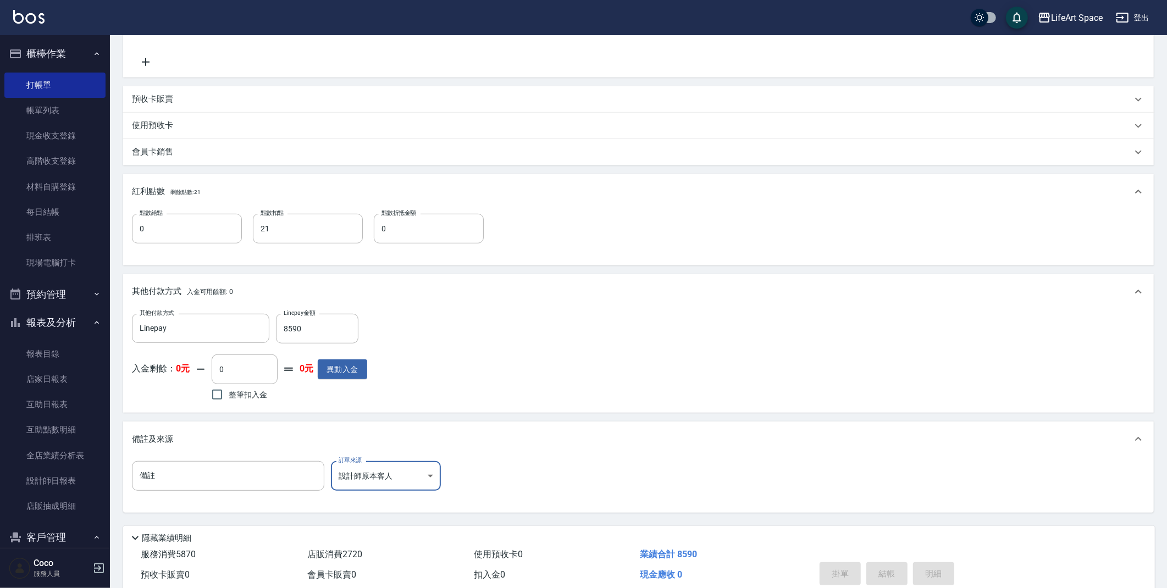
scroll to position [471, 0]
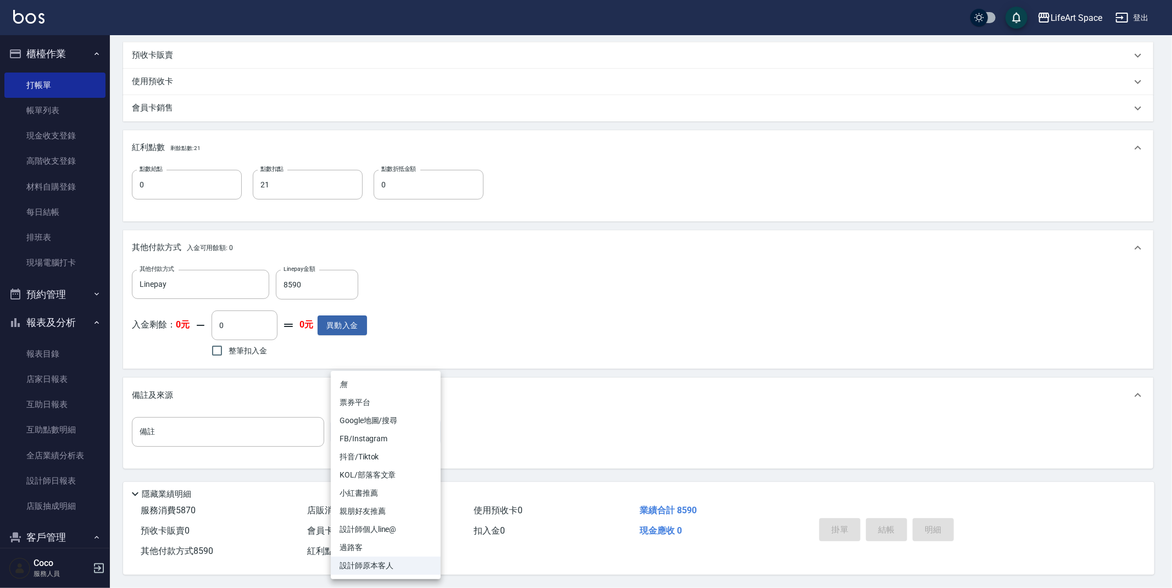
click at [366, 431] on body "LifeArt Space 登出 櫃檯作業 打帳單 帳單列表 現金收支登錄 高階收支登錄 材料自購登錄 每日結帳 排班表 現場電腦打卡 預約管理 預約管理 單…" at bounding box center [586, 60] width 1172 height 1056
click at [360, 433] on li "FB/Instagram" at bounding box center [386, 439] width 110 height 18
type input "FB/Instagram"
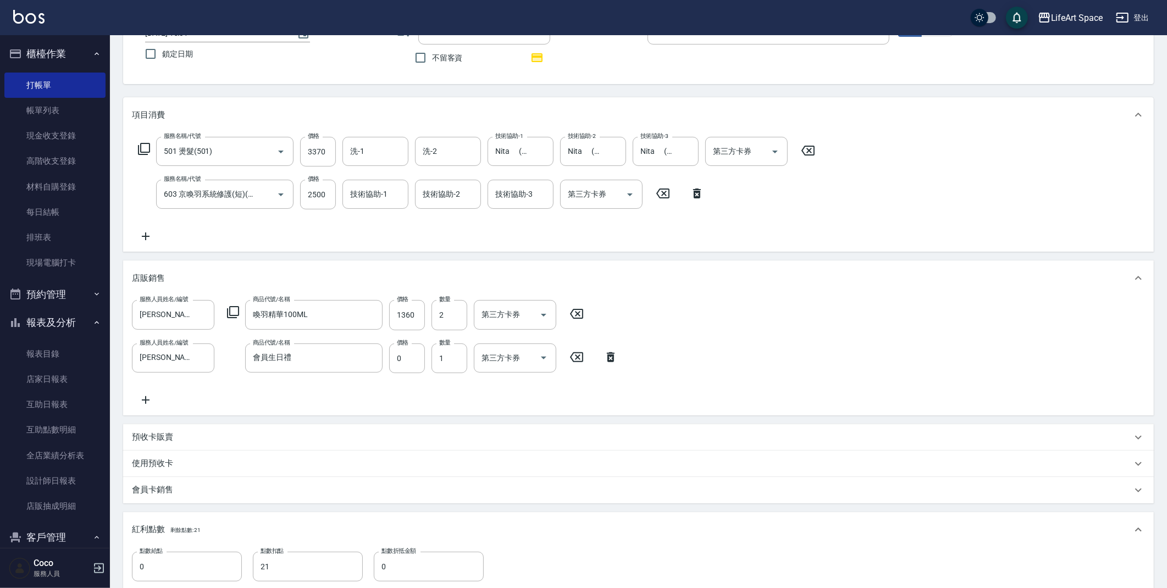
scroll to position [0, 0]
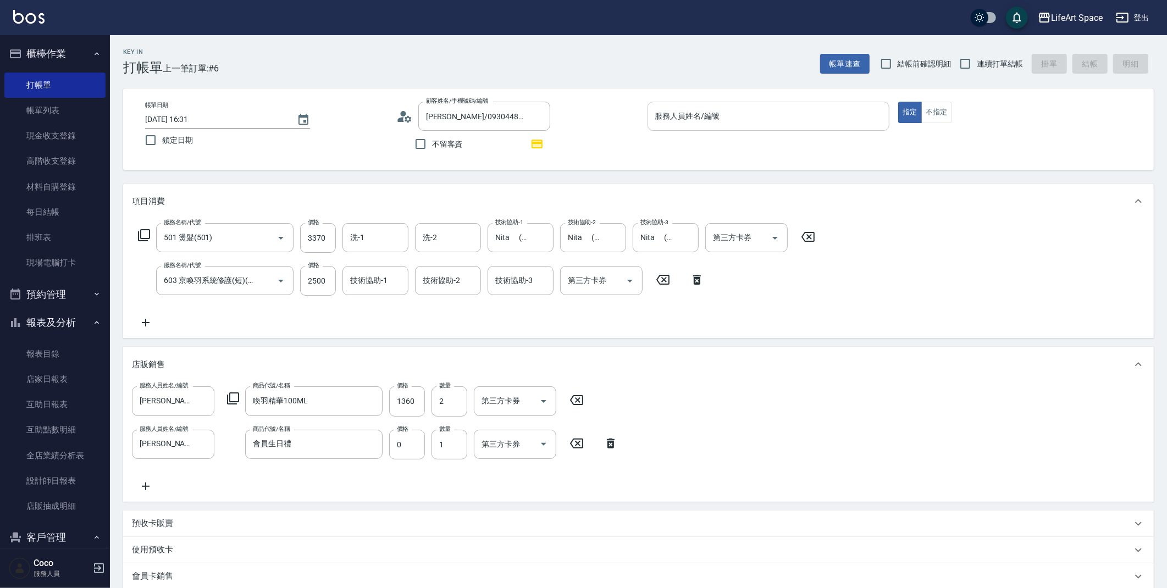
click at [808, 108] on input "服務人員姓名/編號" at bounding box center [768, 116] width 232 height 19
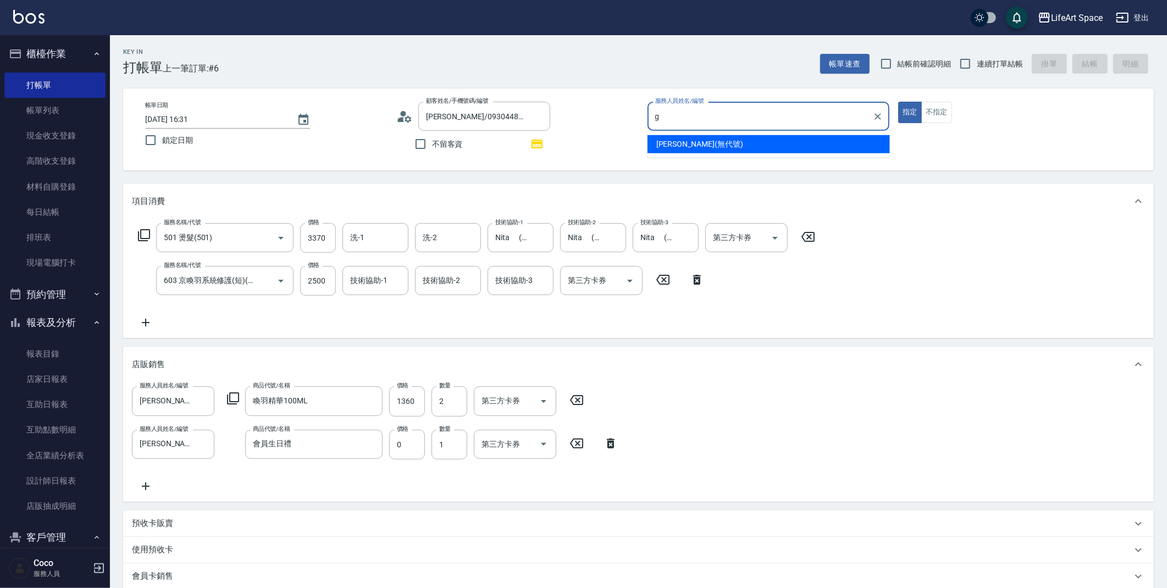
click at [760, 146] on div "[PERSON_NAME] (無代號)" at bounding box center [768, 144] width 242 height 18
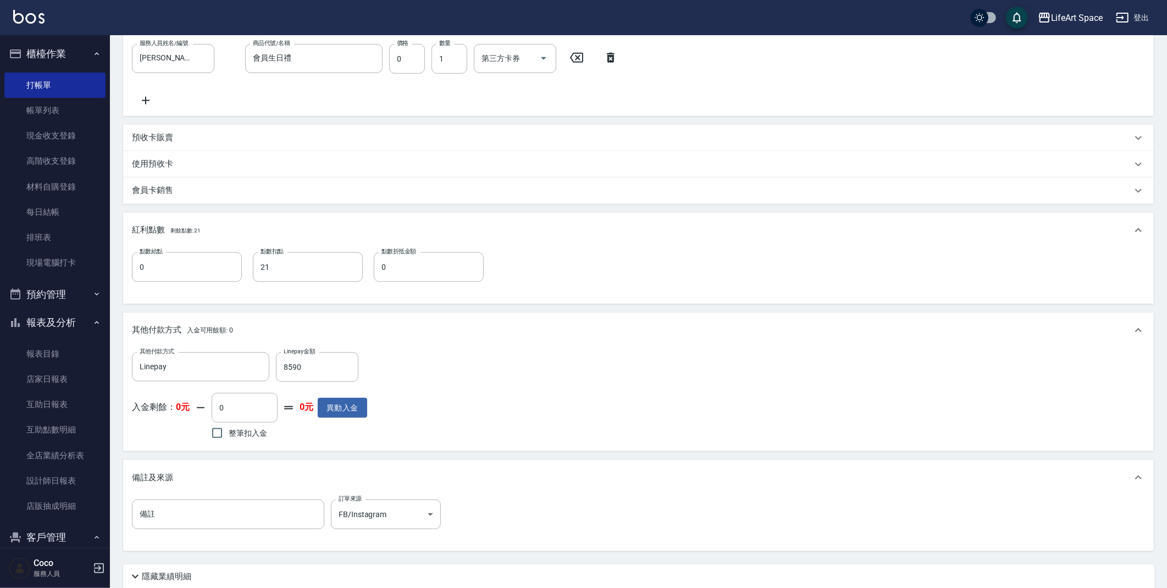
scroll to position [471, 0]
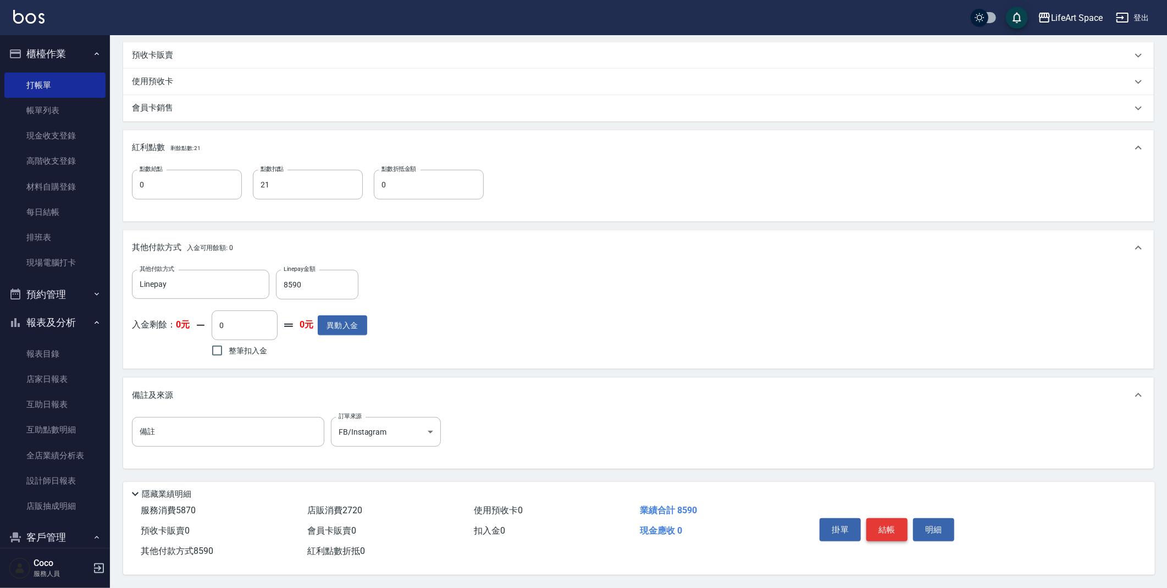
type input "[PERSON_NAME](無代號)"
click at [877, 519] on button "結帳" at bounding box center [886, 529] width 41 height 23
